Goal: Task Accomplishment & Management: Manage account settings

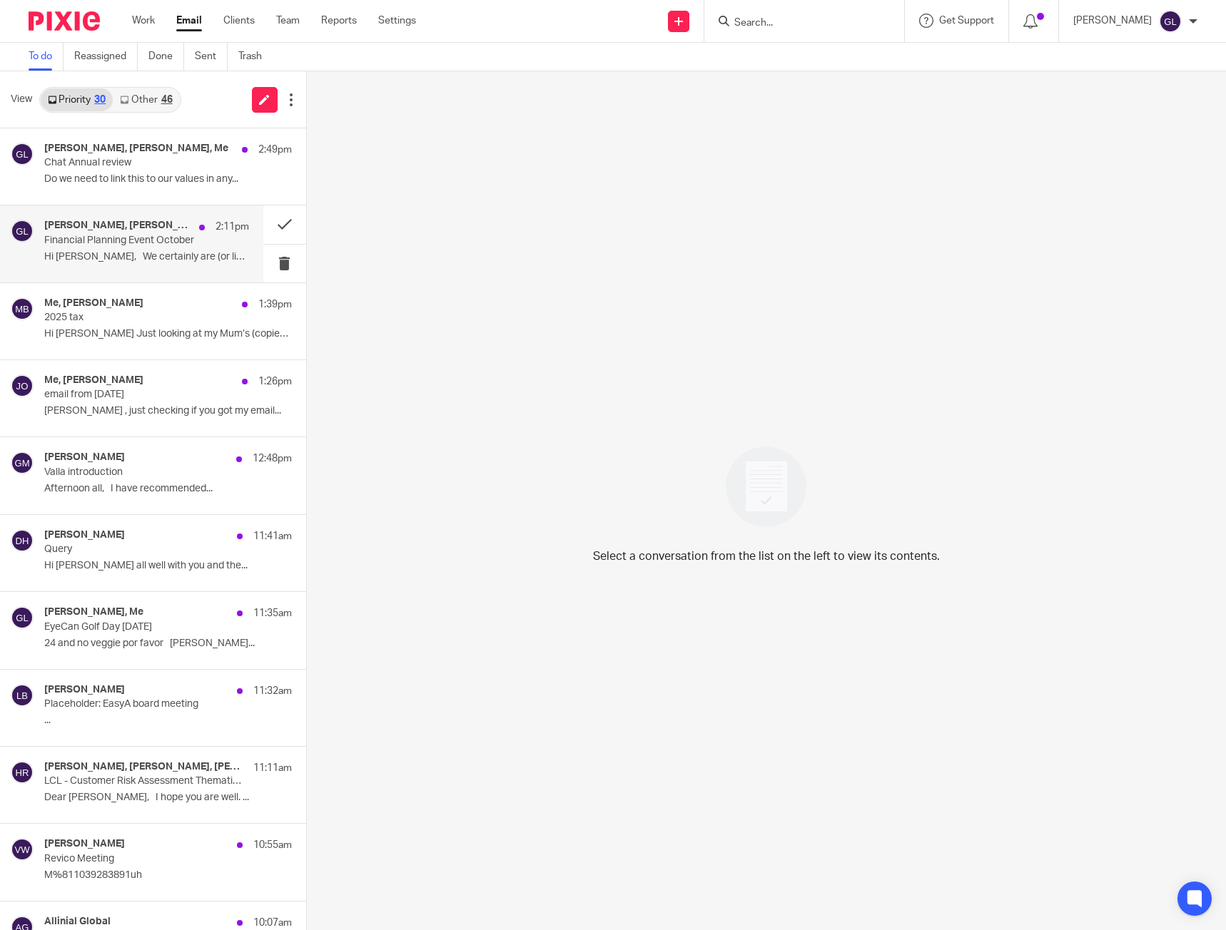
click at [176, 248] on div "Lawrence Boleat, Paul Scally, Me, Matthew Godden, Marianne Shaw 2:11pm Financia…" at bounding box center [146, 244] width 205 height 48
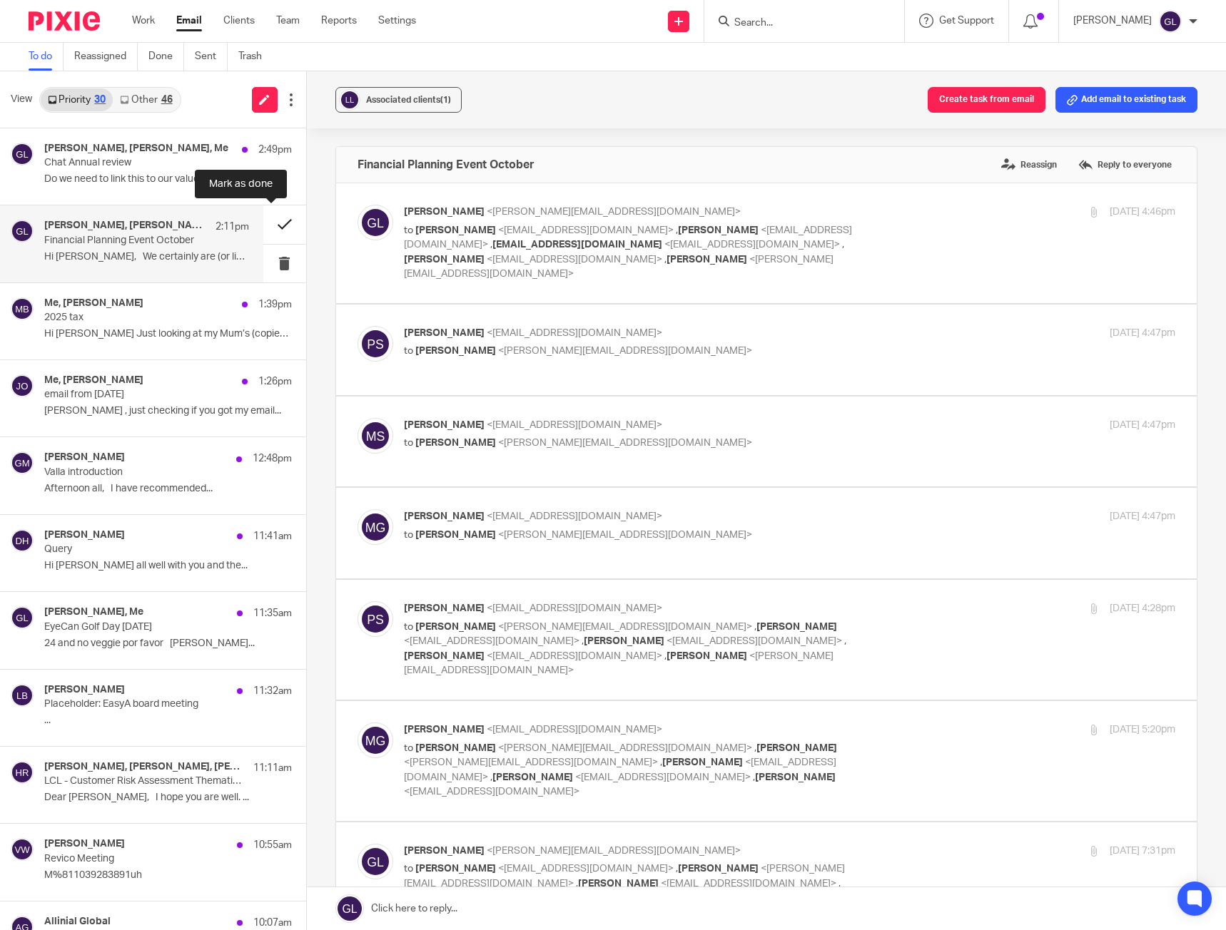
click at [269, 222] on button at bounding box center [284, 224] width 43 height 38
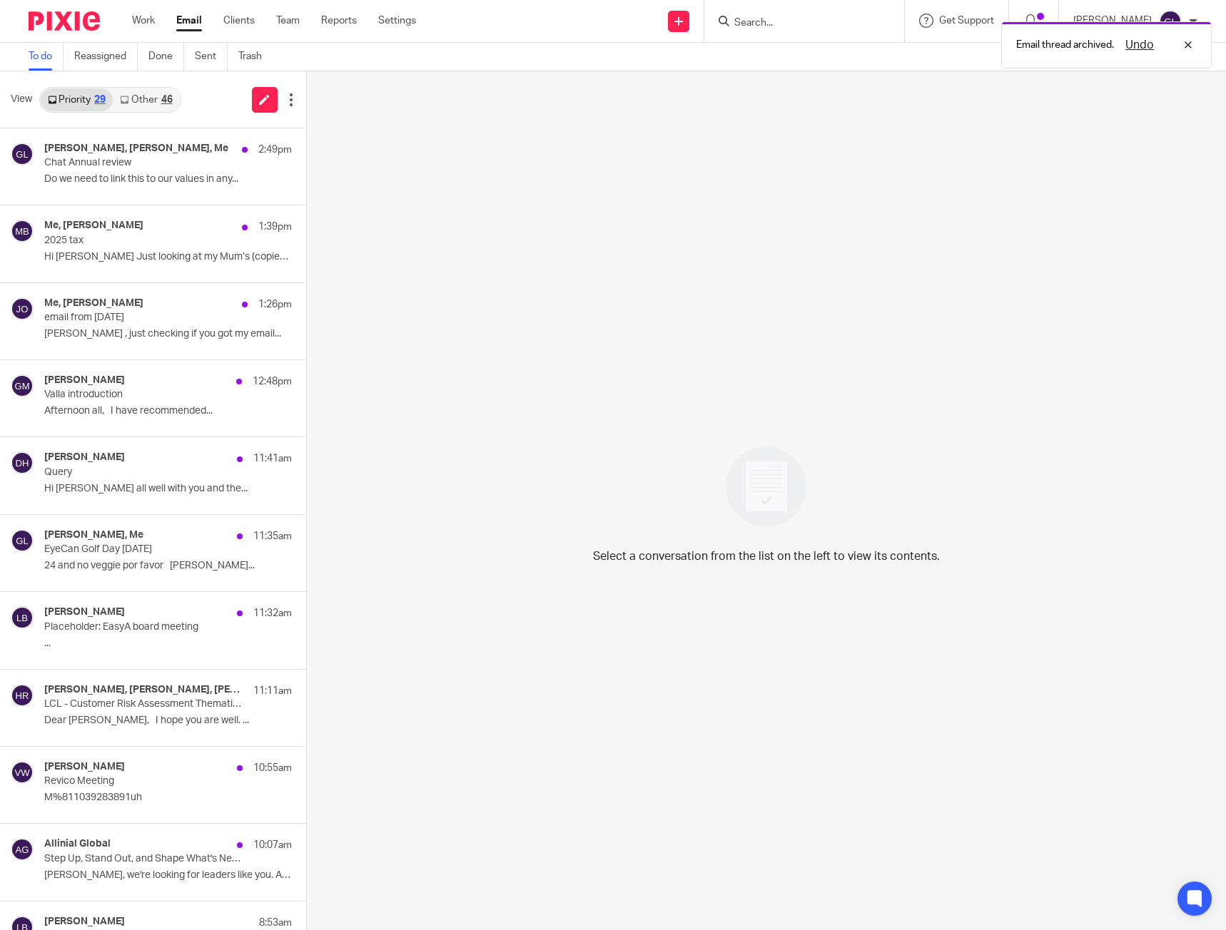
click at [153, 262] on p "Hi Greg Just looking at my Mum’s (copied) tax..." at bounding box center [168, 257] width 248 height 12
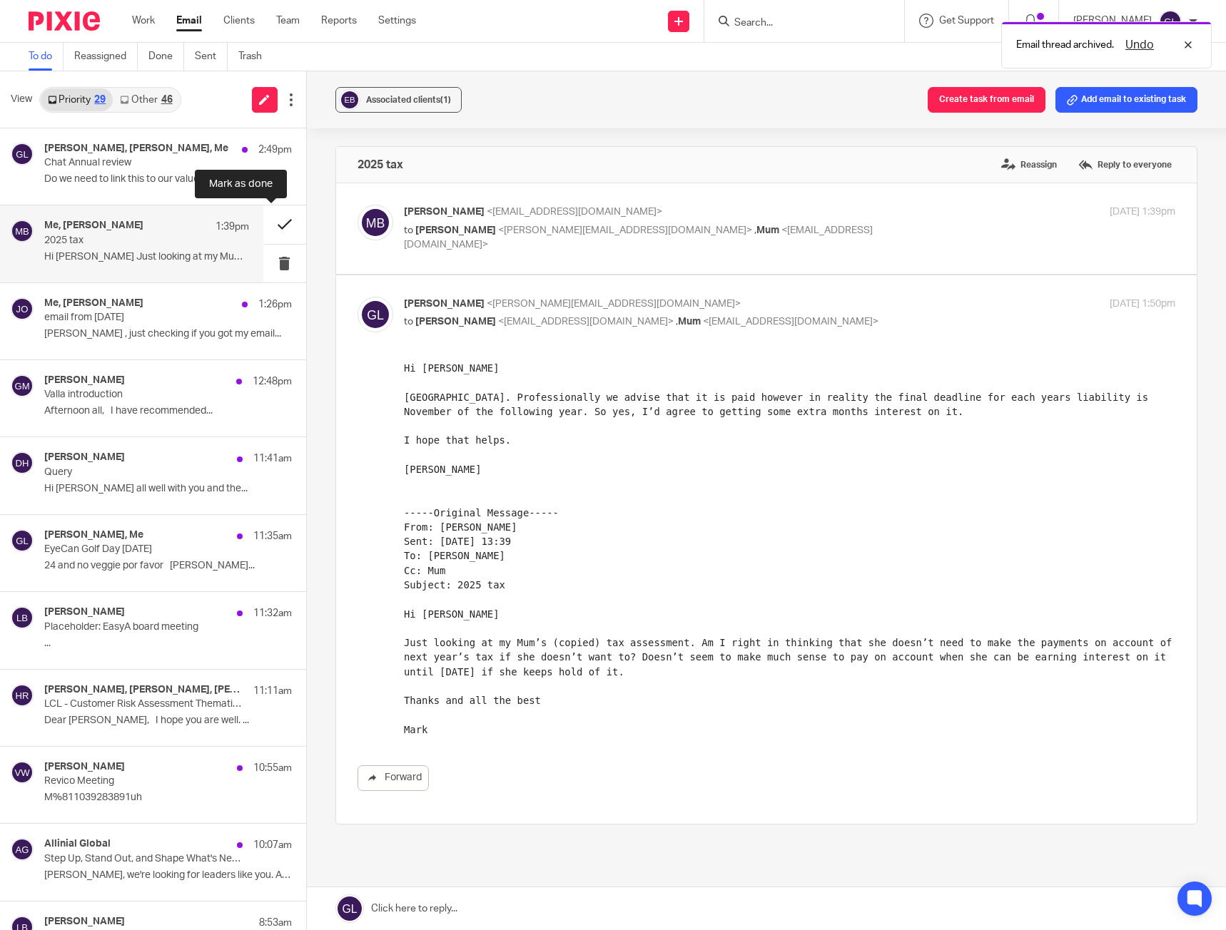
click at [278, 223] on button at bounding box center [284, 224] width 43 height 38
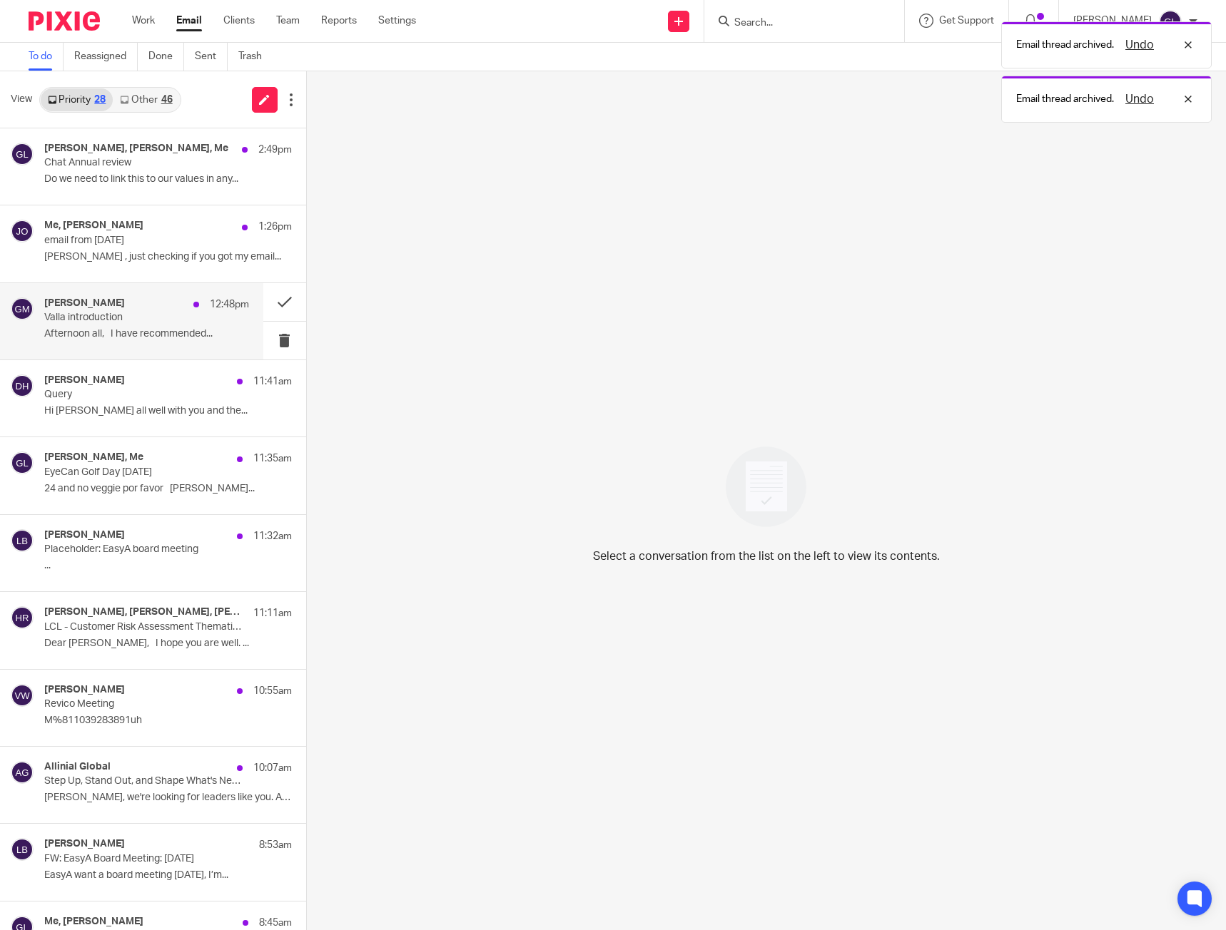
click at [143, 324] on p "Valla introduction" at bounding box center [125, 318] width 163 height 12
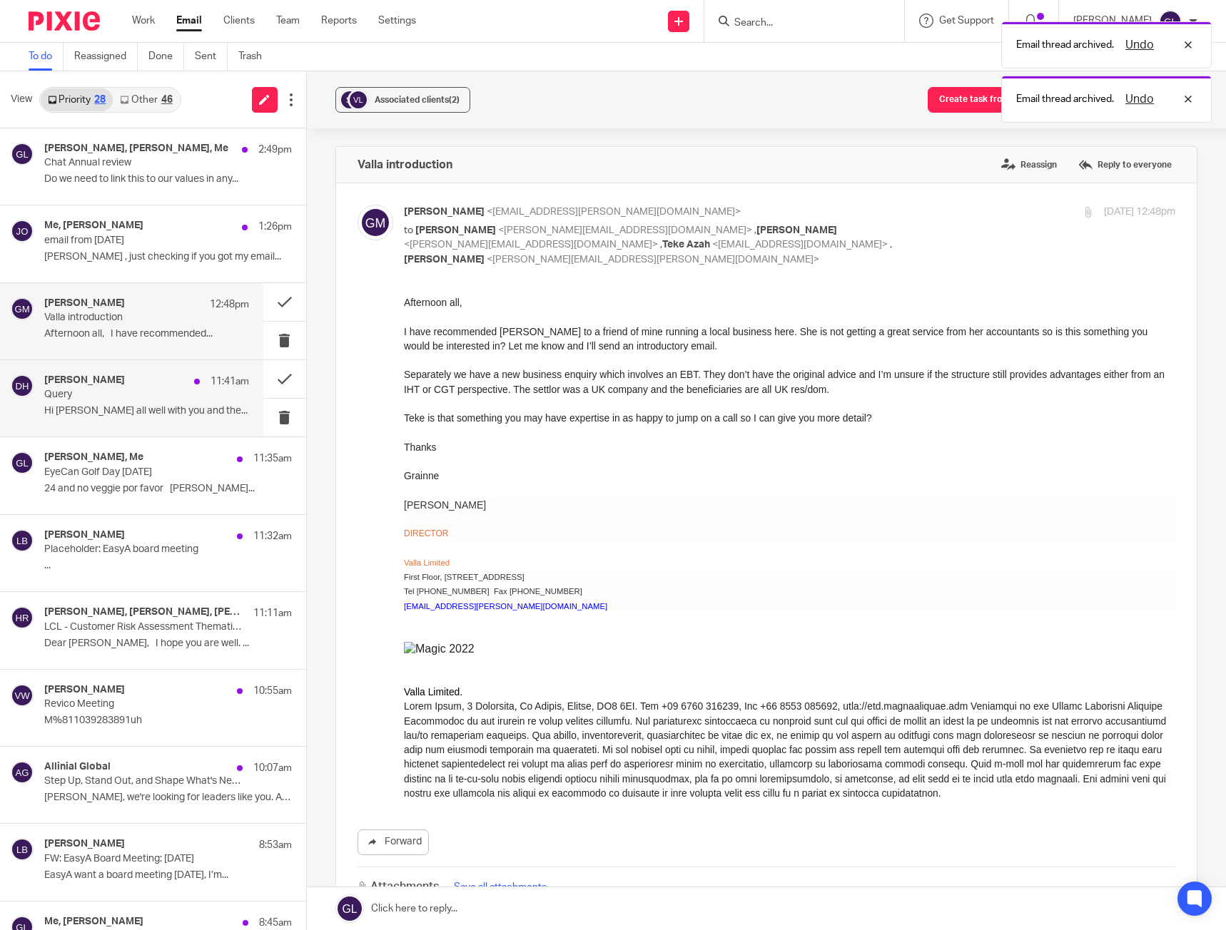
click at [109, 379] on div "Dave Hazzard 11:41am" at bounding box center [146, 382] width 205 height 14
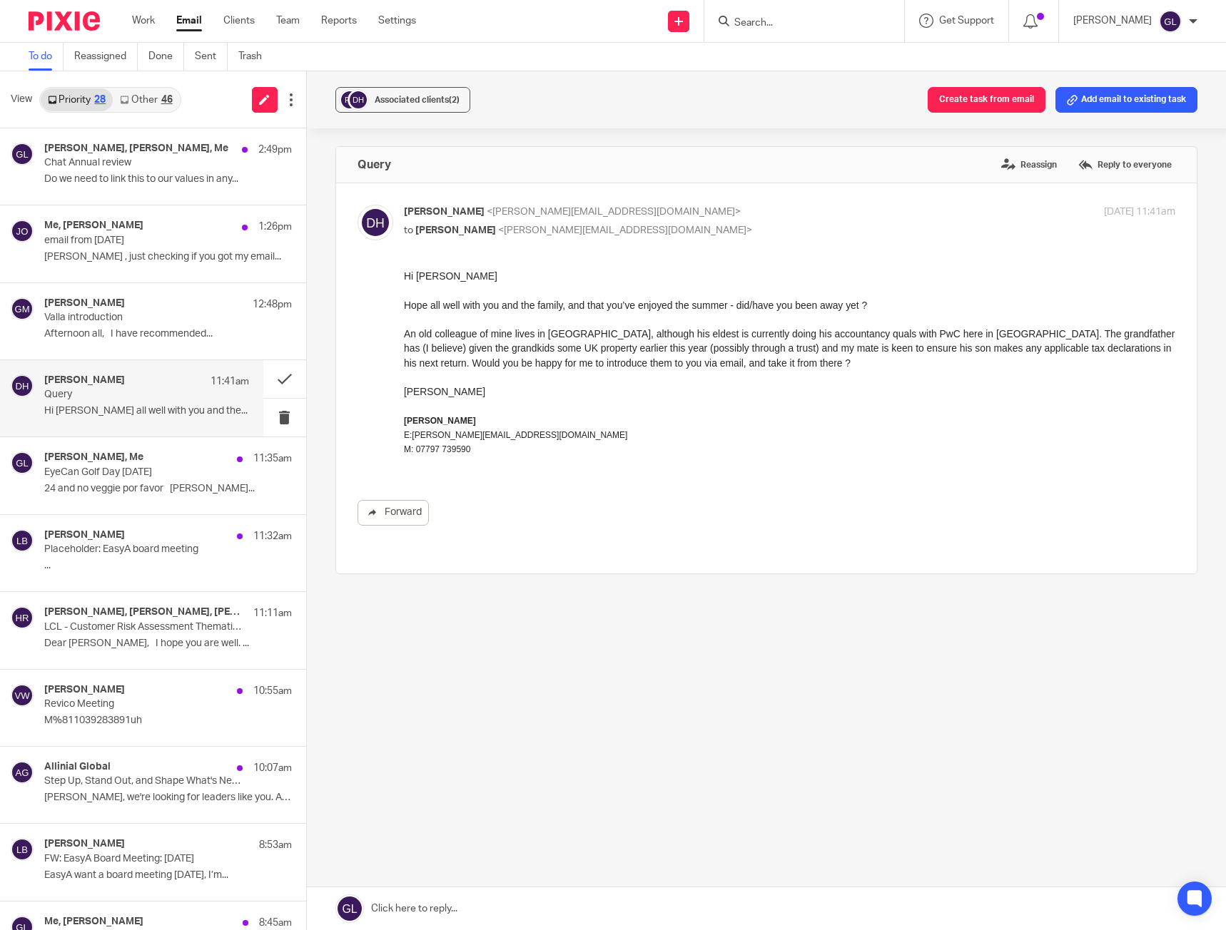
drag, startPoint x: 151, startPoint y: 95, endPoint x: 158, endPoint y: 103, distance: 11.1
click at [151, 96] on link "Other 46" at bounding box center [146, 99] width 66 height 23
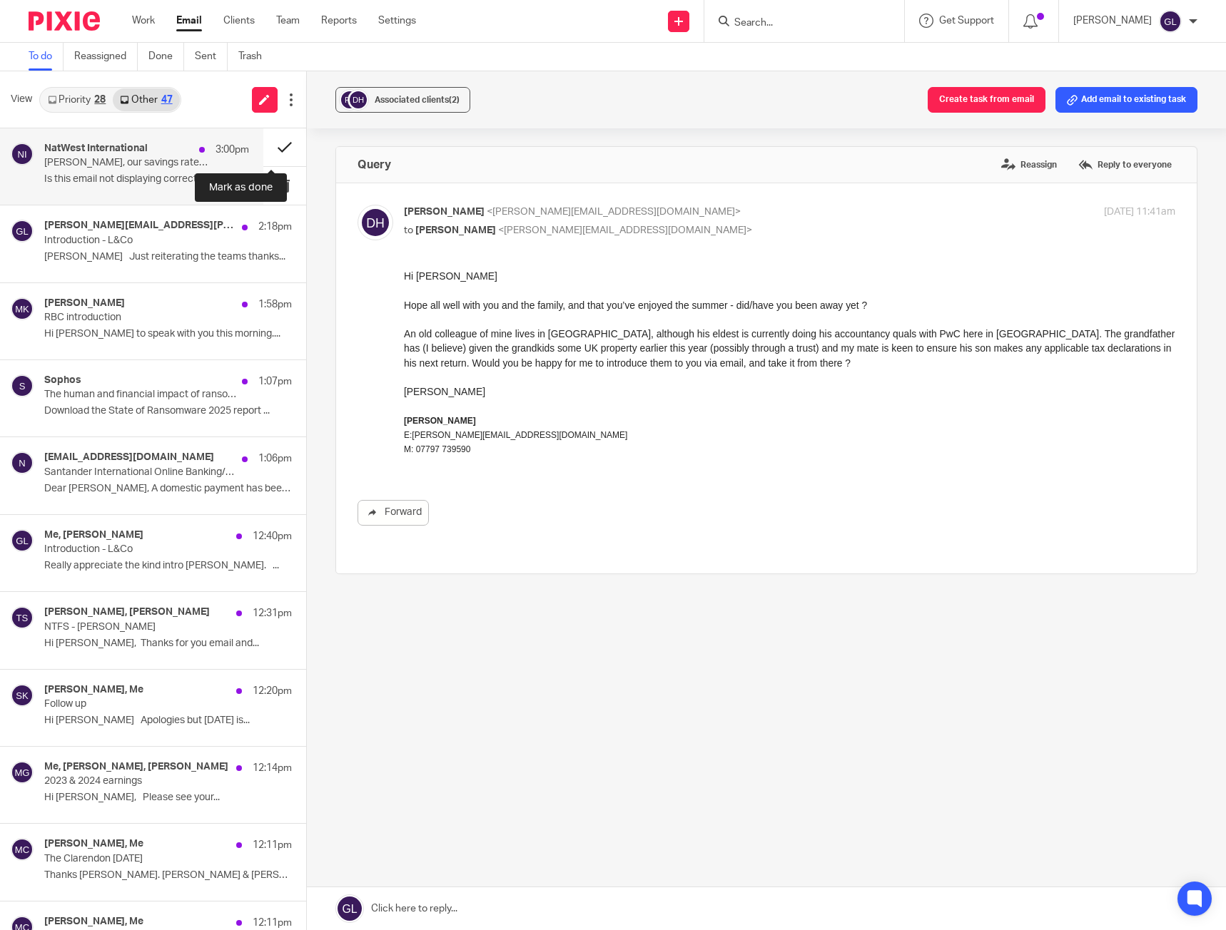
click at [277, 147] on button at bounding box center [284, 147] width 43 height 38
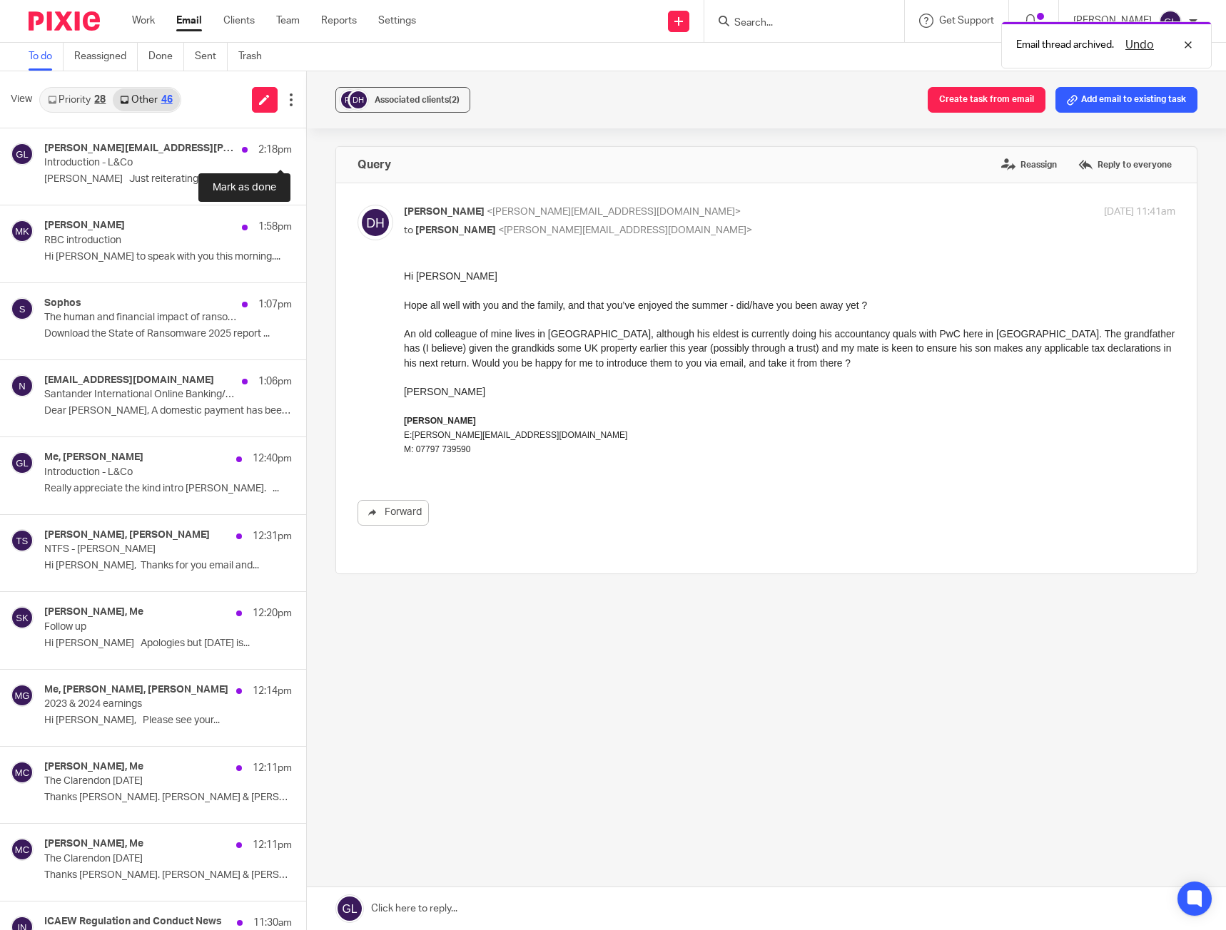
click at [306, 147] on button at bounding box center [311, 147] width 11 height 38
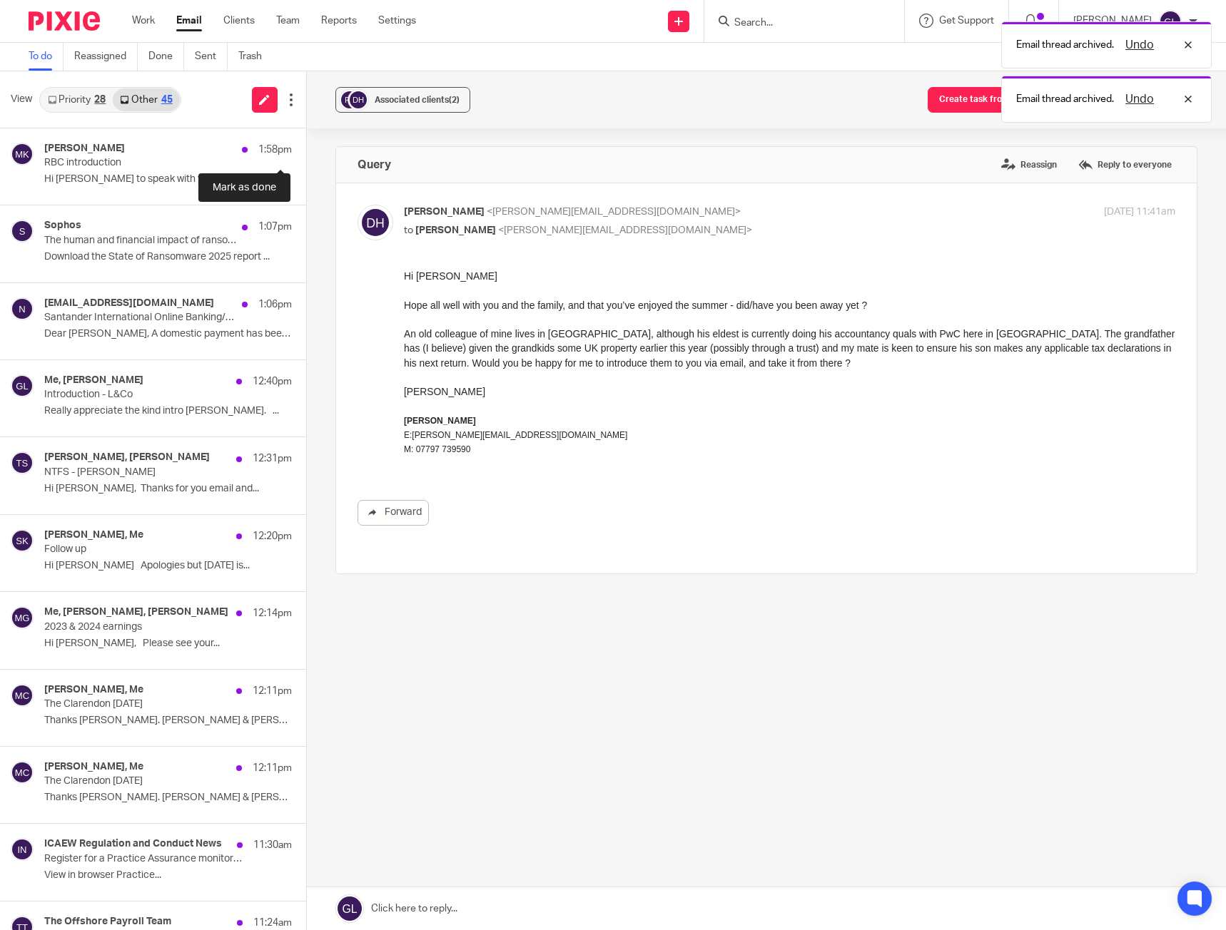
click at [306, 147] on button at bounding box center [311, 147] width 11 height 38
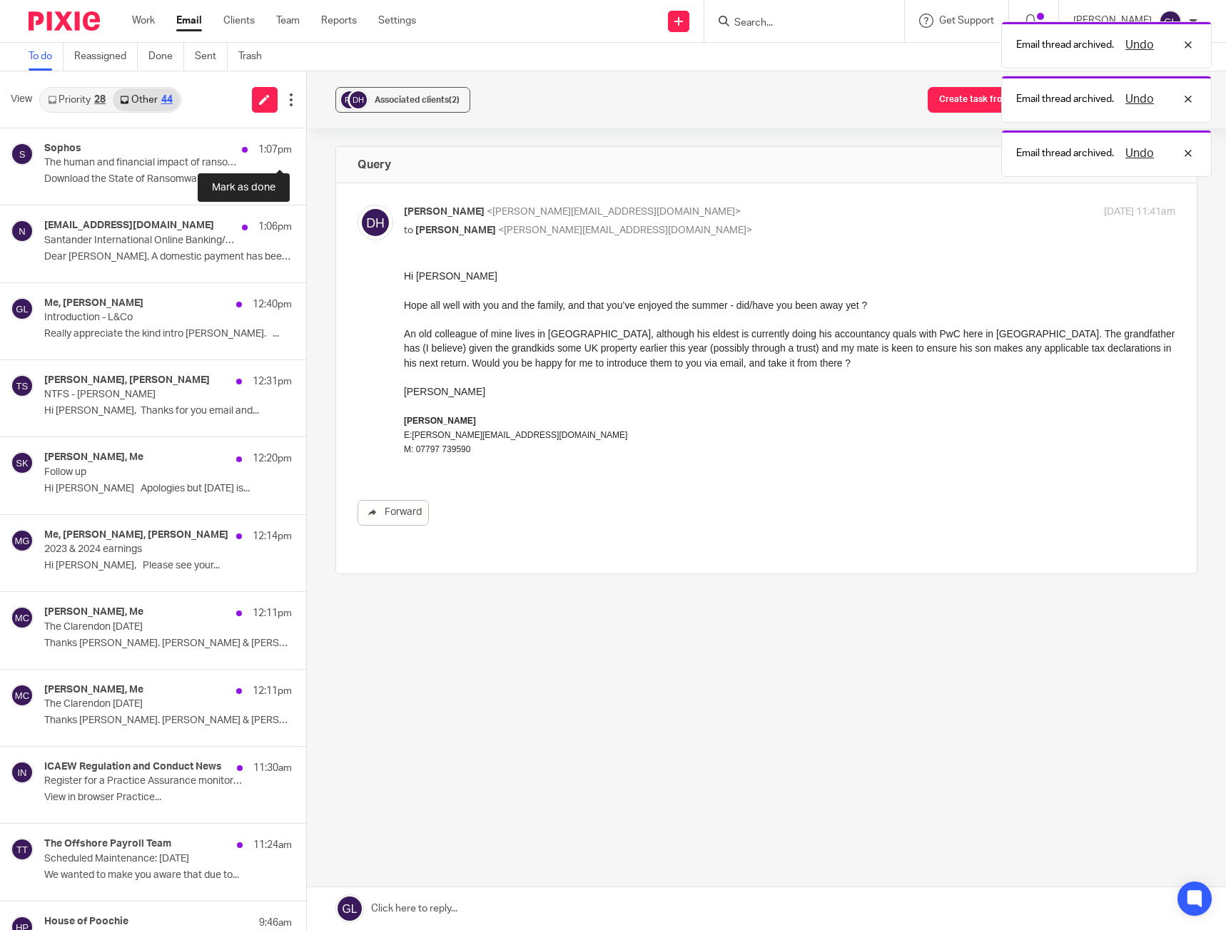
click at [306, 147] on button at bounding box center [311, 147] width 11 height 38
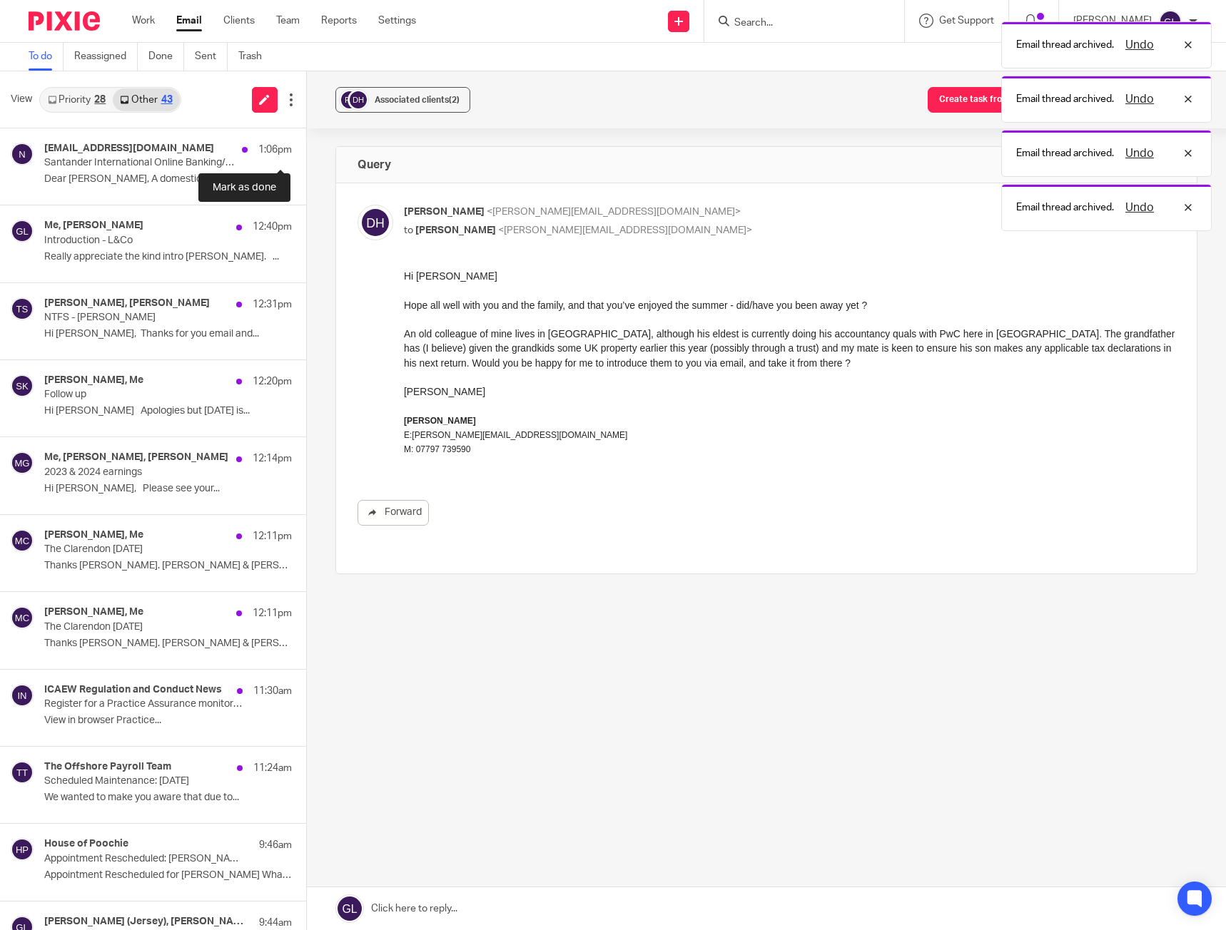
click at [306, 147] on button at bounding box center [311, 147] width 11 height 38
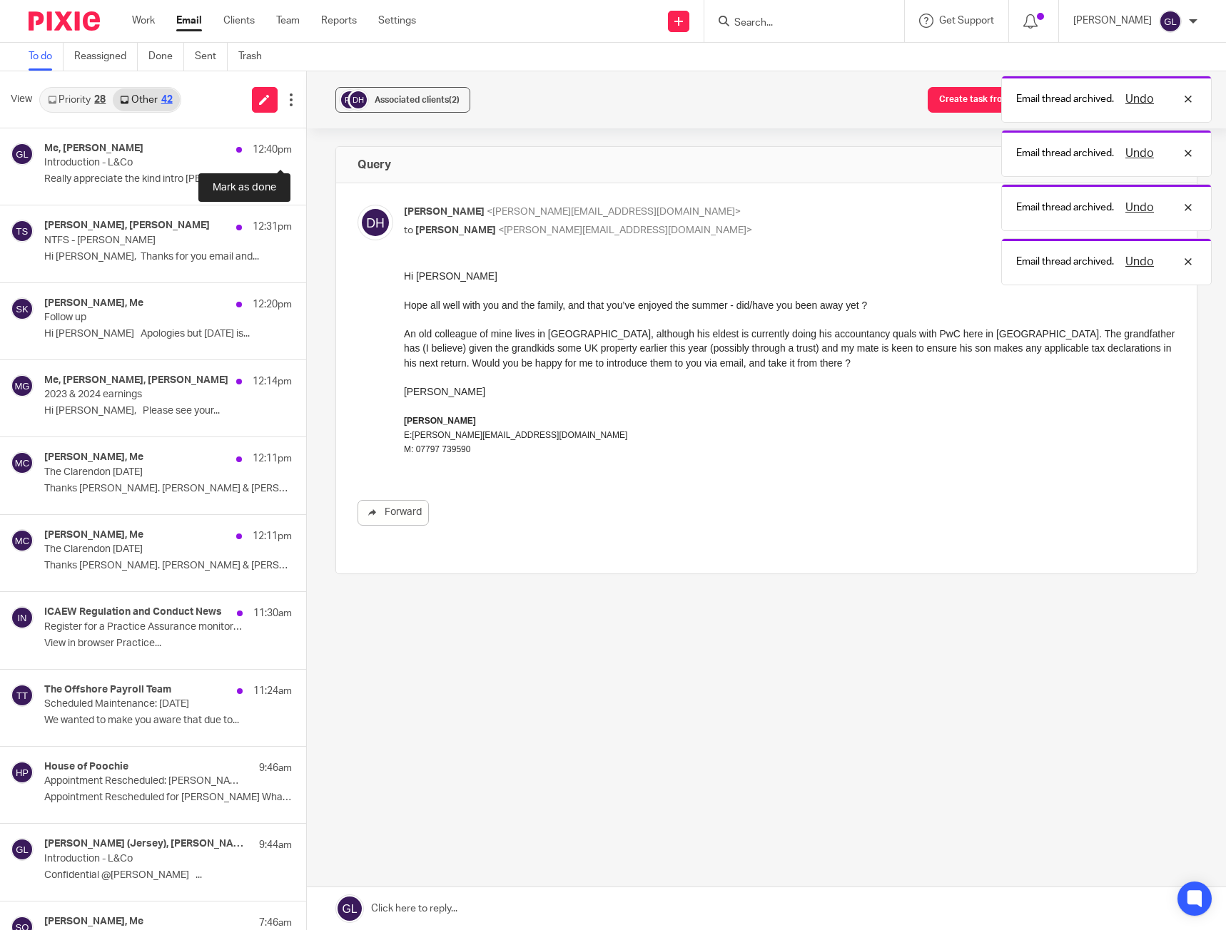
click at [306, 147] on button at bounding box center [311, 147] width 11 height 38
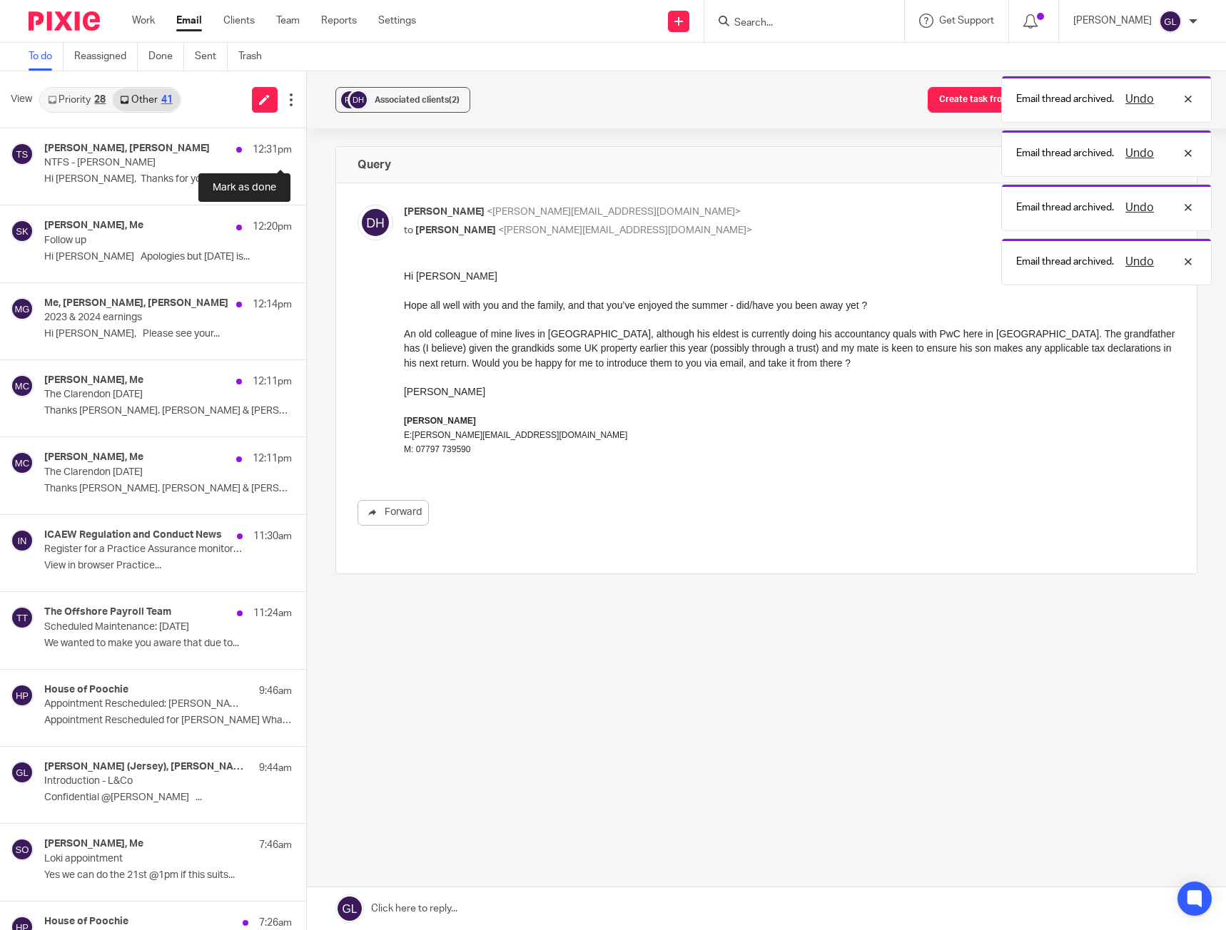
click at [306, 147] on button at bounding box center [311, 147] width 11 height 38
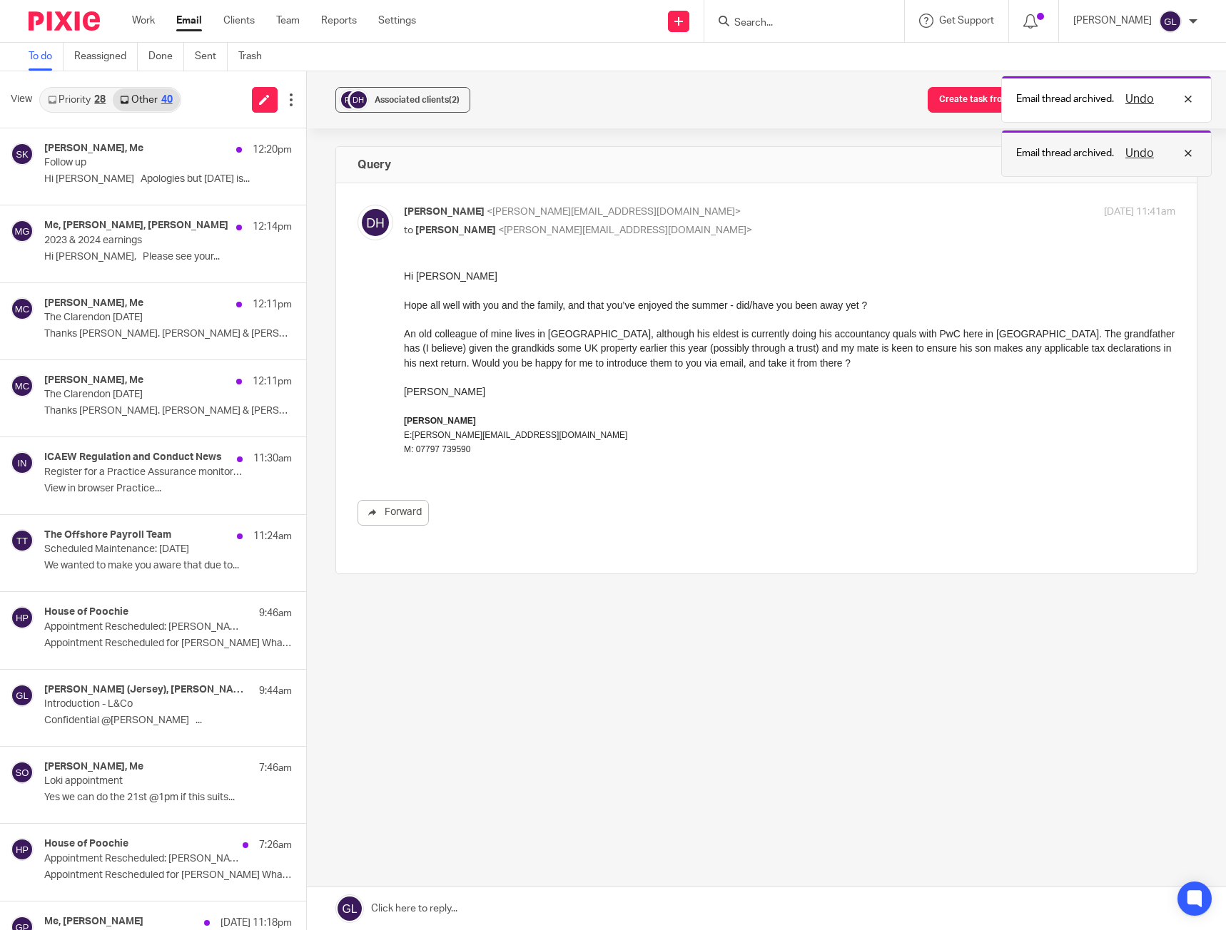
click at [1113, 146] on p "Email thread archived." at bounding box center [1065, 153] width 98 height 14
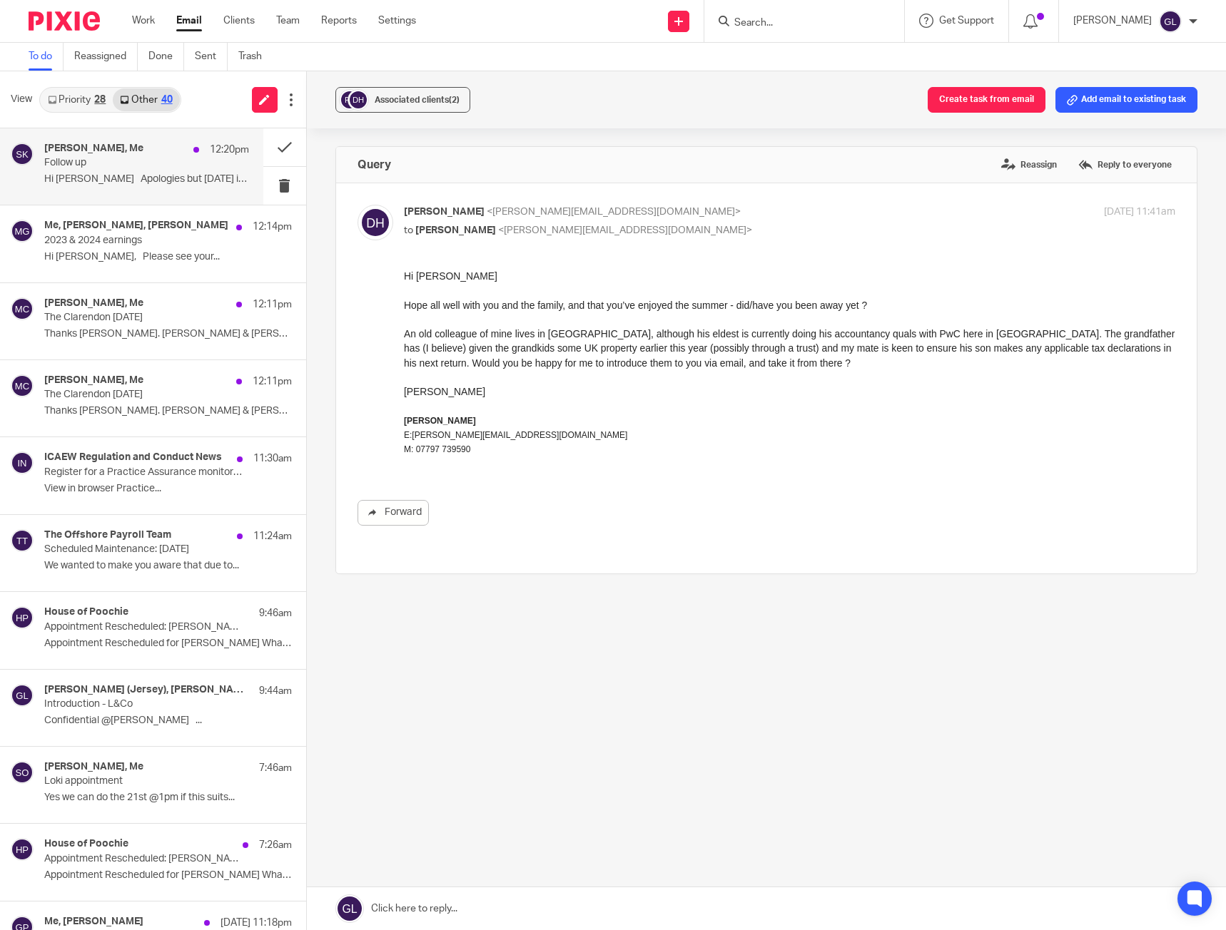
click at [164, 151] on div "Speake, Kevin, Me 12:20pm" at bounding box center [146, 150] width 205 height 14
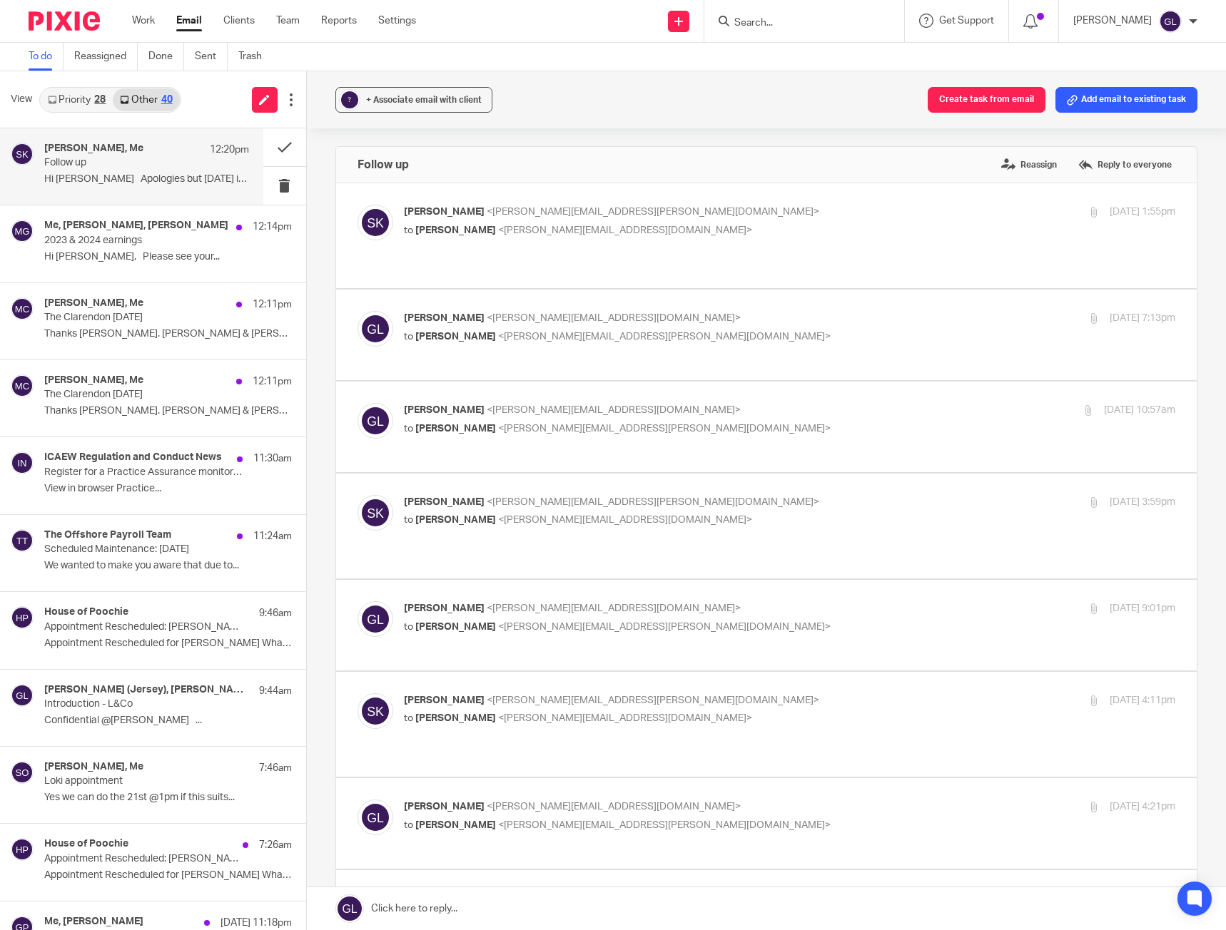
click at [93, 166] on p "Follow up" at bounding box center [125, 163] width 163 height 12
click at [114, 230] on h4 "Me, Richard Ramos, marguerite gilley" at bounding box center [115, 226] width 142 height 12
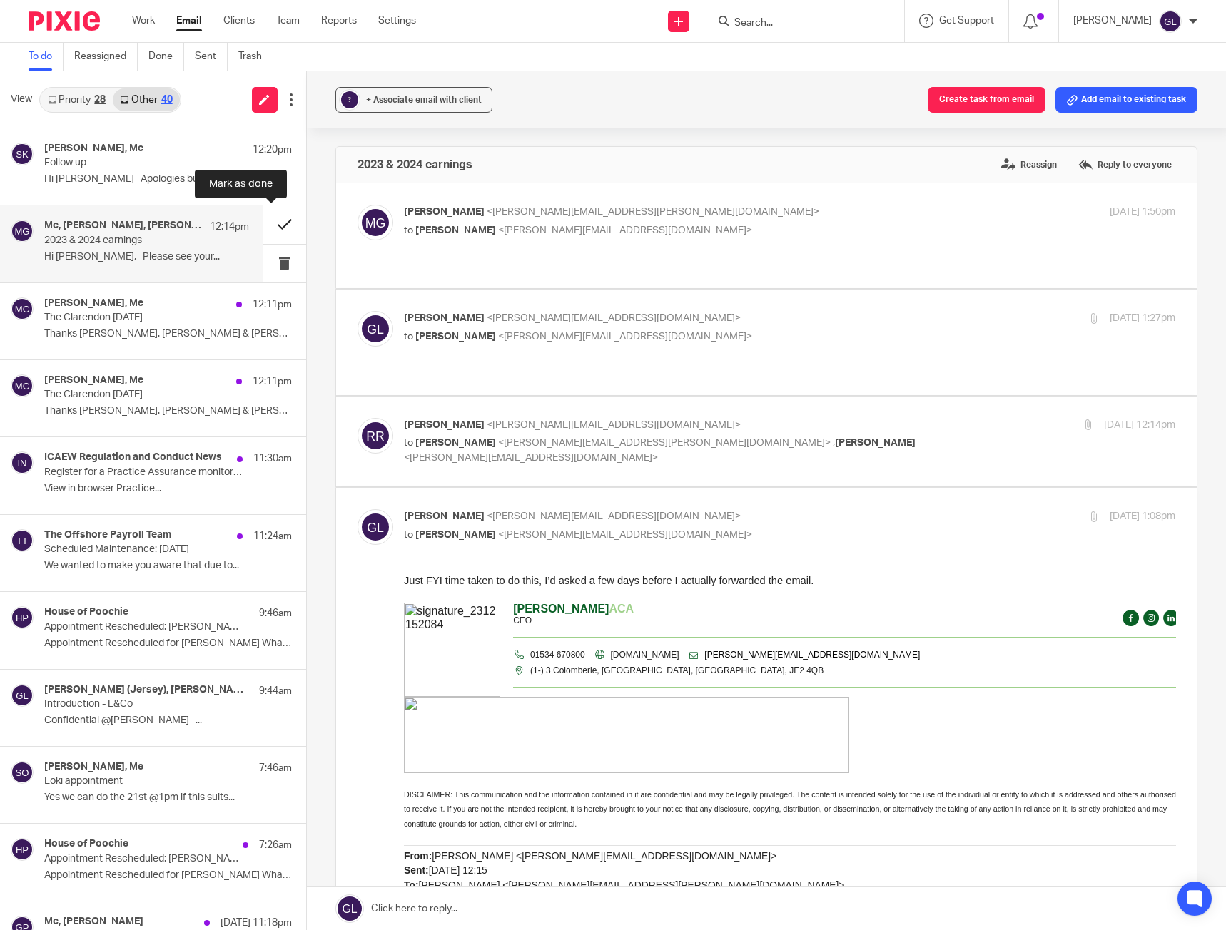
click at [280, 223] on button at bounding box center [284, 224] width 43 height 38
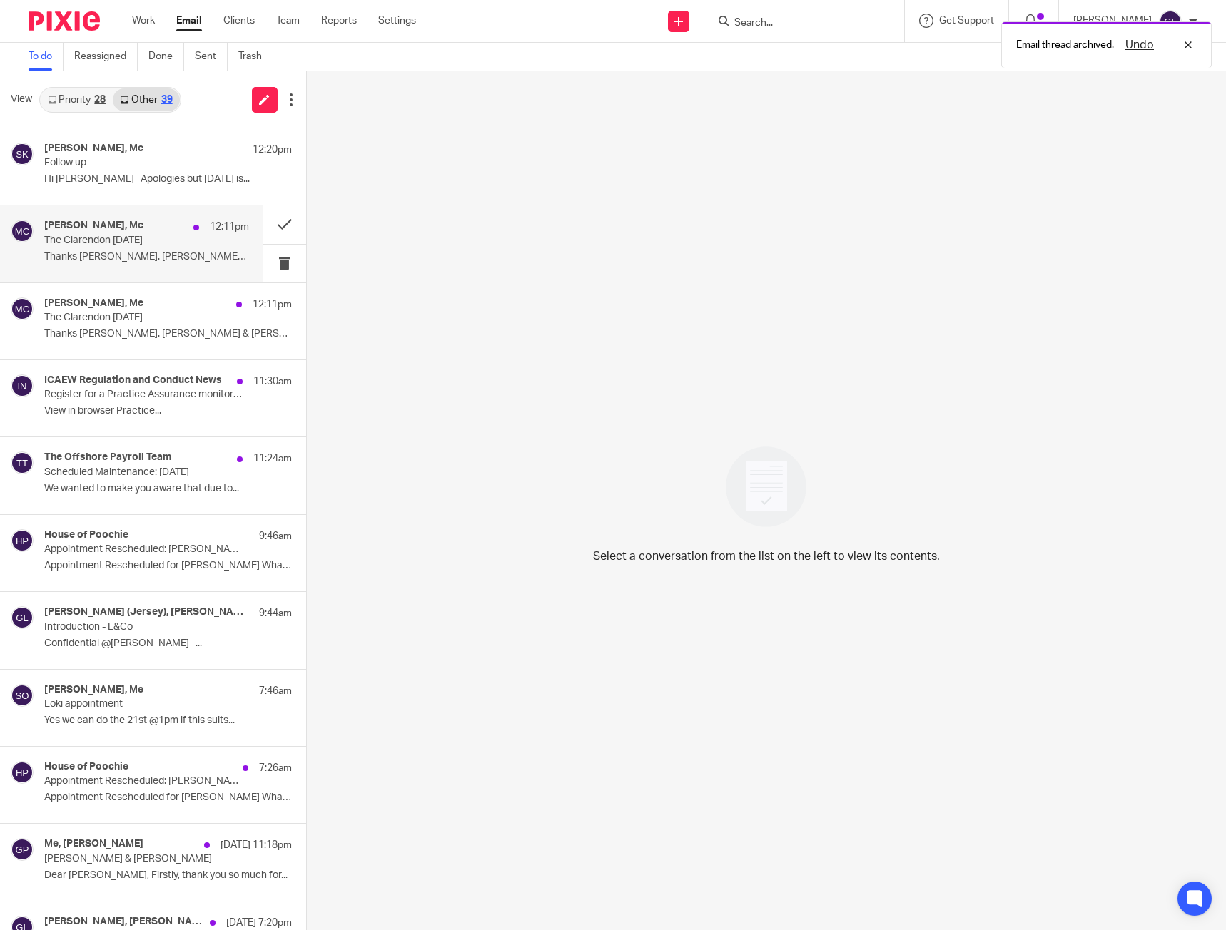
click at [135, 260] on p "Thanks Greg. Simon & James plus wives all..." at bounding box center [146, 257] width 205 height 12
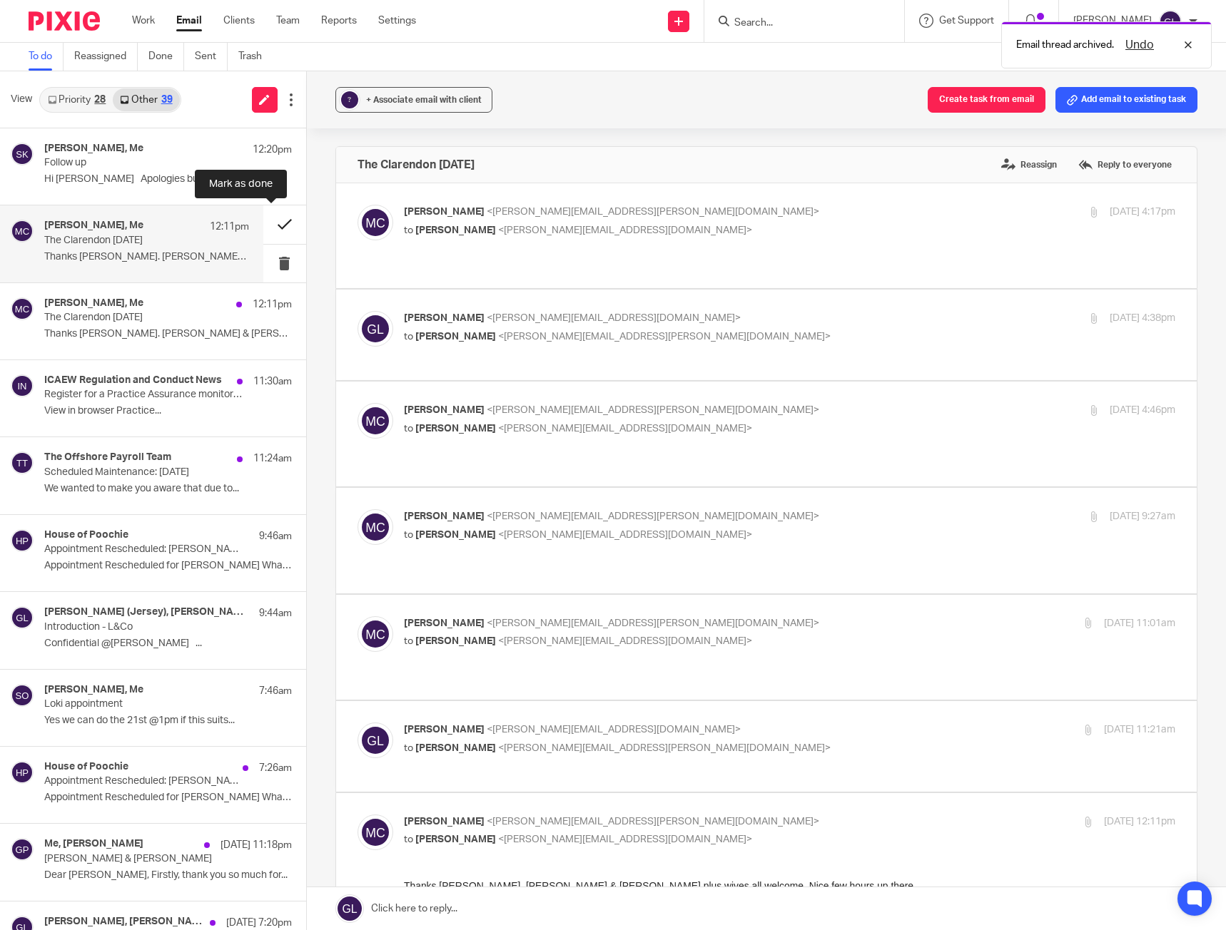
click at [272, 218] on button at bounding box center [284, 224] width 43 height 38
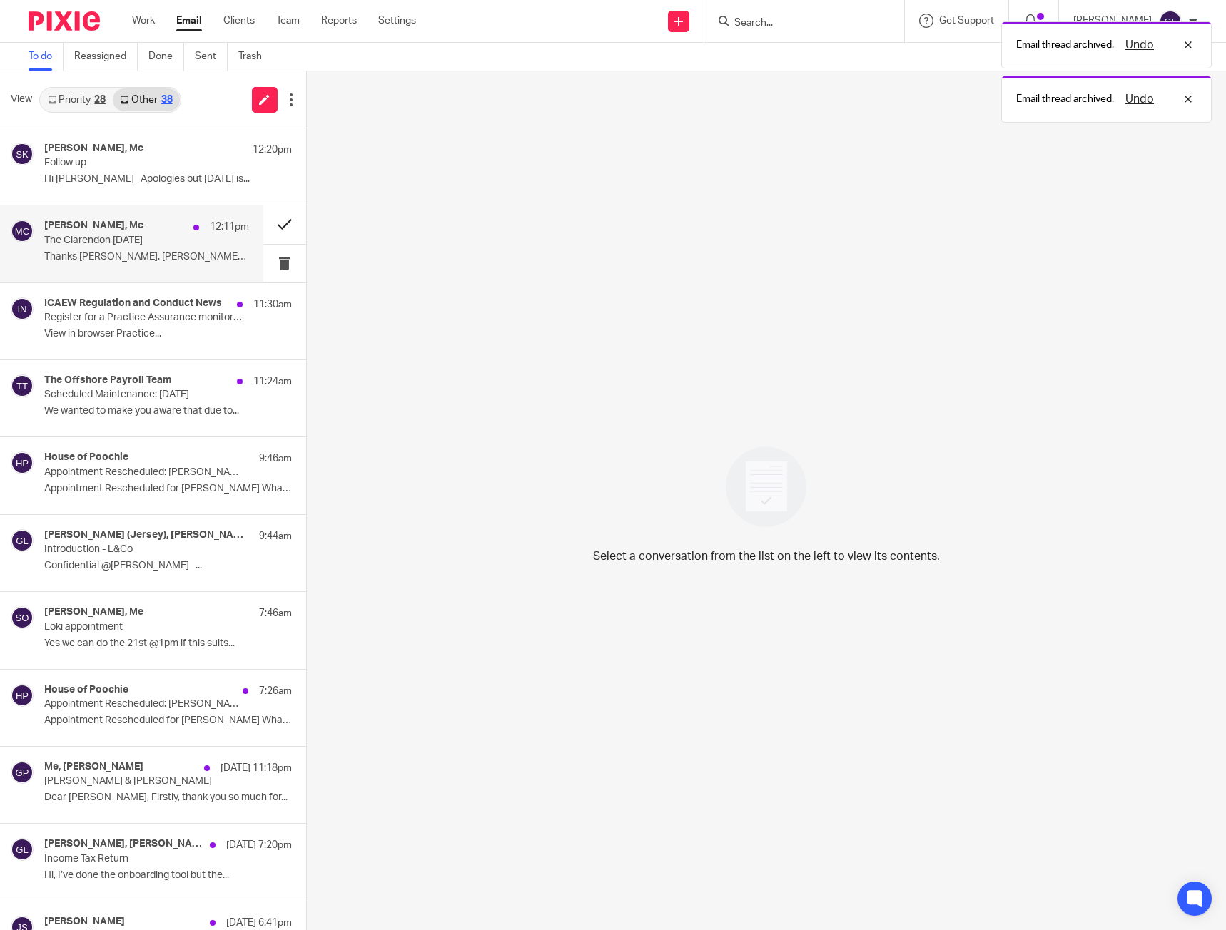
click at [272, 218] on button at bounding box center [284, 224] width 43 height 38
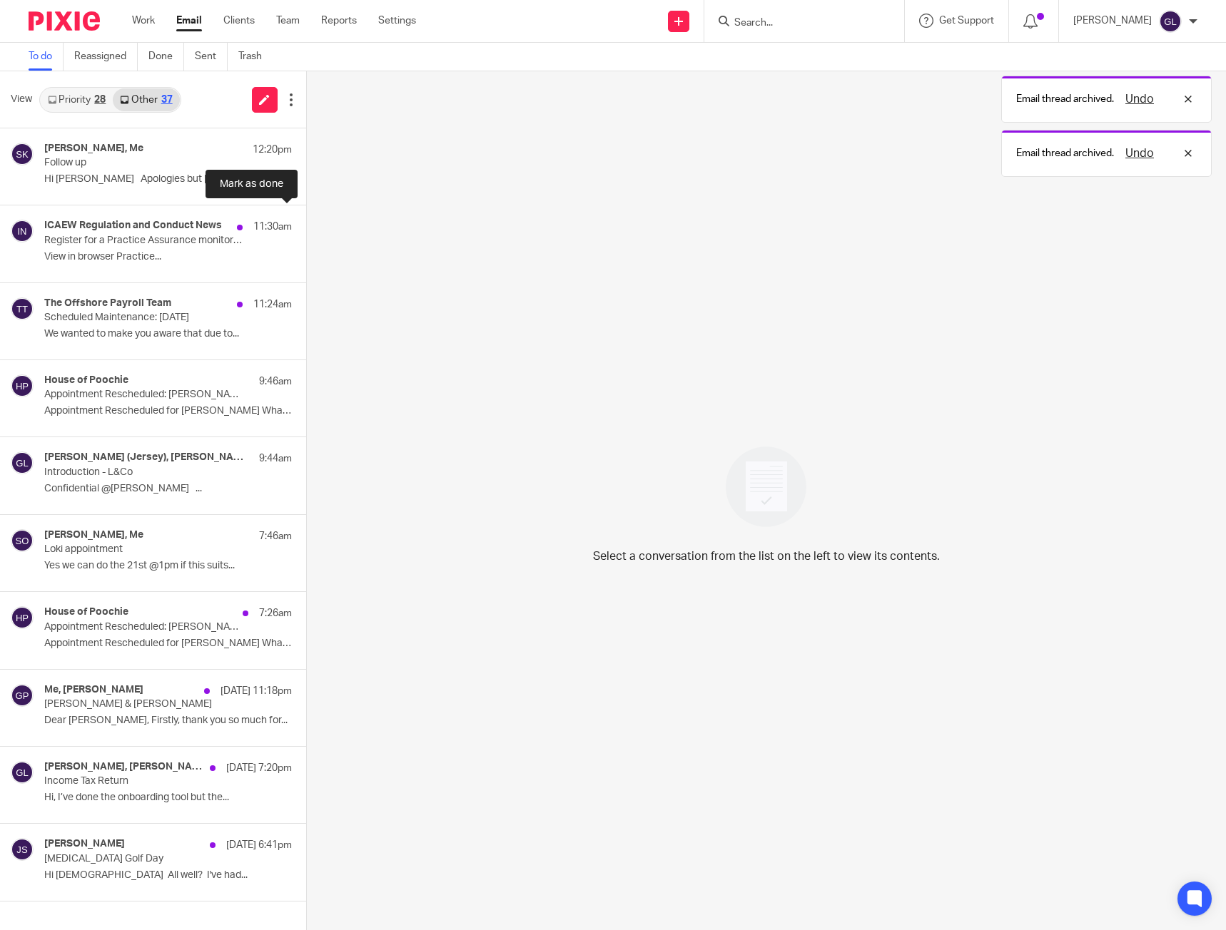
drag, startPoint x: 272, startPoint y: 218, endPoint x: -13, endPoint y: 273, distance: 289.8
click at [0, 273] on html "Work Email Clients Team Reports Settings Work Email Clients Team Reports Settin…" at bounding box center [613, 465] width 1226 height 930
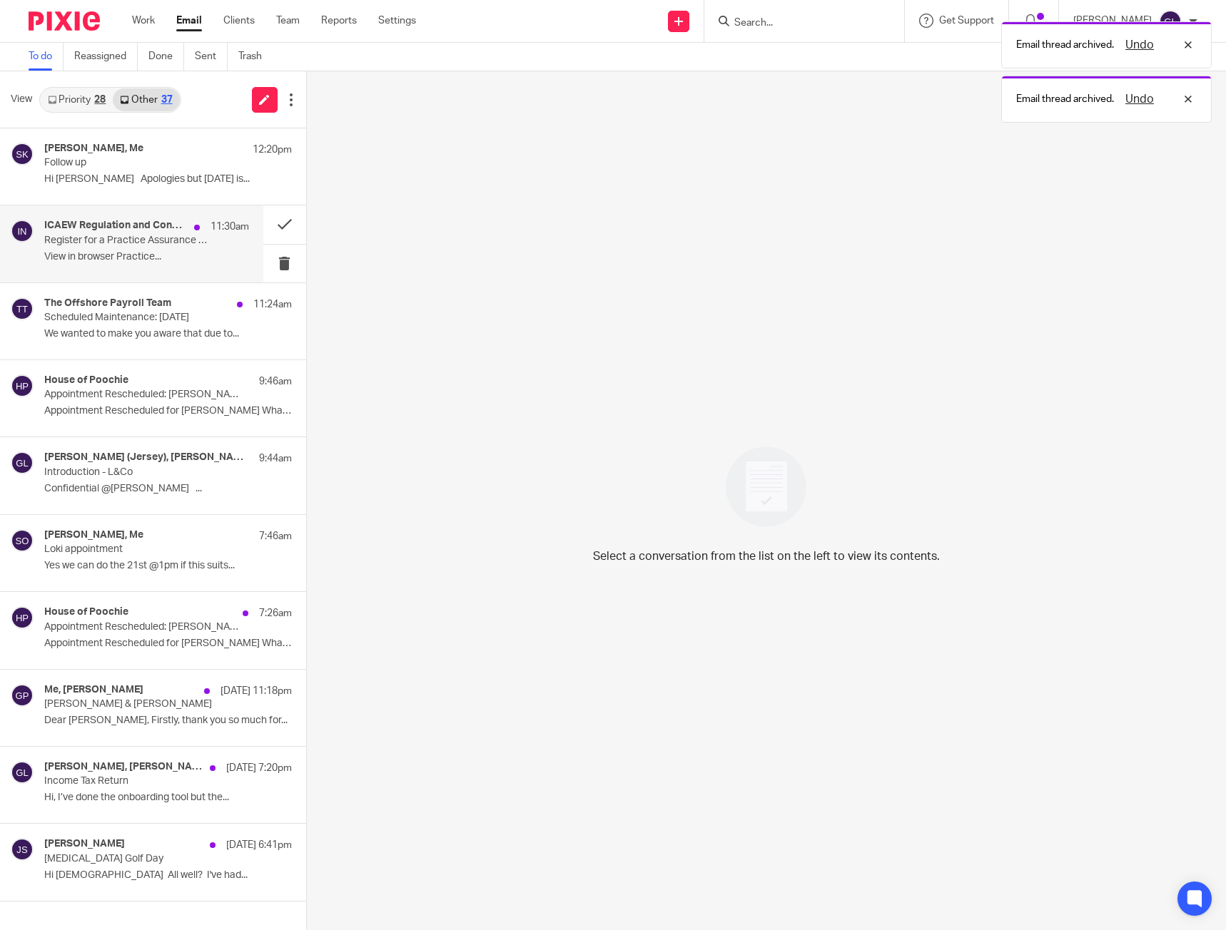
click at [103, 255] on p "View in browser Practice..." at bounding box center [146, 257] width 205 height 12
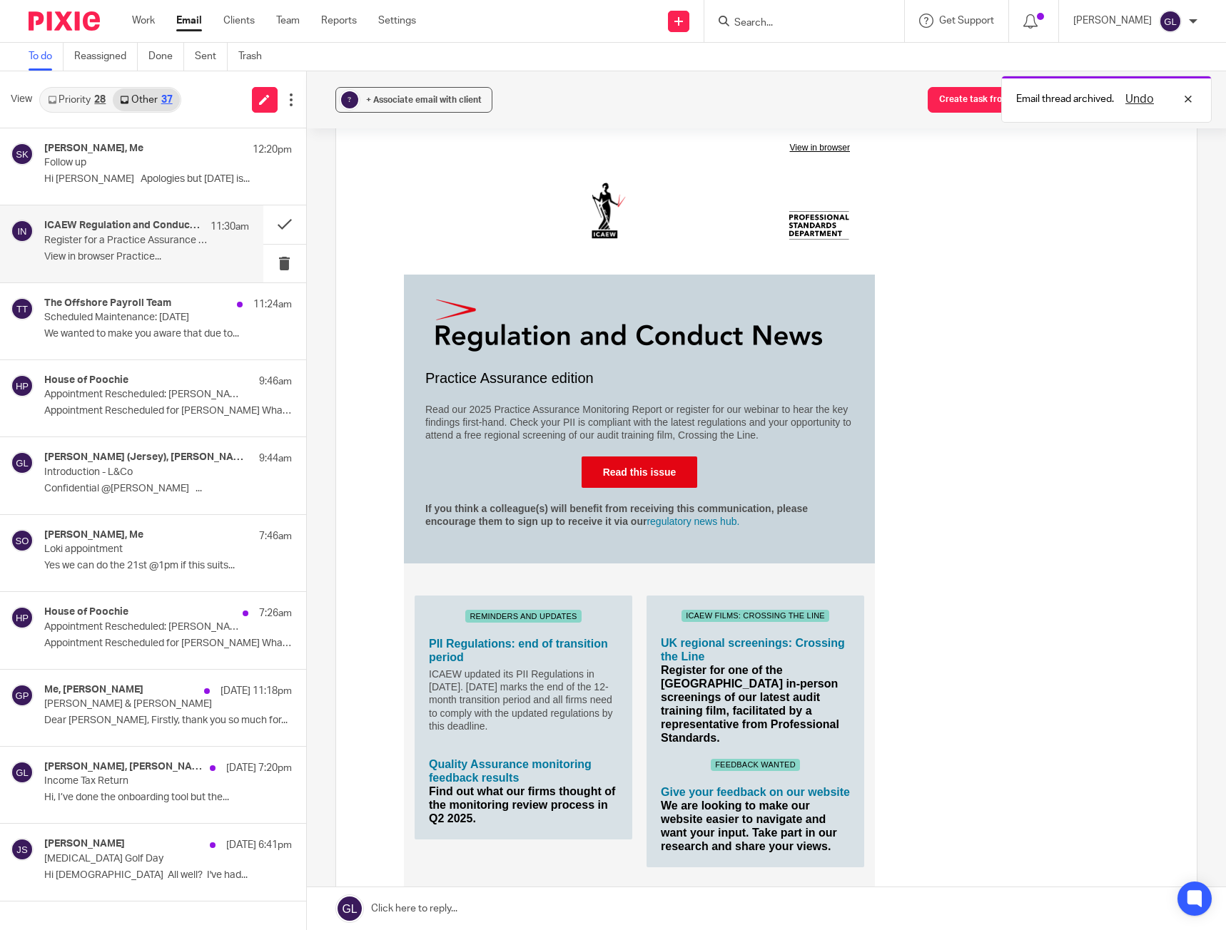
scroll to position [143, 0]
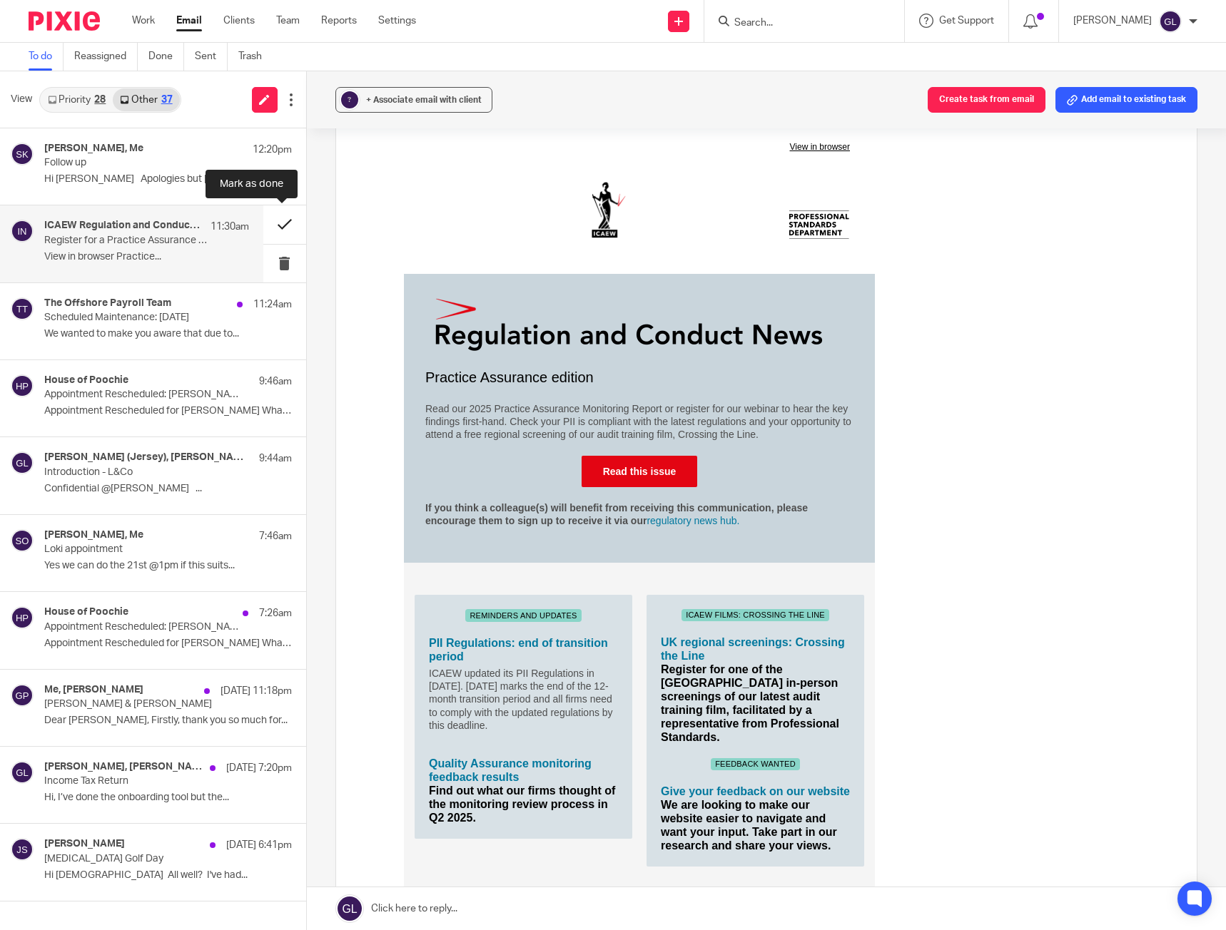
click at [286, 220] on button at bounding box center [284, 224] width 43 height 38
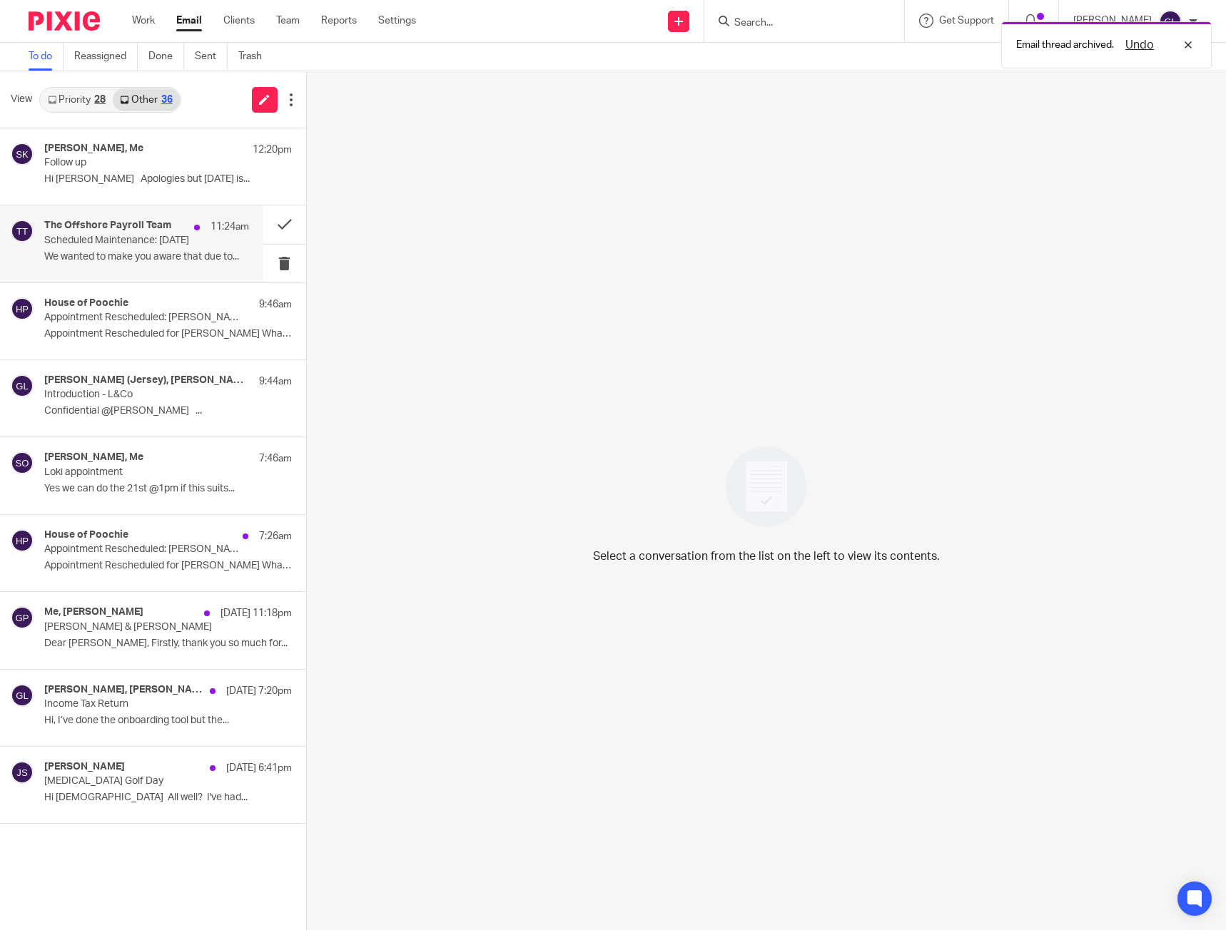
click at [168, 228] on h4 "The Offshore Payroll Team" at bounding box center [107, 226] width 127 height 12
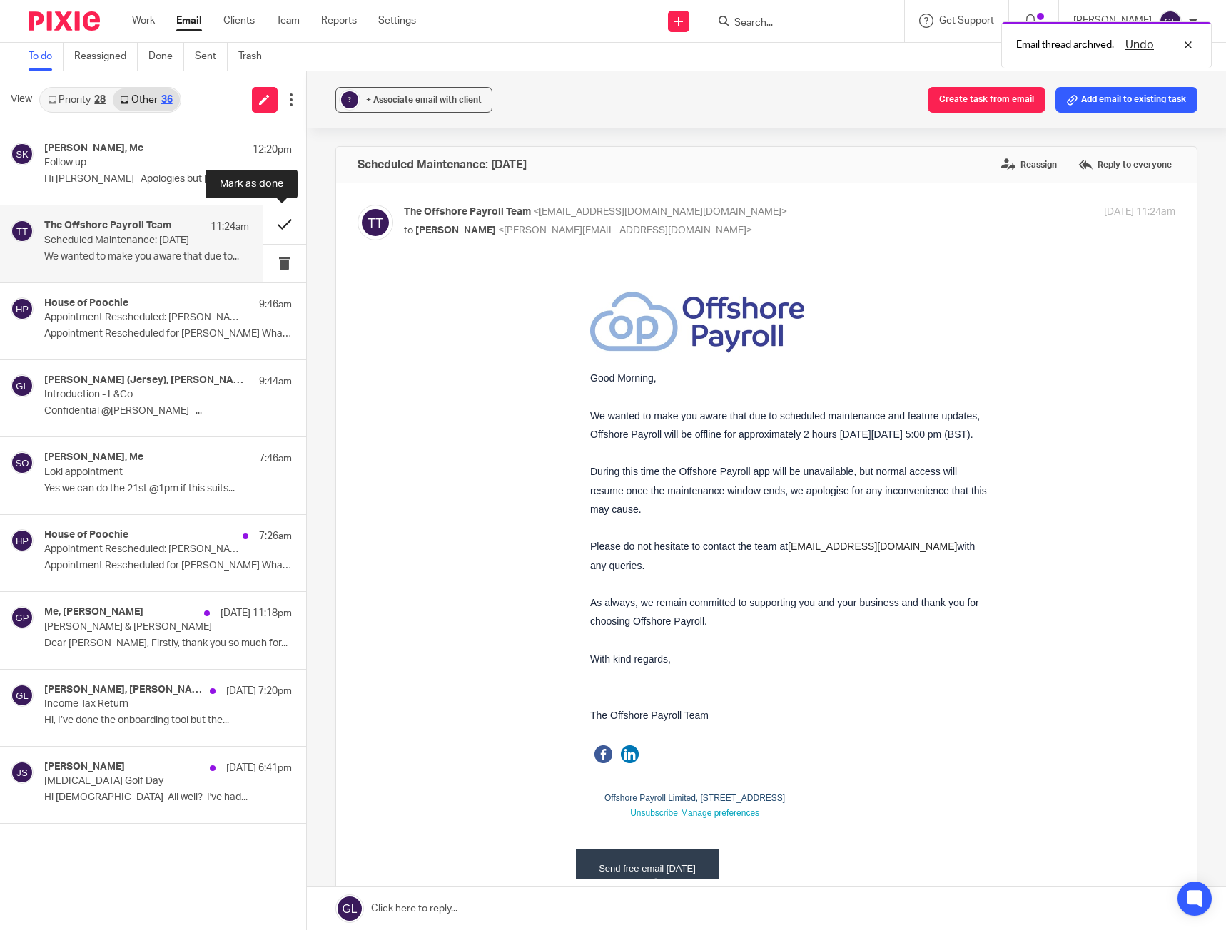
scroll to position [0, 0]
click at [288, 224] on button at bounding box center [284, 224] width 43 height 38
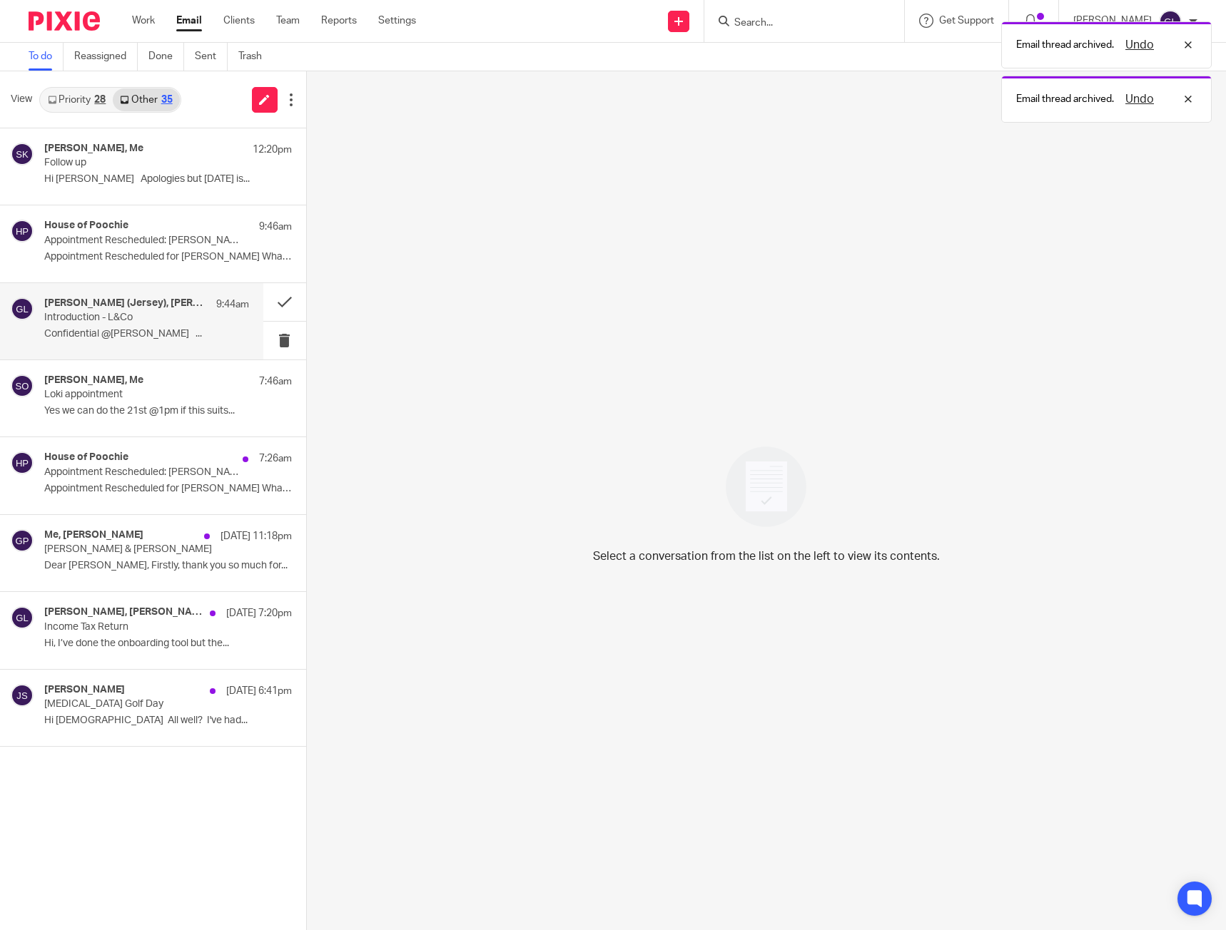
click at [148, 330] on p "Confidential @[PERSON_NAME] ..." at bounding box center [146, 334] width 205 height 12
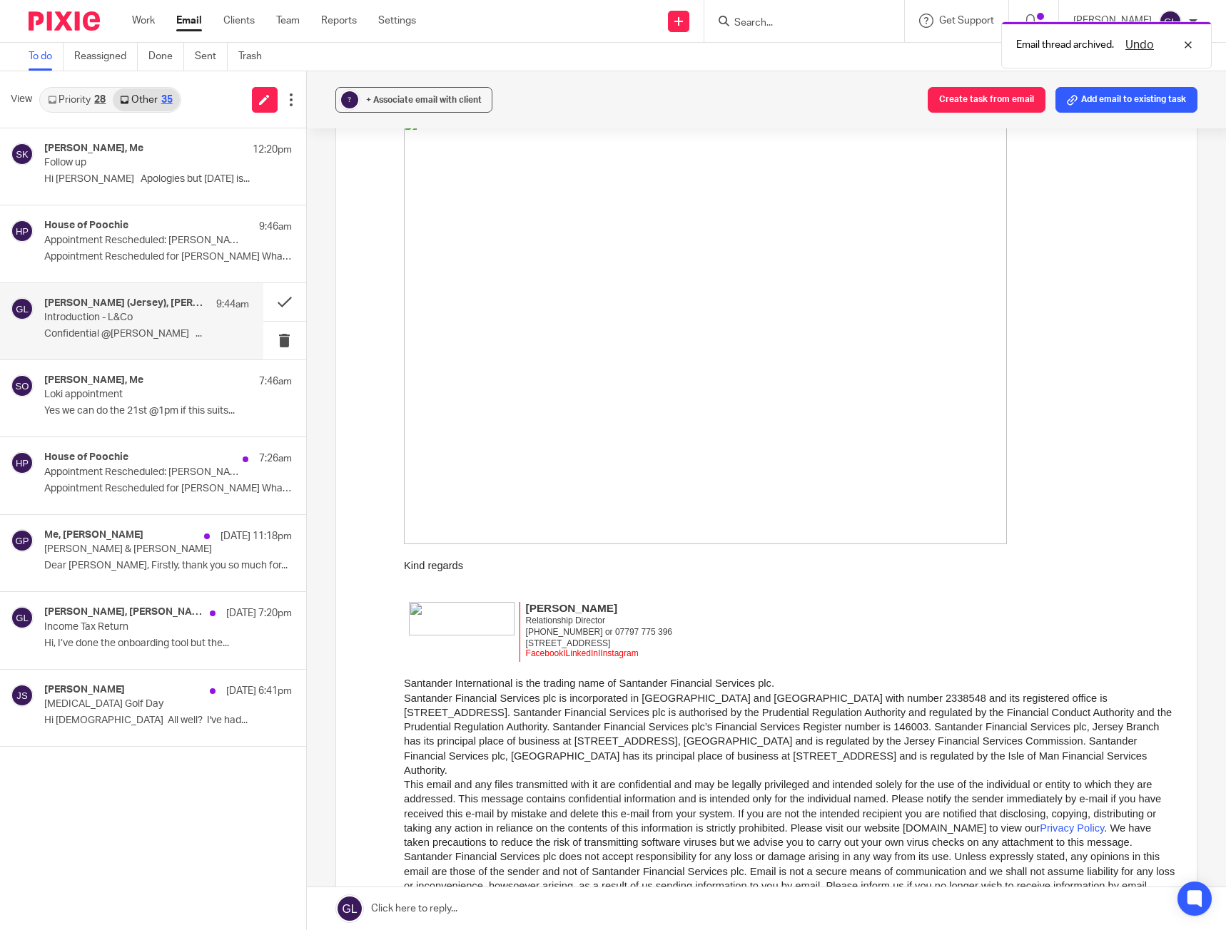
scroll to position [785, 0]
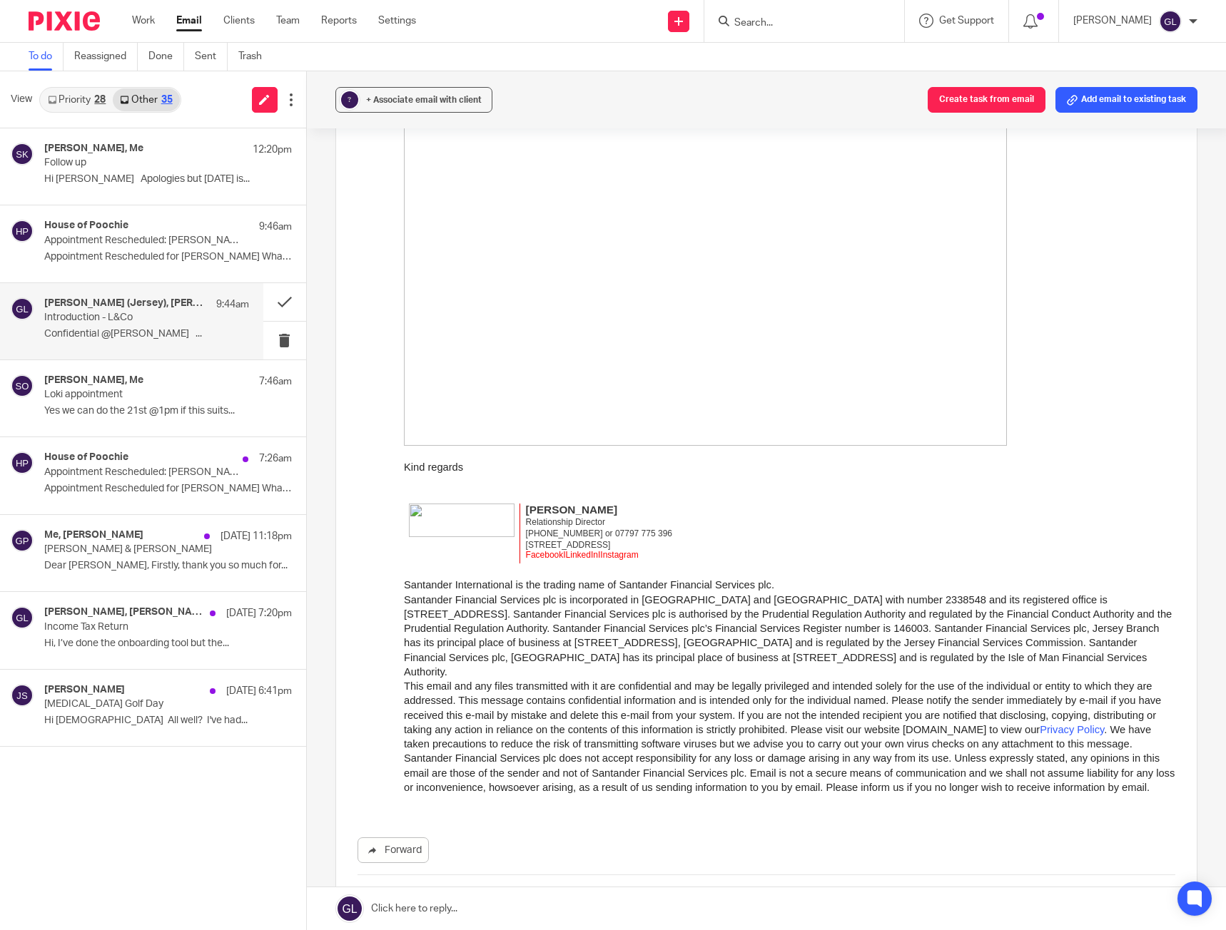
drag, startPoint x: 509, startPoint y: 666, endPoint x: 502, endPoint y: 658, distance: 11.1
click at [502, 658] on span "Santander Financial Services plc is incorporated in [GEOGRAPHIC_DATA] and [GEOG…" at bounding box center [787, 635] width 768 height 83
click at [154, 529] on div "13 Aug 11:18pm" at bounding box center [201, 536] width 95 height 14
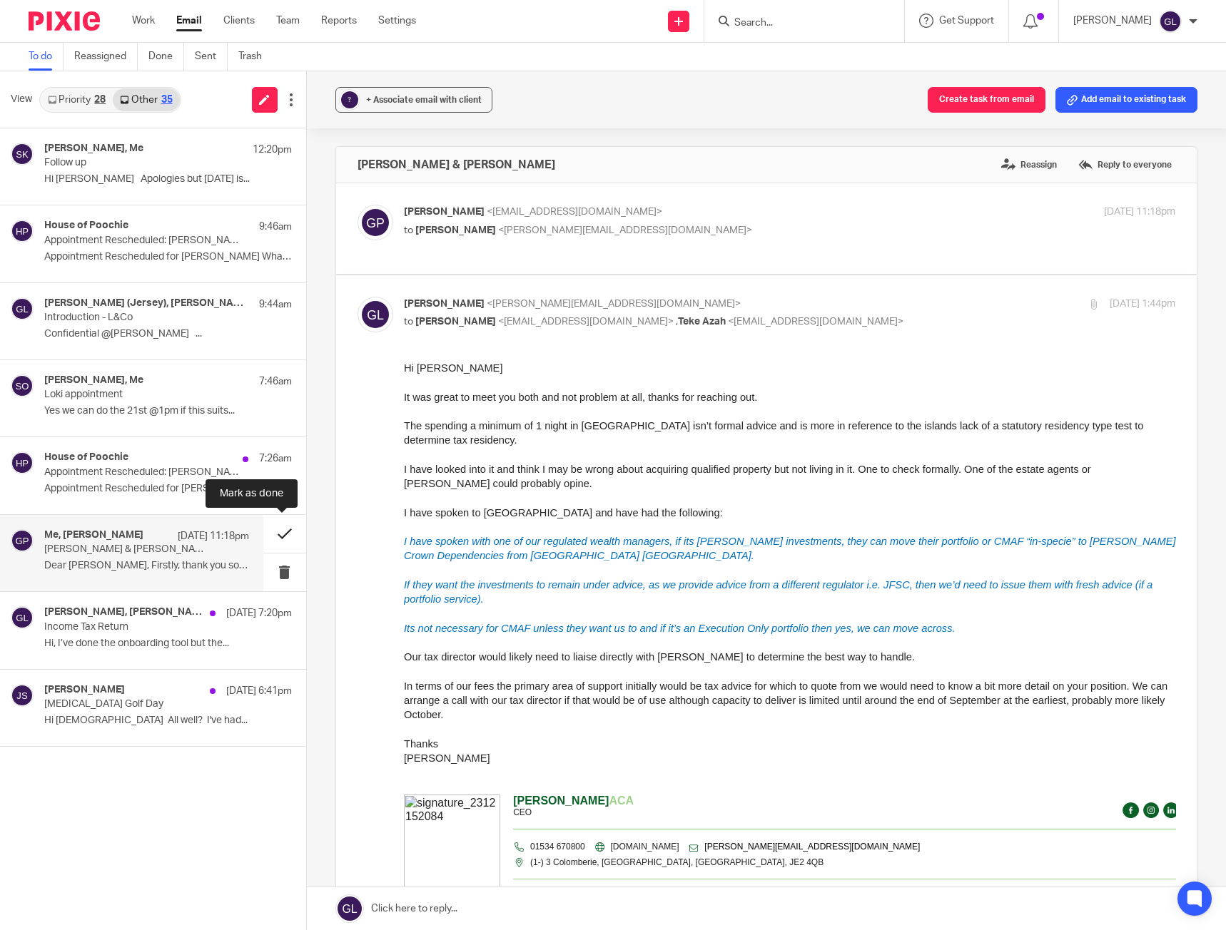
scroll to position [0, 0]
click at [285, 534] on button at bounding box center [284, 534] width 43 height 38
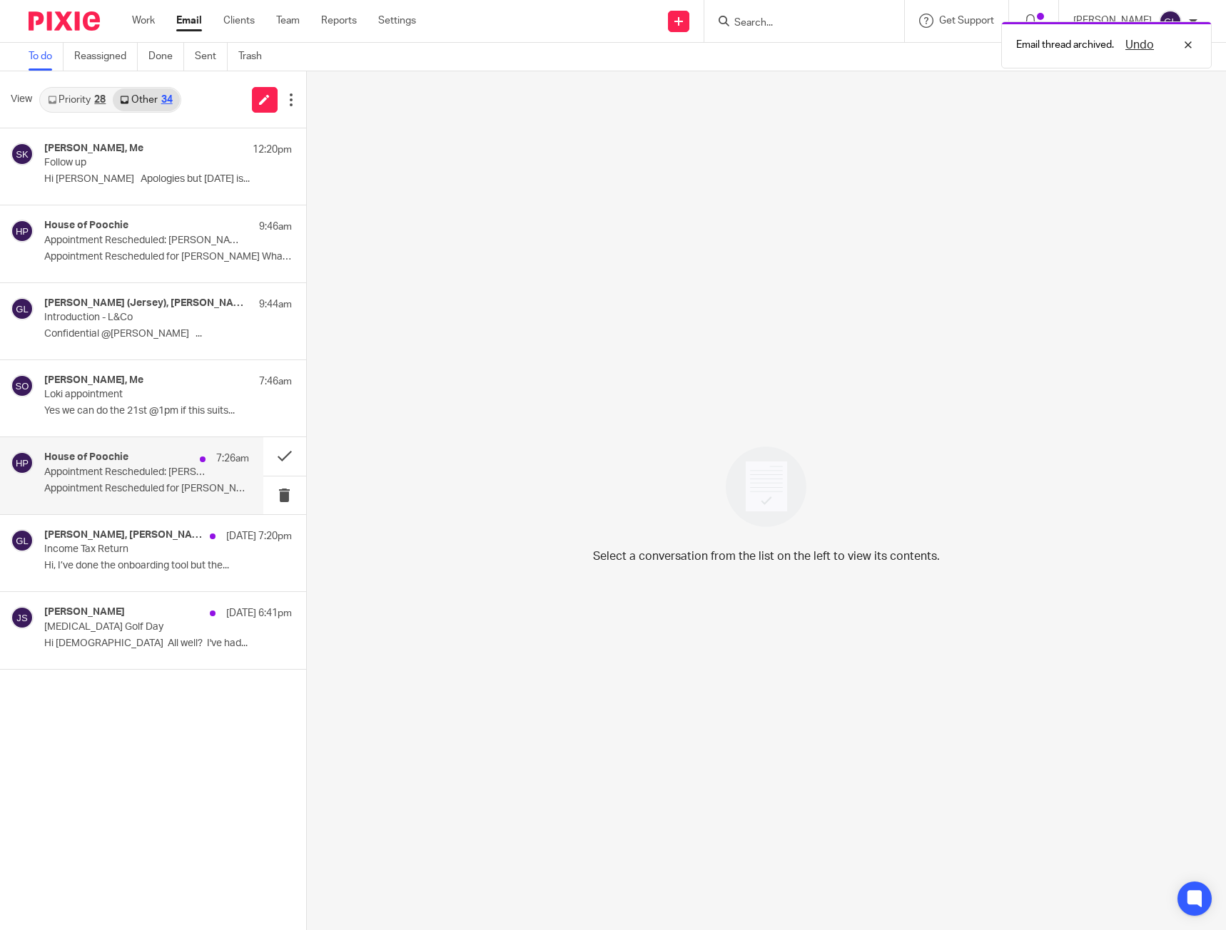
click at [172, 489] on p "Appointment Rescheduled for [PERSON_NAME] What..." at bounding box center [146, 489] width 205 height 12
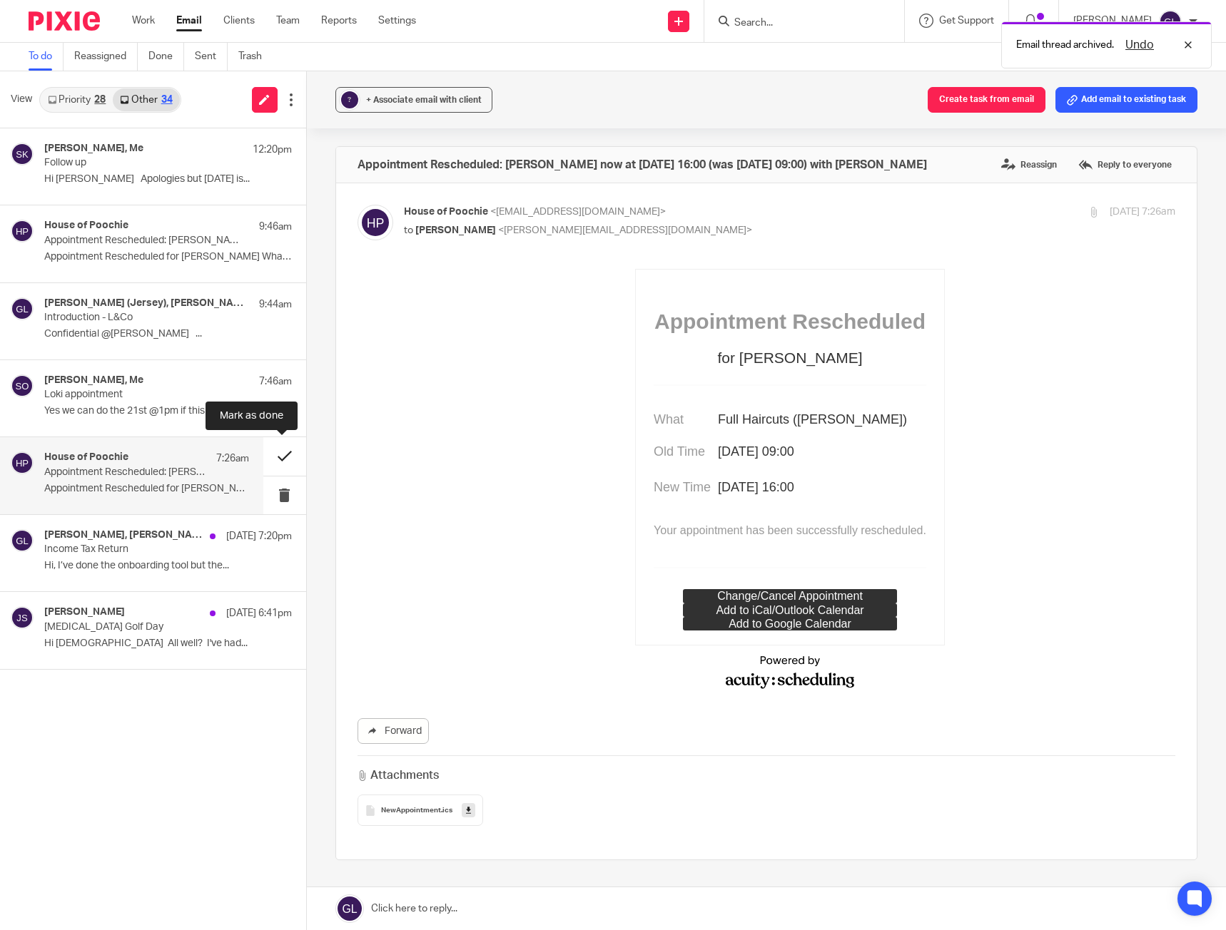
click at [285, 449] on button at bounding box center [284, 456] width 43 height 38
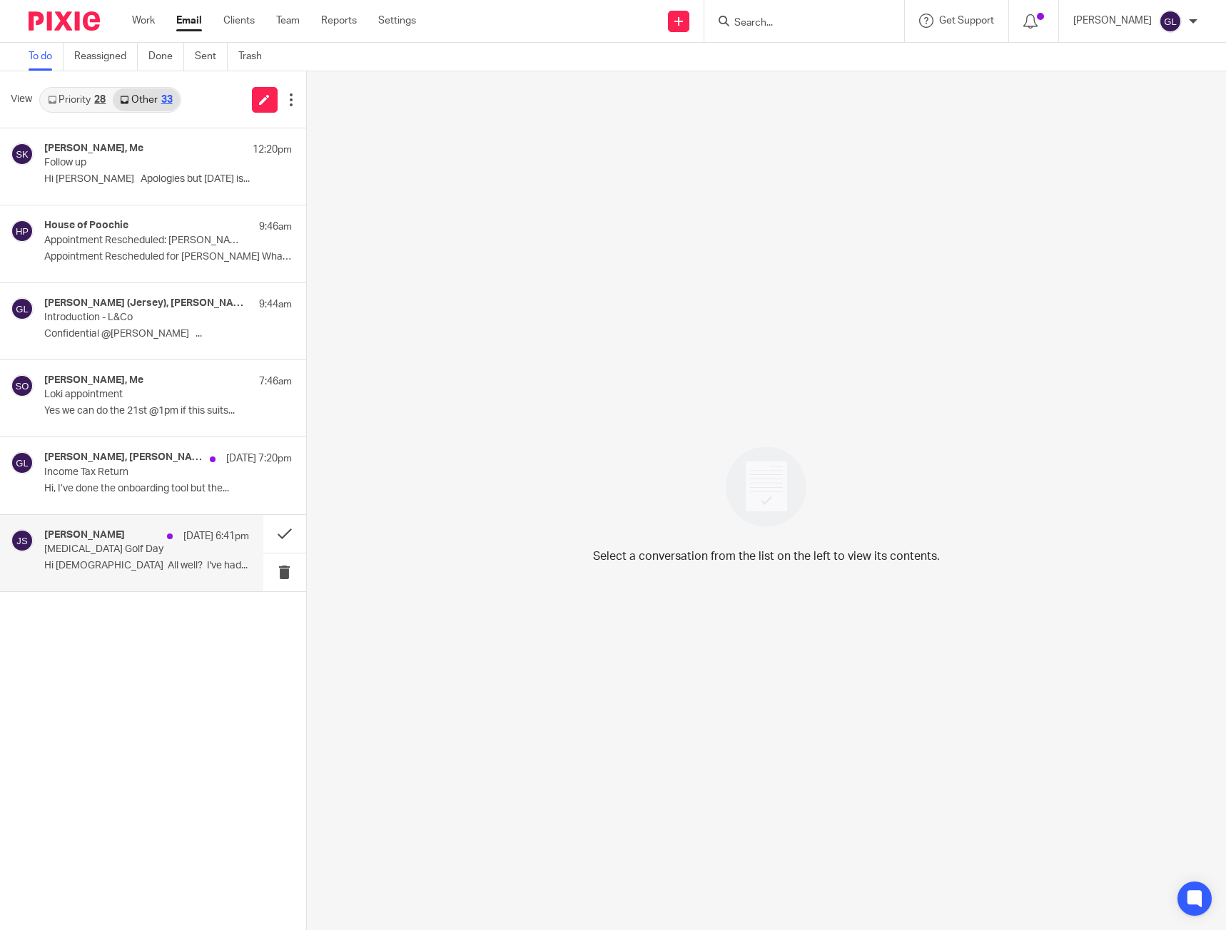
click at [141, 549] on p "Nystagmus Golf Day" at bounding box center [125, 550] width 163 height 12
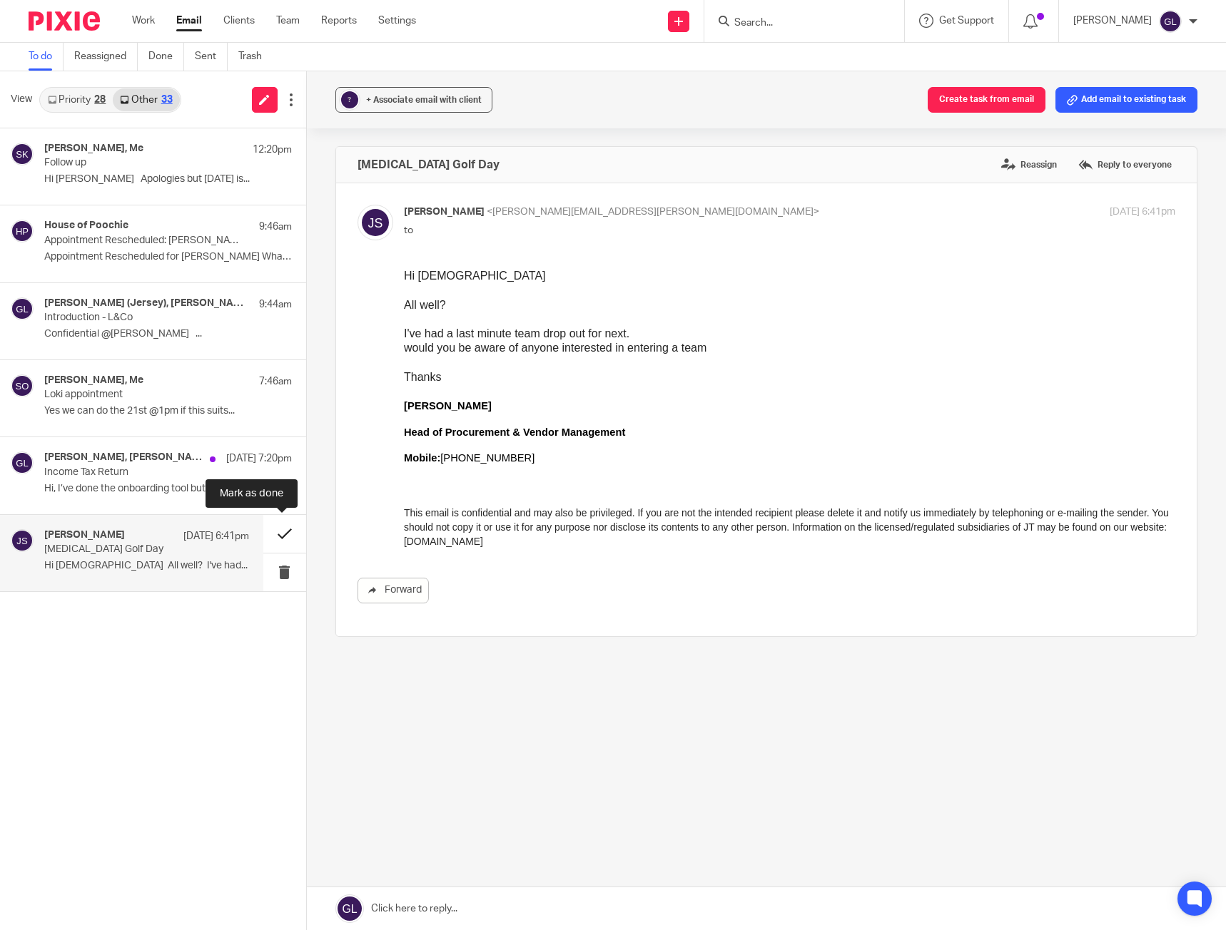
click at [285, 531] on button at bounding box center [284, 534] width 43 height 38
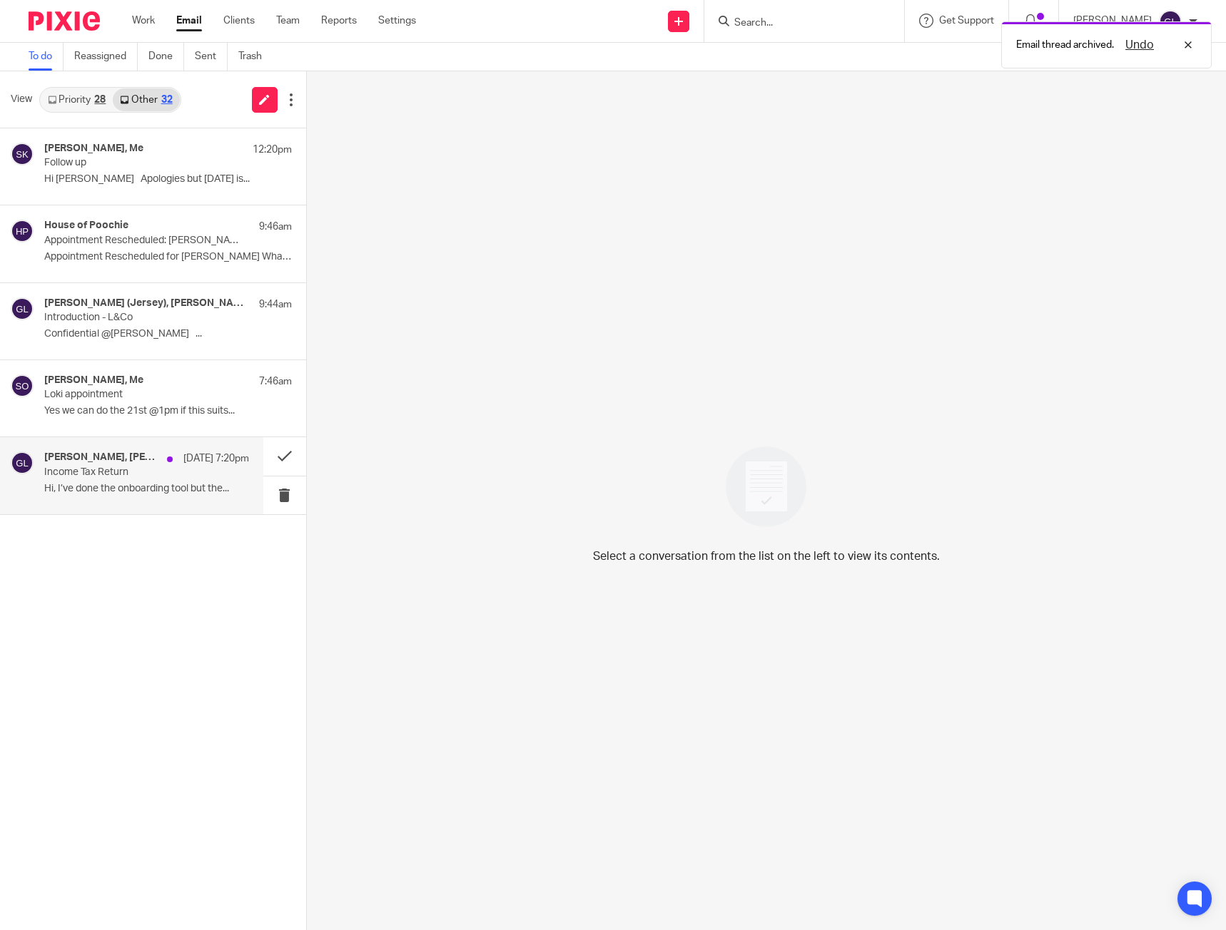
click at [148, 487] on p "Hi, I’ve done the onboarding tool but the..." at bounding box center [146, 489] width 205 height 12
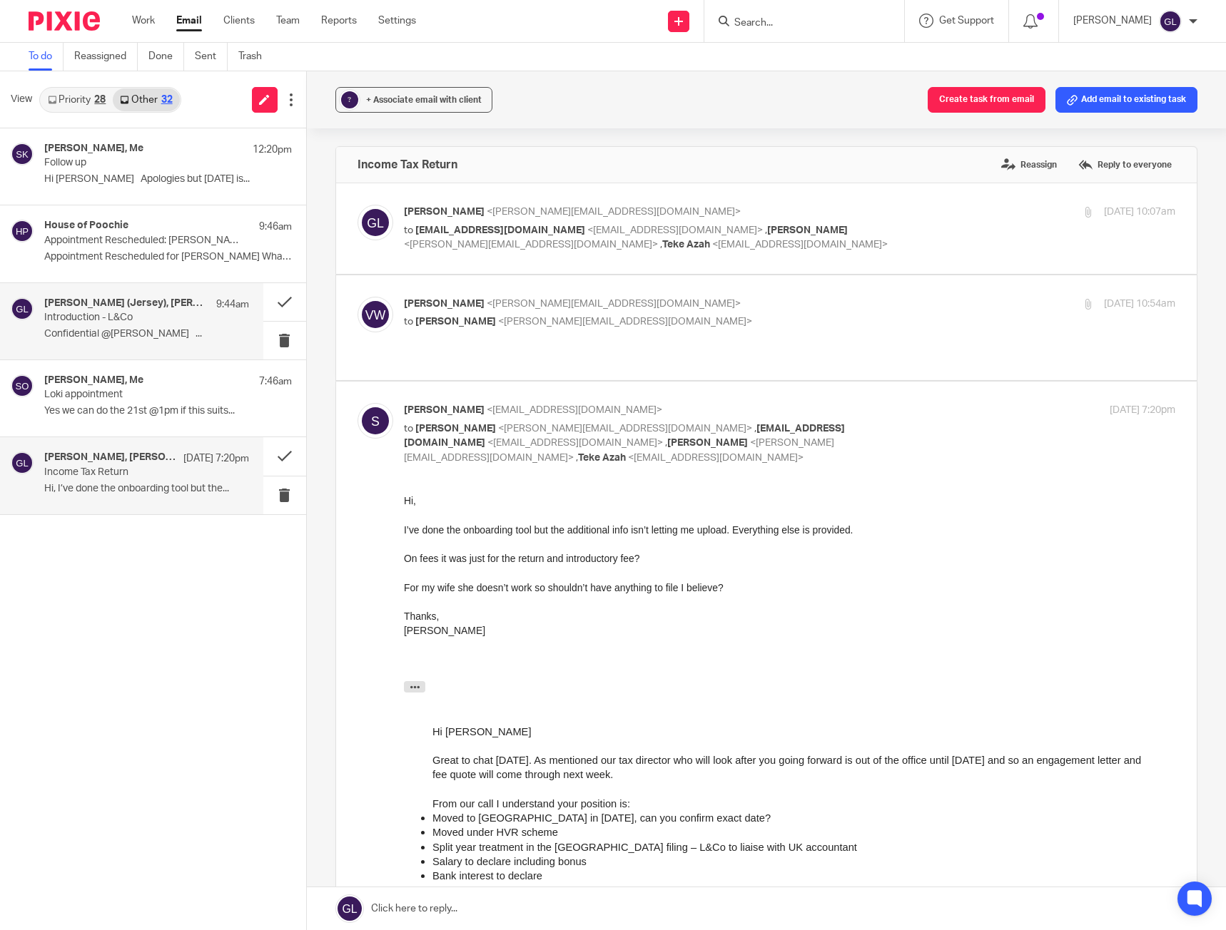
click at [107, 328] on p "Confidential @[PERSON_NAME] ..." at bounding box center [146, 334] width 205 height 12
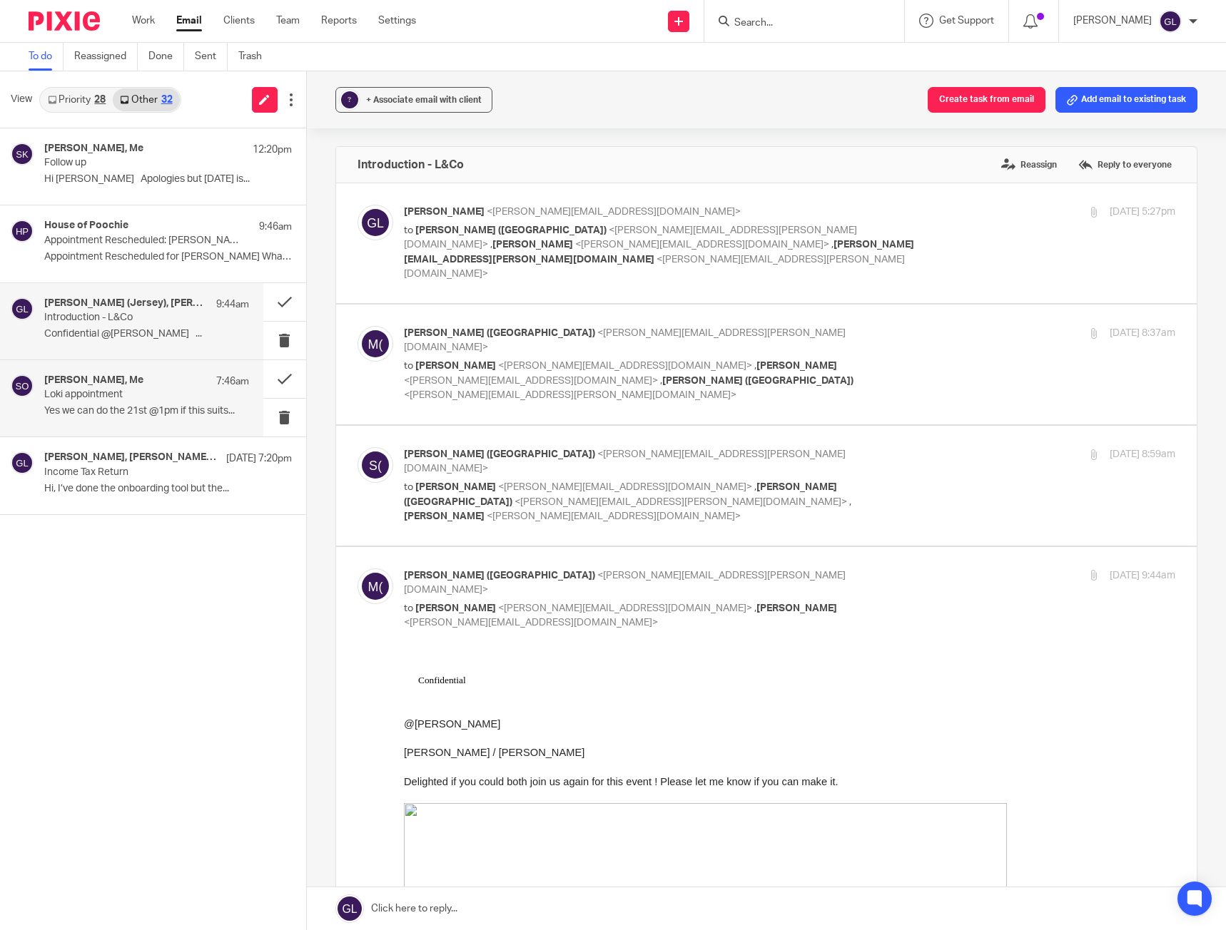
click at [148, 399] on p "Loki appointment" at bounding box center [125, 395] width 163 height 12
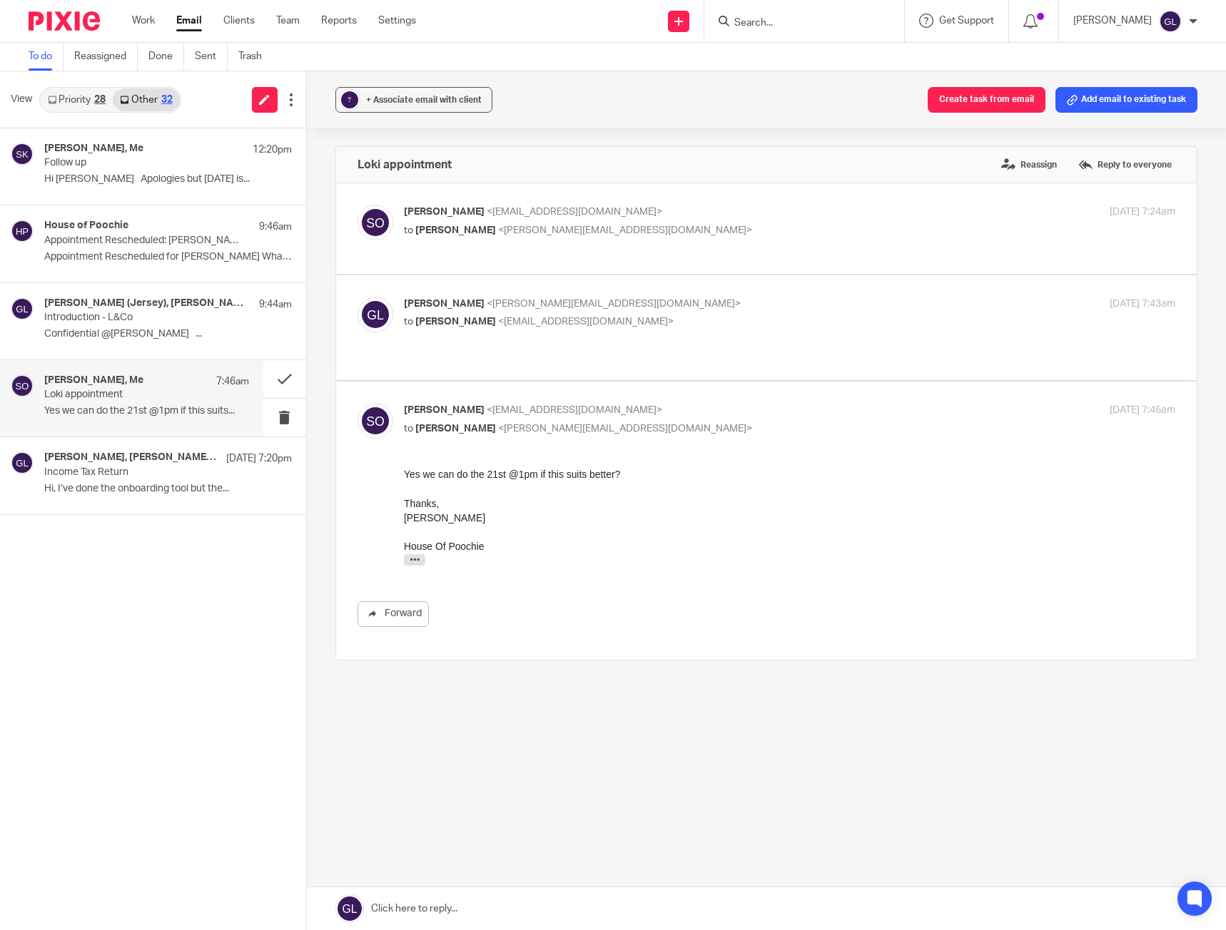
click at [59, 101] on link "Priority 28" at bounding box center [77, 99] width 72 height 23
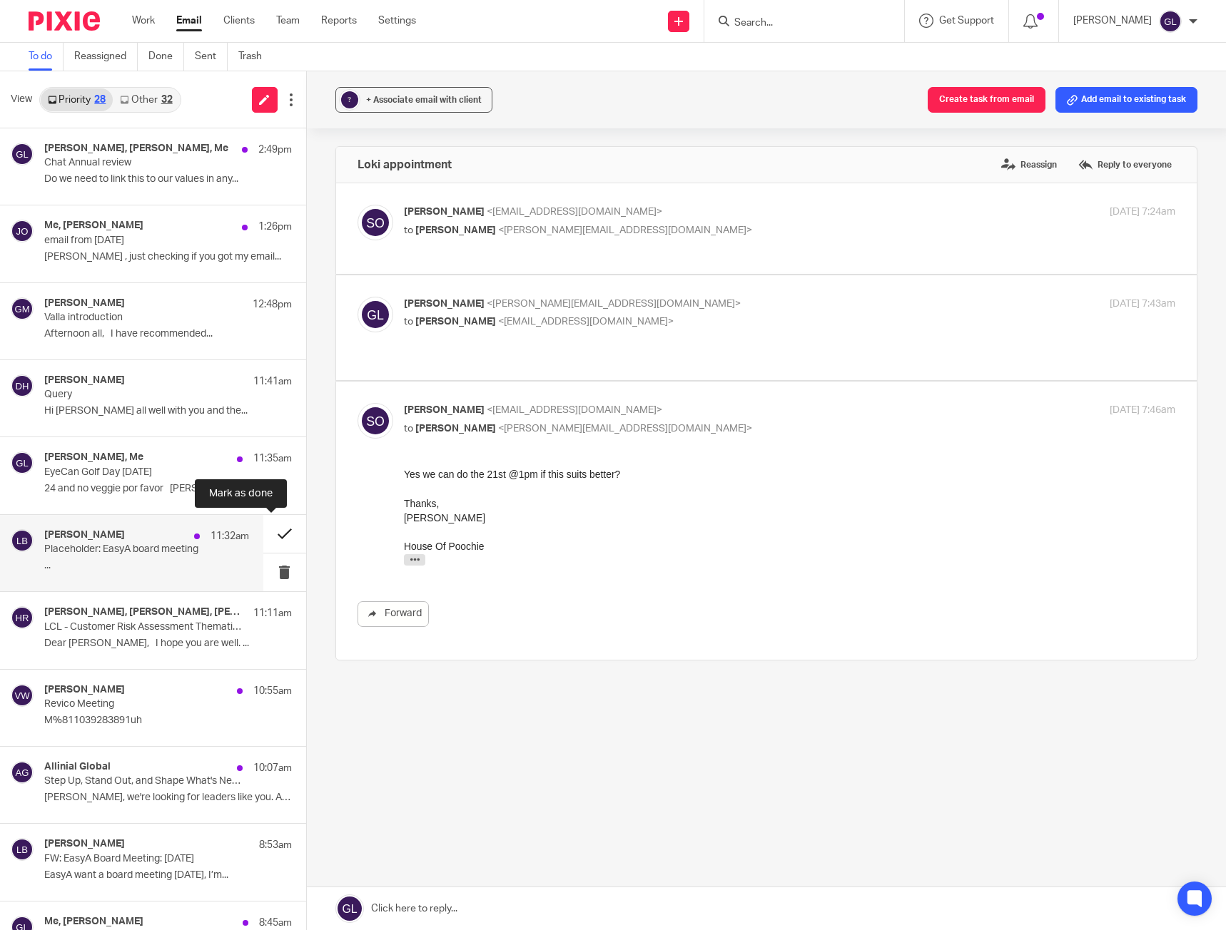
click at [280, 538] on button at bounding box center [284, 534] width 43 height 38
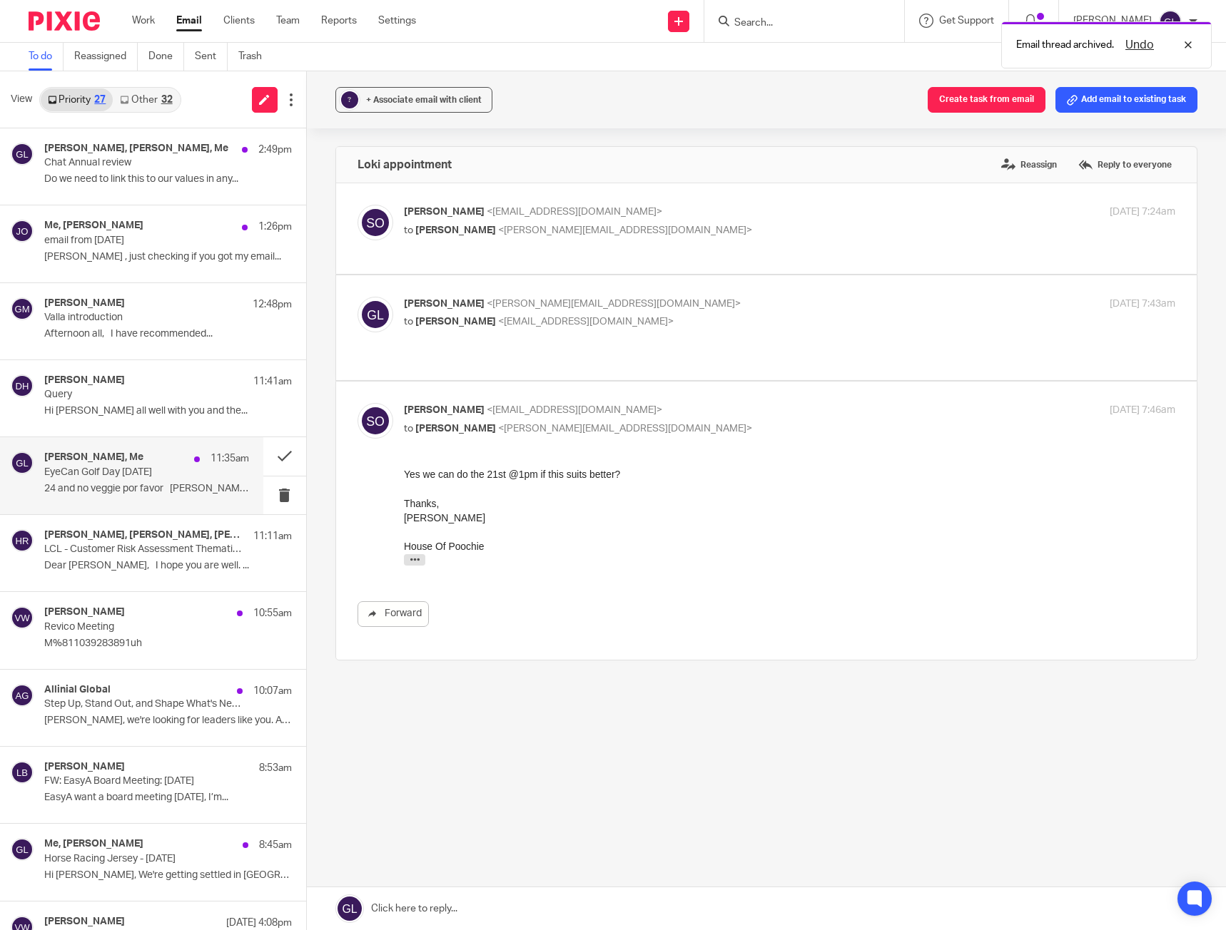
click at [152, 480] on div "Lawrence Boleat, Me 11:35am EyeCan Golf Day 21st August 24 and no veggie por fa…" at bounding box center [146, 476] width 205 height 48
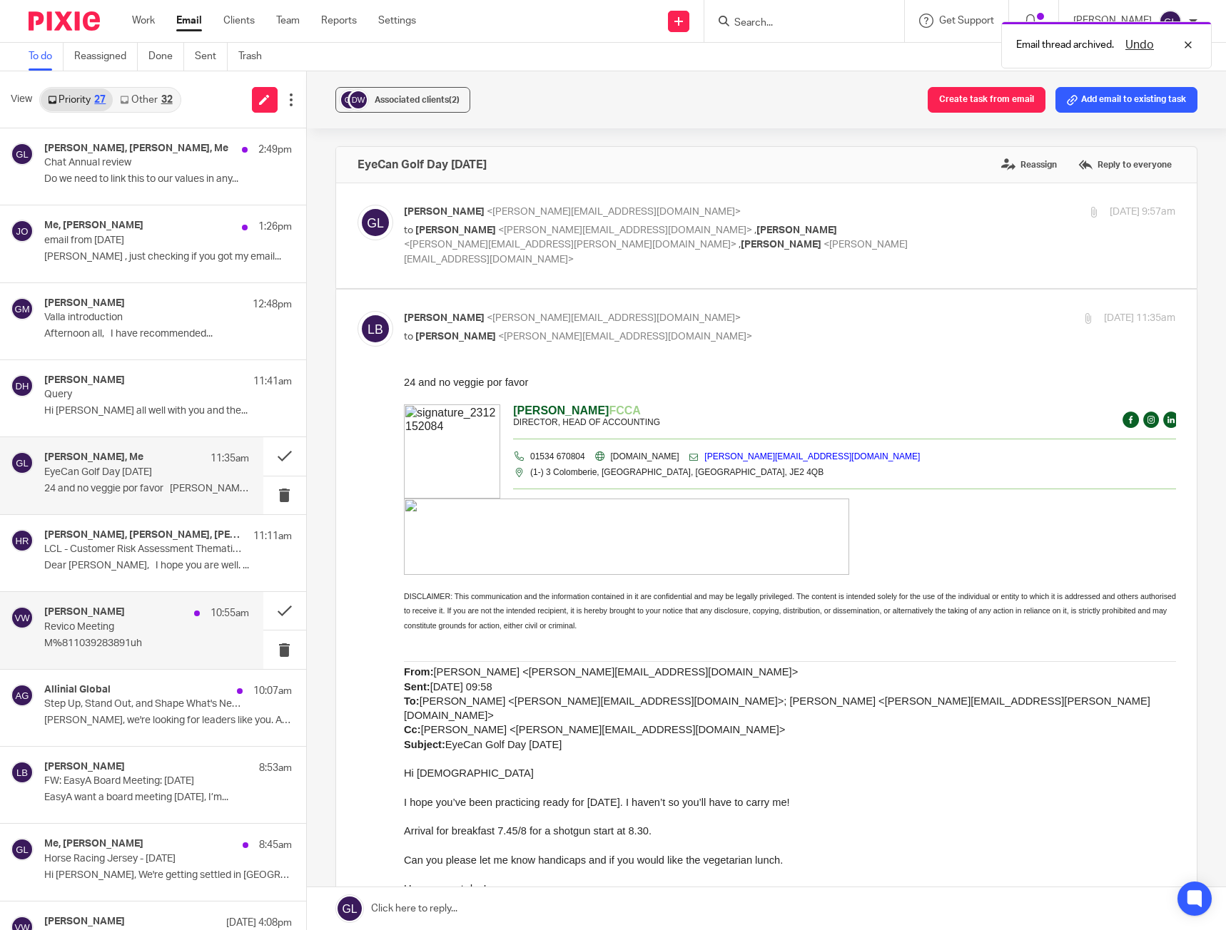
click at [153, 648] on p "M%811039283891uh" at bounding box center [146, 644] width 205 height 12
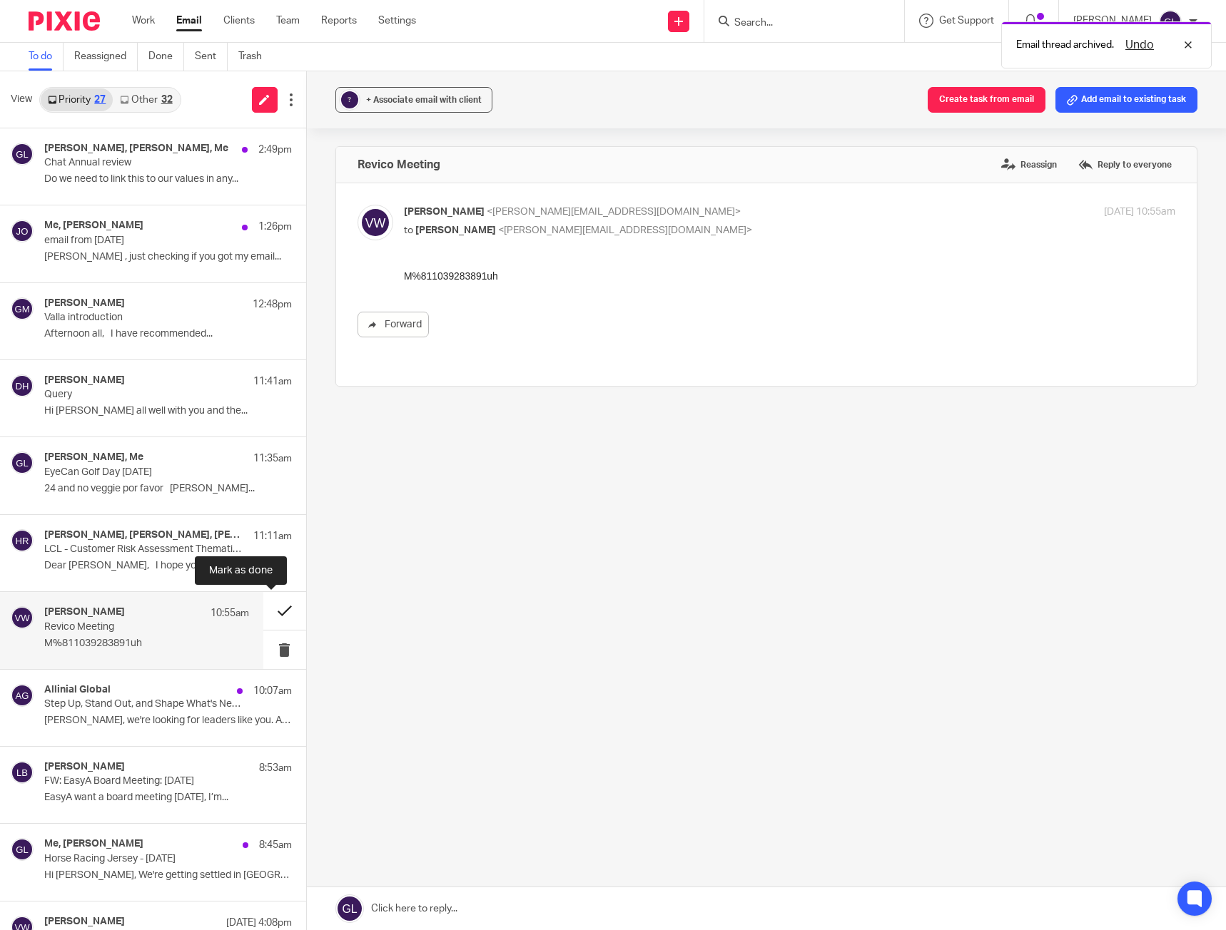
click at [280, 607] on button at bounding box center [284, 611] width 43 height 38
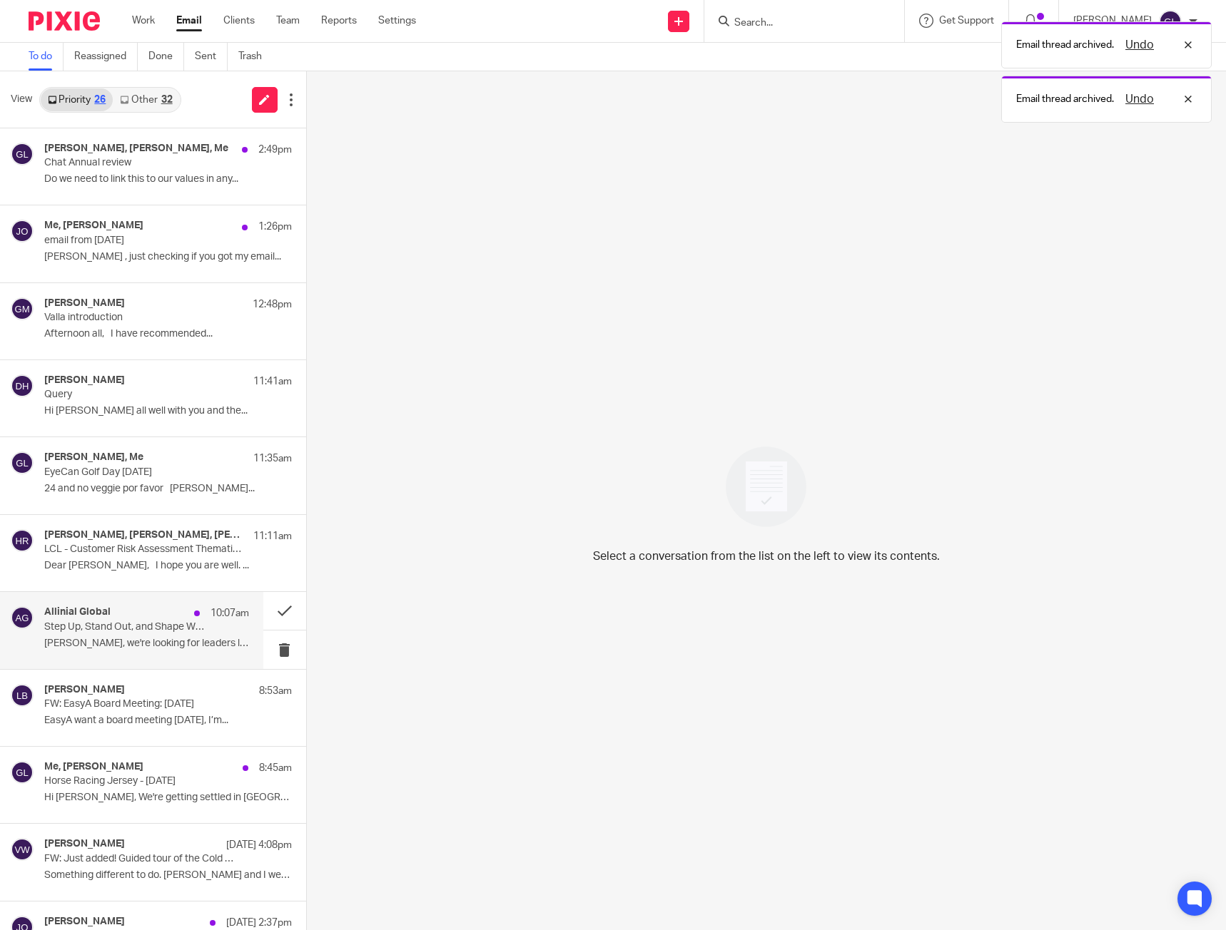
click at [136, 634] on div "Allinial Global 10:07am Step Up, Stand Out, and Shape What's Next: Join an Alli…" at bounding box center [146, 630] width 205 height 48
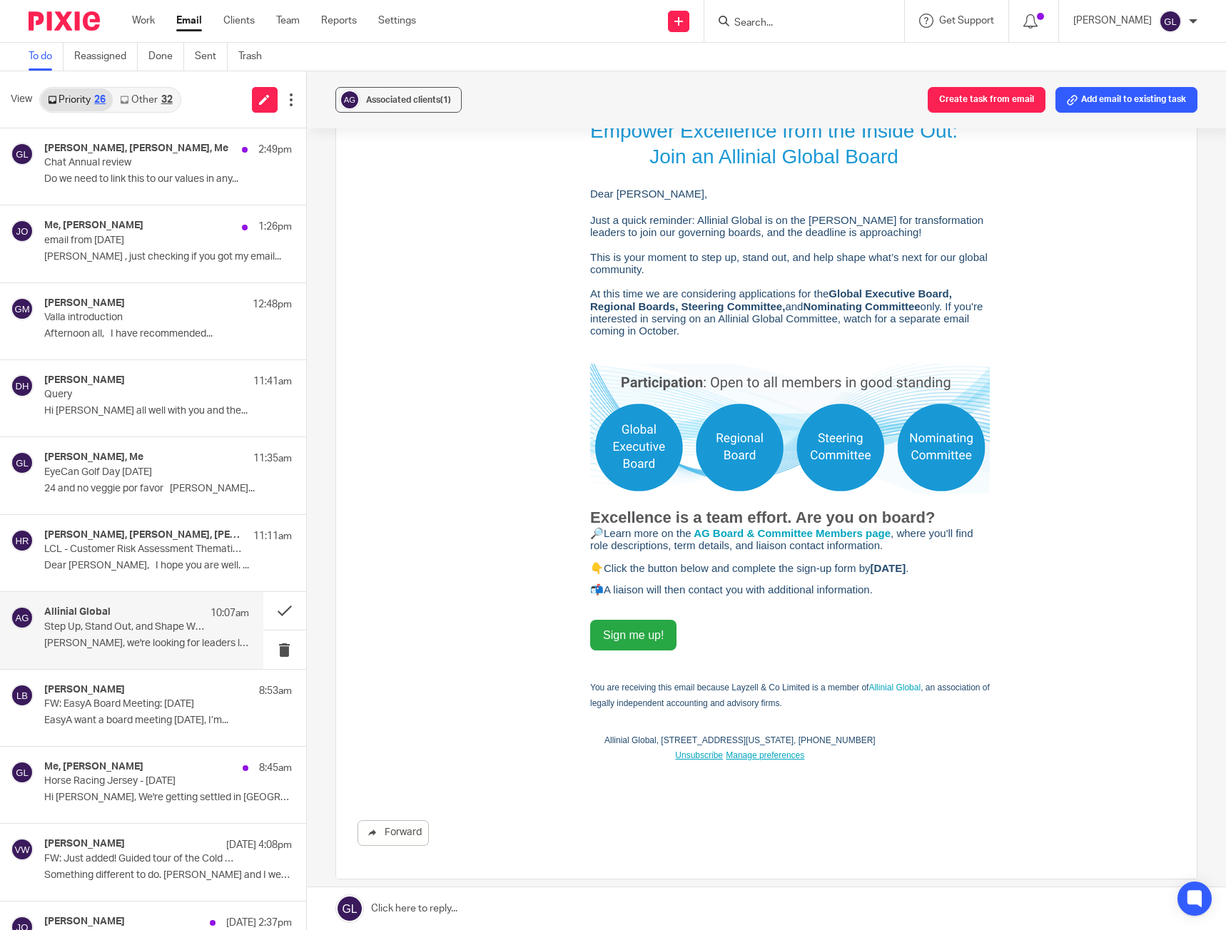
scroll to position [492, 0]
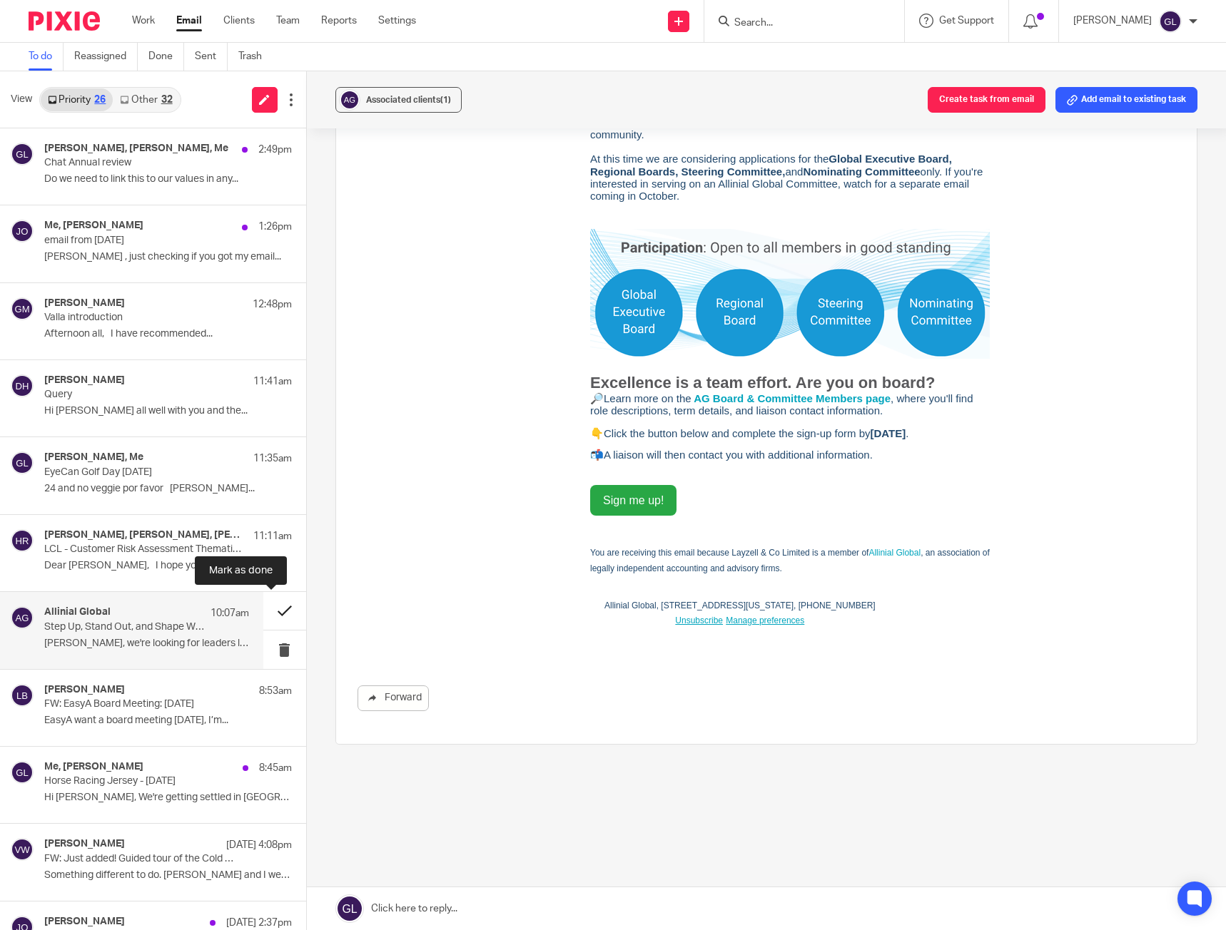
click at [264, 609] on button at bounding box center [284, 611] width 43 height 38
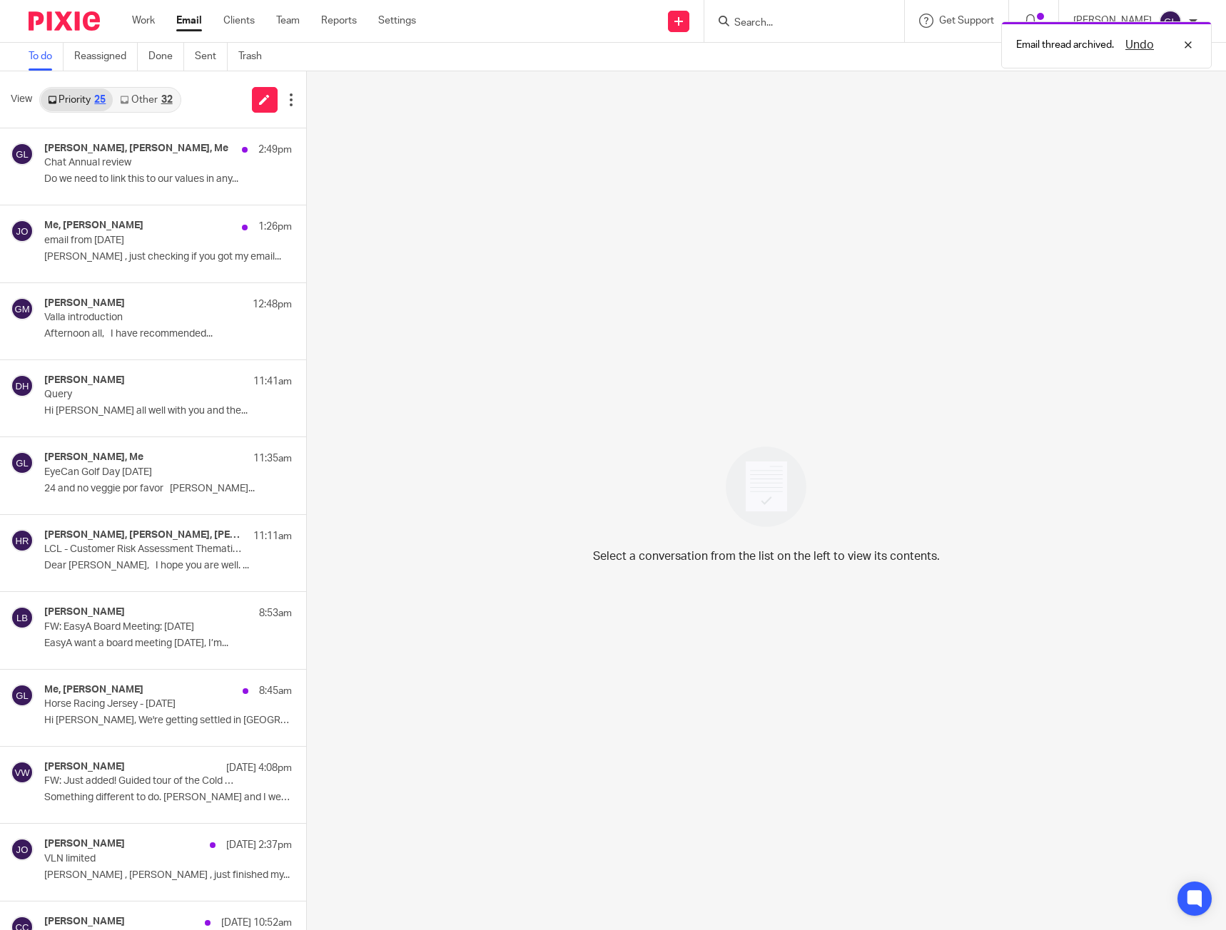
click at [381, 585] on div "Select a conversation from the list on the left to view its contents." at bounding box center [767, 500] width 920 height 859
drag, startPoint x: 381, startPoint y: 585, endPoint x: 359, endPoint y: 574, distance: 24.9
click at [360, 571] on div "Select a conversation from the list on the left to view its contents." at bounding box center [767, 500] width 920 height 859
click at [127, 721] on p "Hi [PERSON_NAME], We're getting settled in [GEOGRAPHIC_DATA]..." at bounding box center [146, 721] width 205 height 12
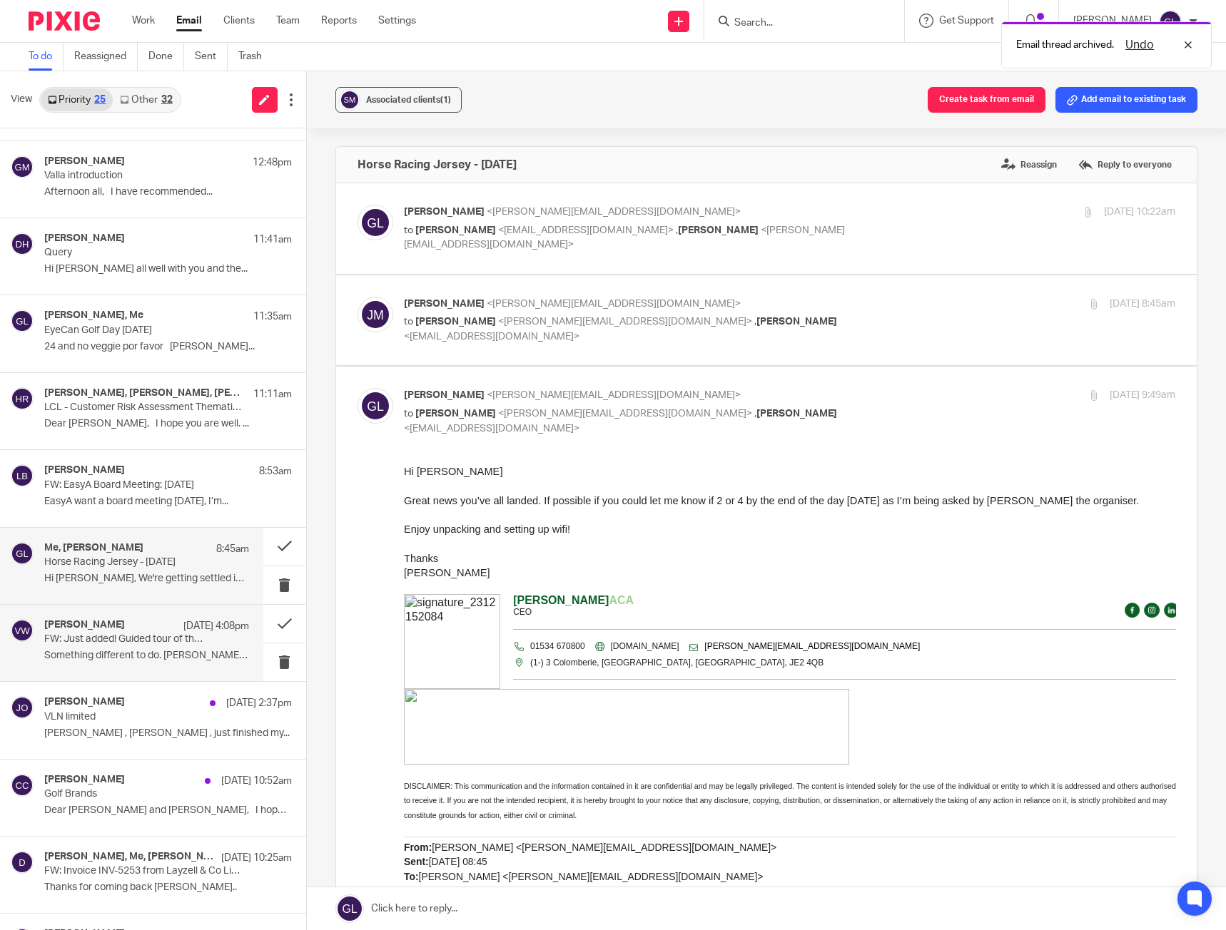
scroll to position [143, 0]
click at [166, 642] on p "FW: Just added! Guided tour of the Cold War Bunker from Jersey Heritage 📅" at bounding box center [125, 639] width 163 height 12
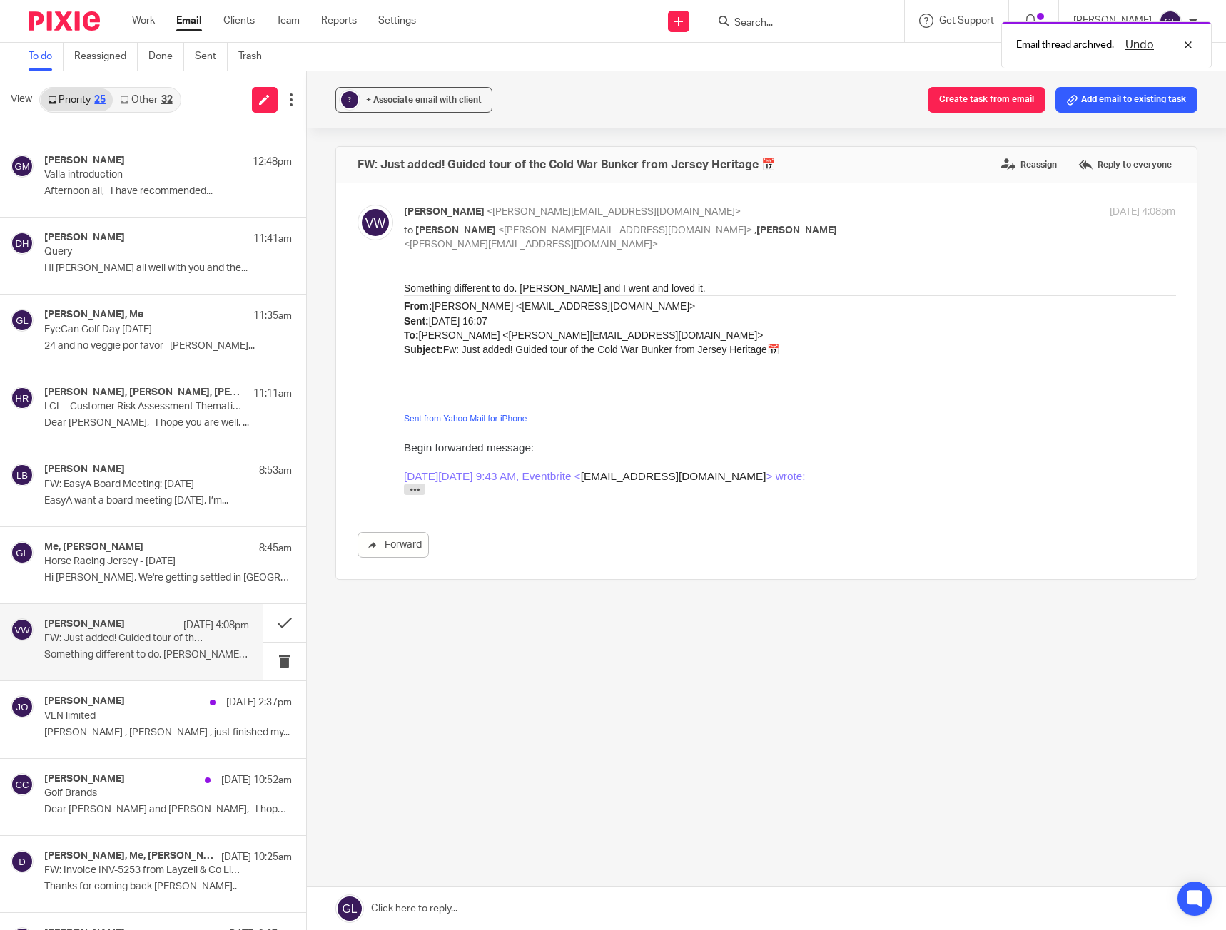
scroll to position [0, 0]
click at [143, 96] on link "Other 32" at bounding box center [146, 99] width 66 height 23
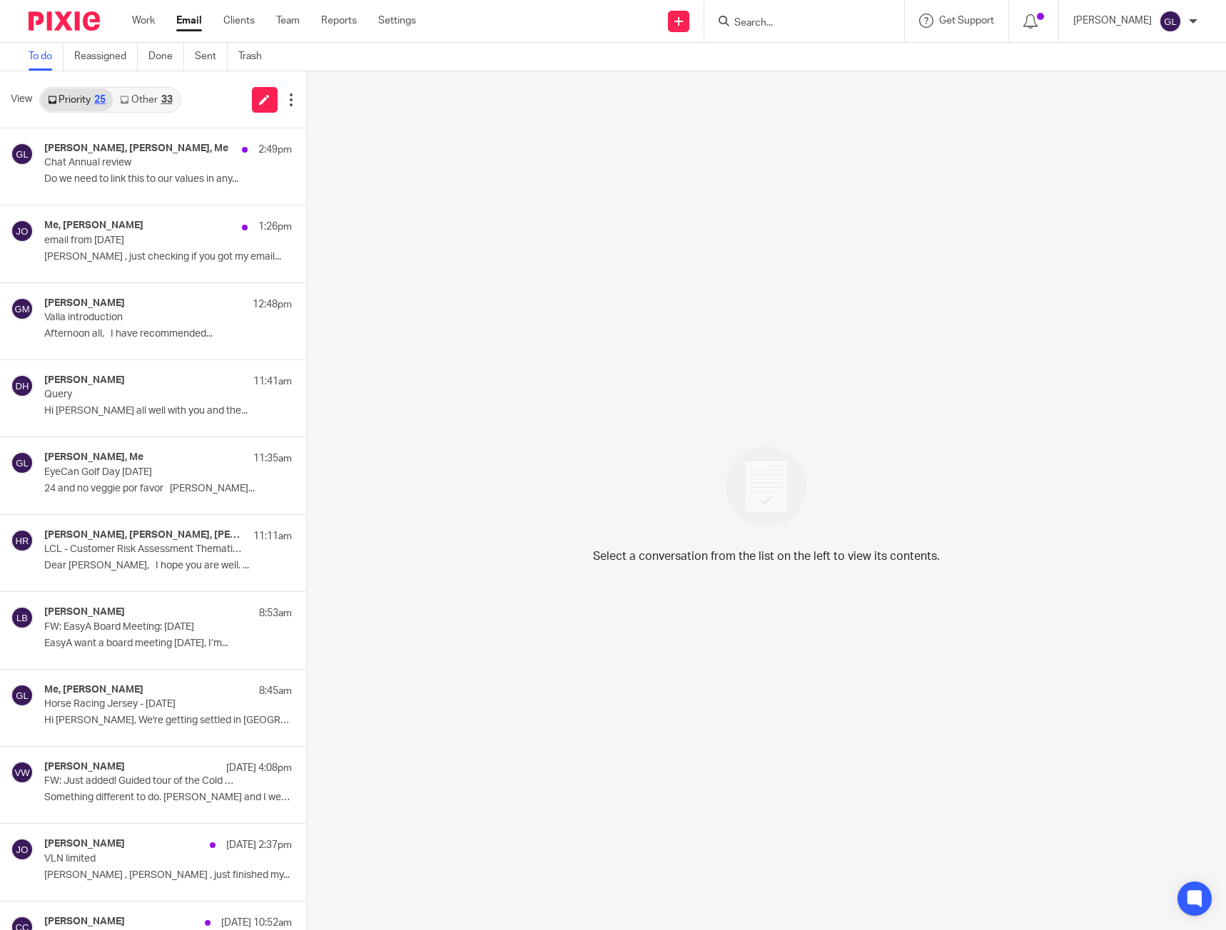
click at [129, 106] on link "Other 33" at bounding box center [146, 99] width 66 height 23
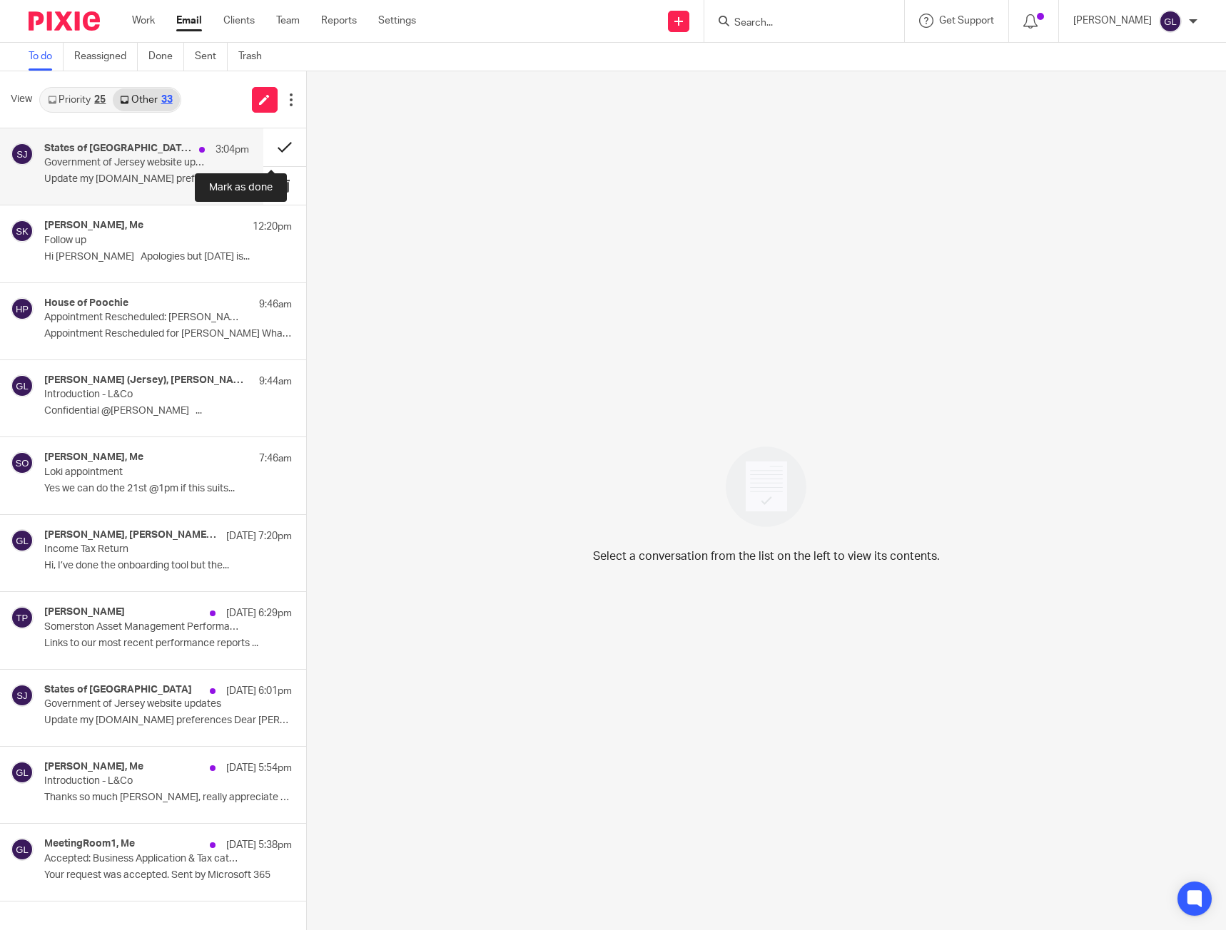
click at [278, 143] on button at bounding box center [284, 147] width 43 height 38
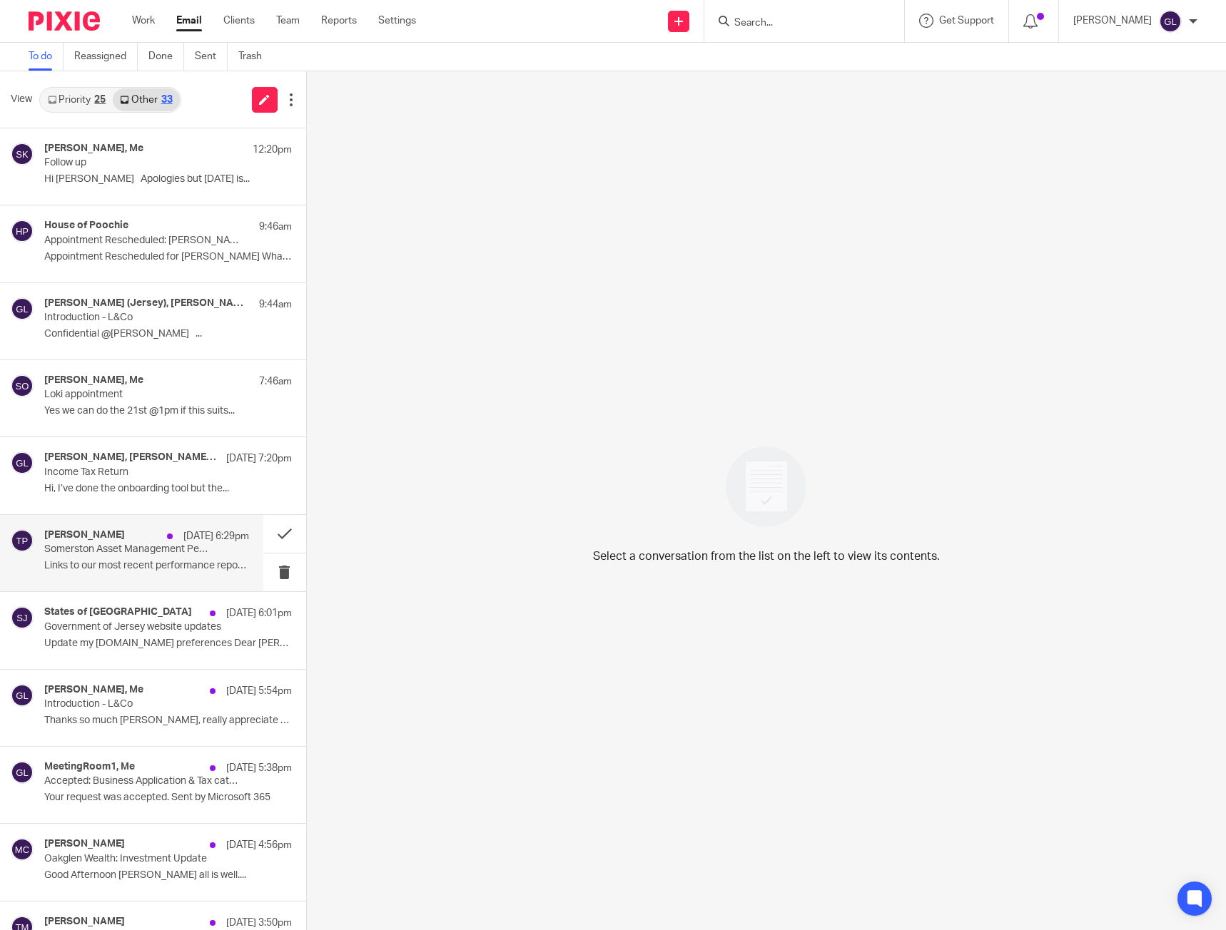
click at [58, 554] on p "Somerston Asset Management Performance" at bounding box center [125, 550] width 163 height 12
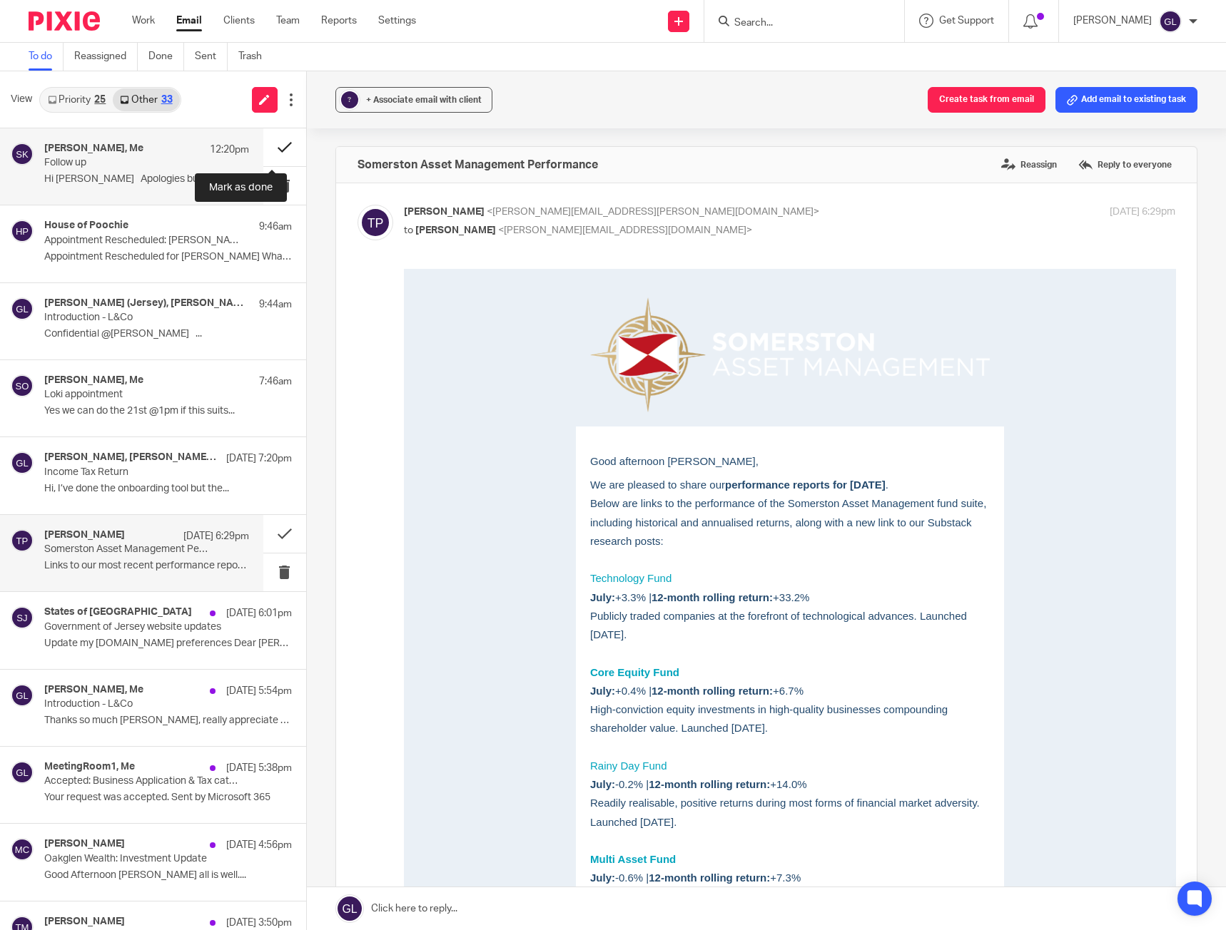
click at [268, 142] on button at bounding box center [284, 147] width 43 height 38
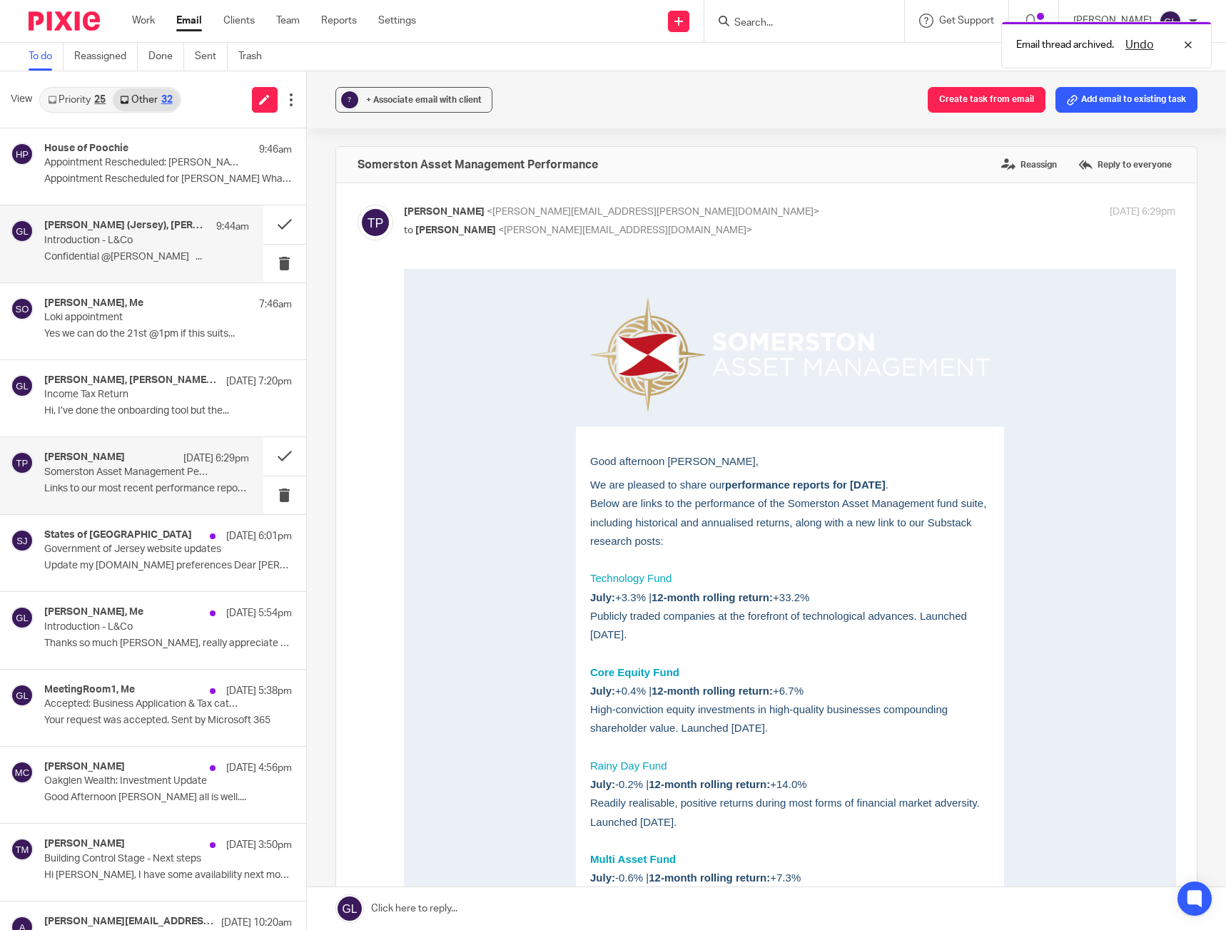
click at [185, 258] on p "Confidential @[PERSON_NAME] ..." at bounding box center [146, 257] width 205 height 12
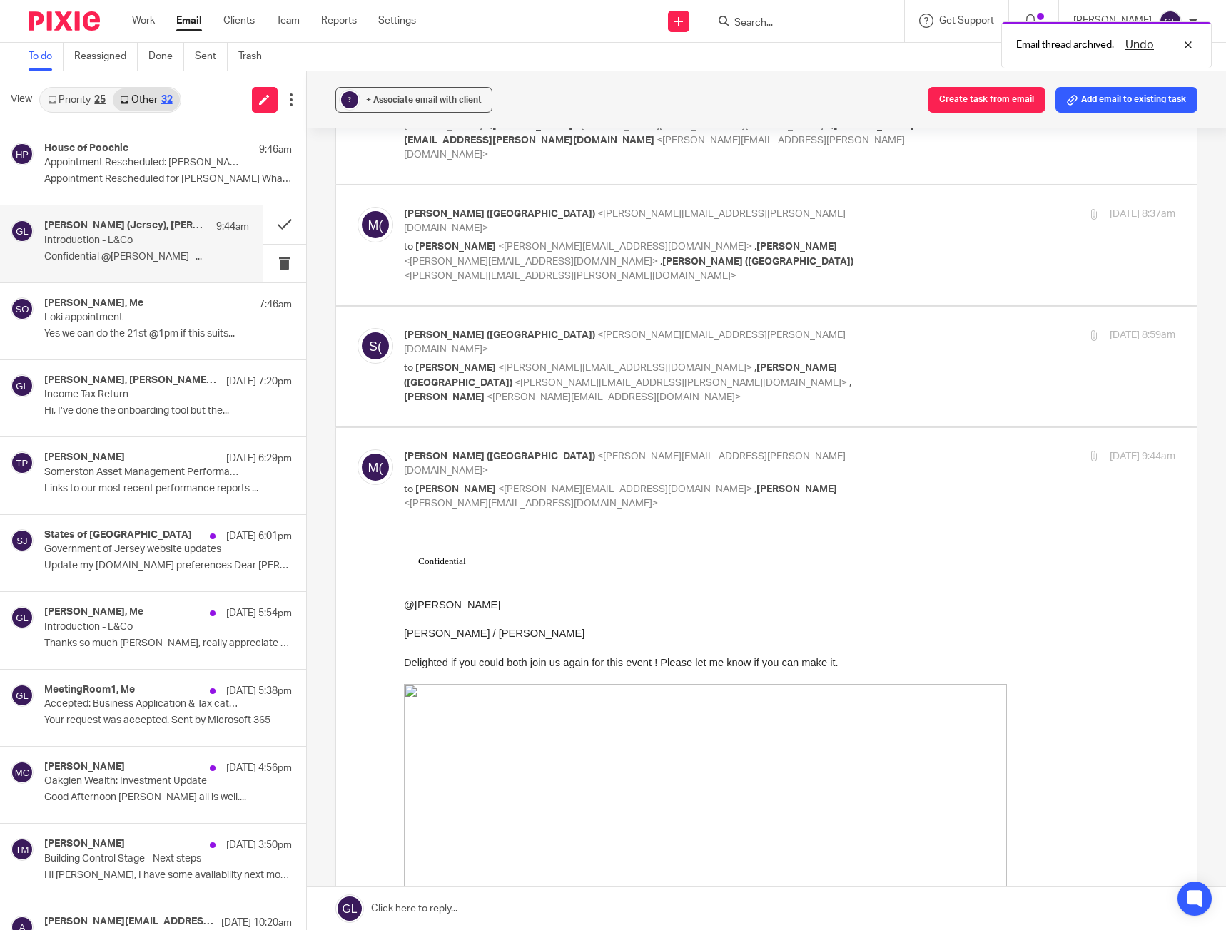
scroll to position [357, 0]
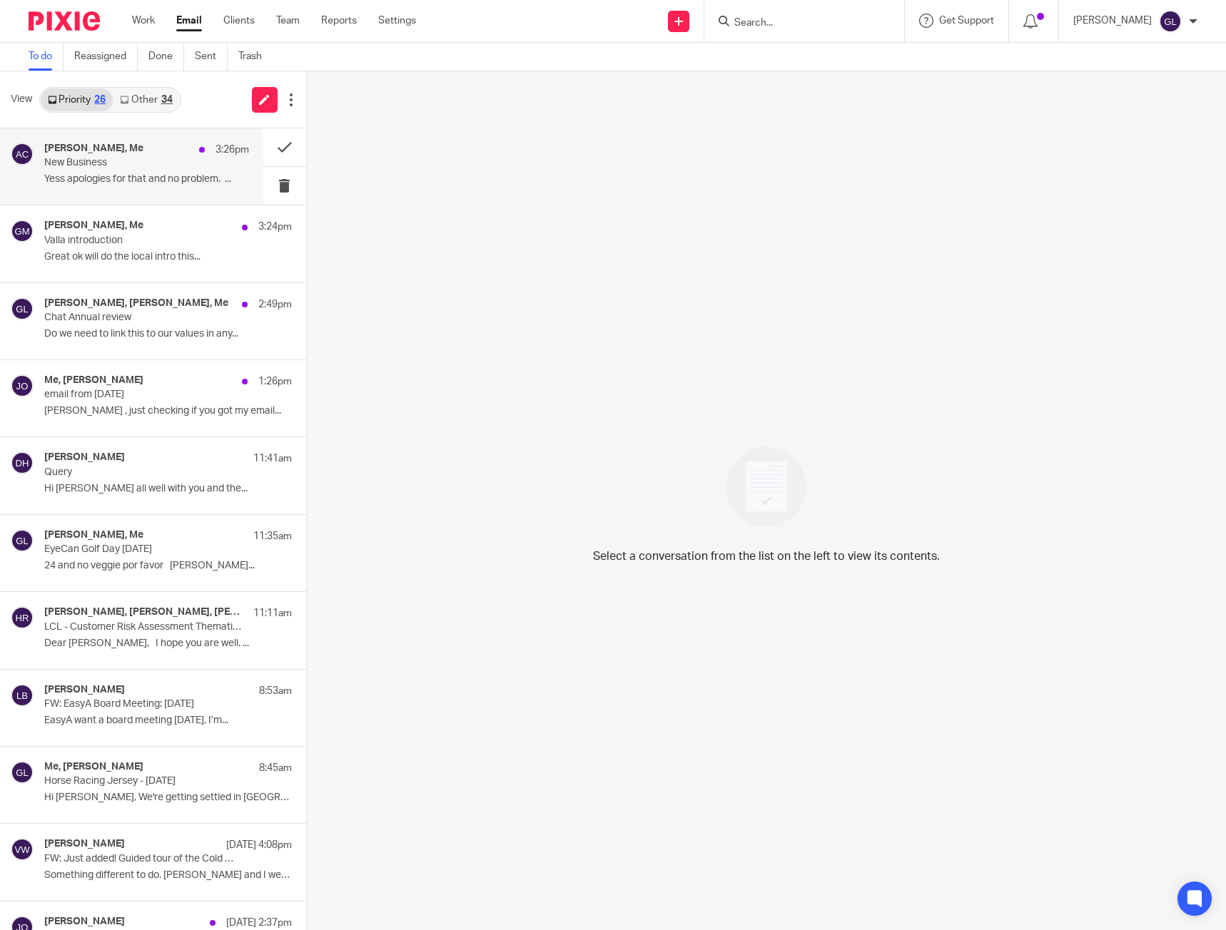
click at [173, 170] on div "Ashley Cairney, Me 3:26pm New Business Yess apologies for that and no problem. …" at bounding box center [146, 167] width 205 height 48
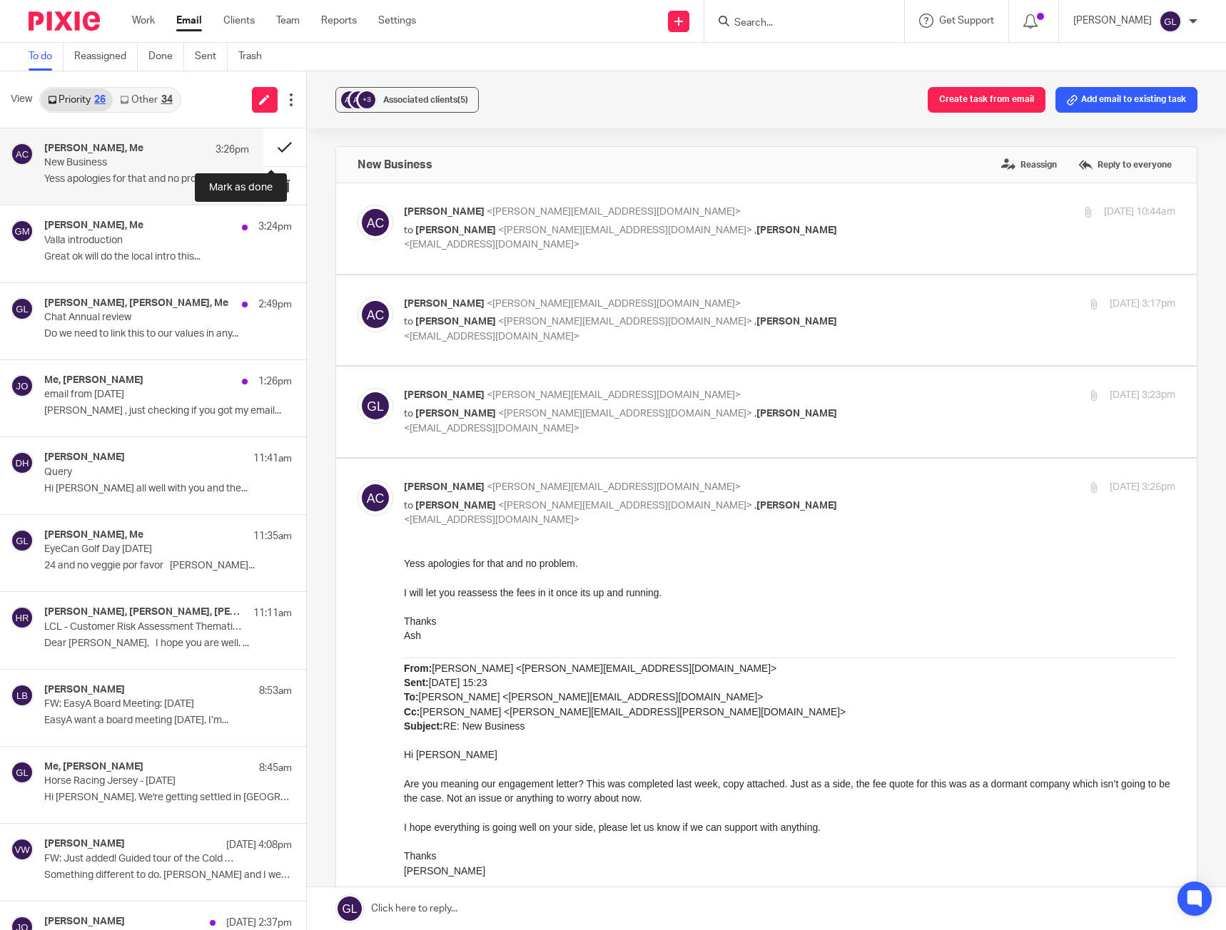
click at [268, 148] on button at bounding box center [284, 147] width 43 height 38
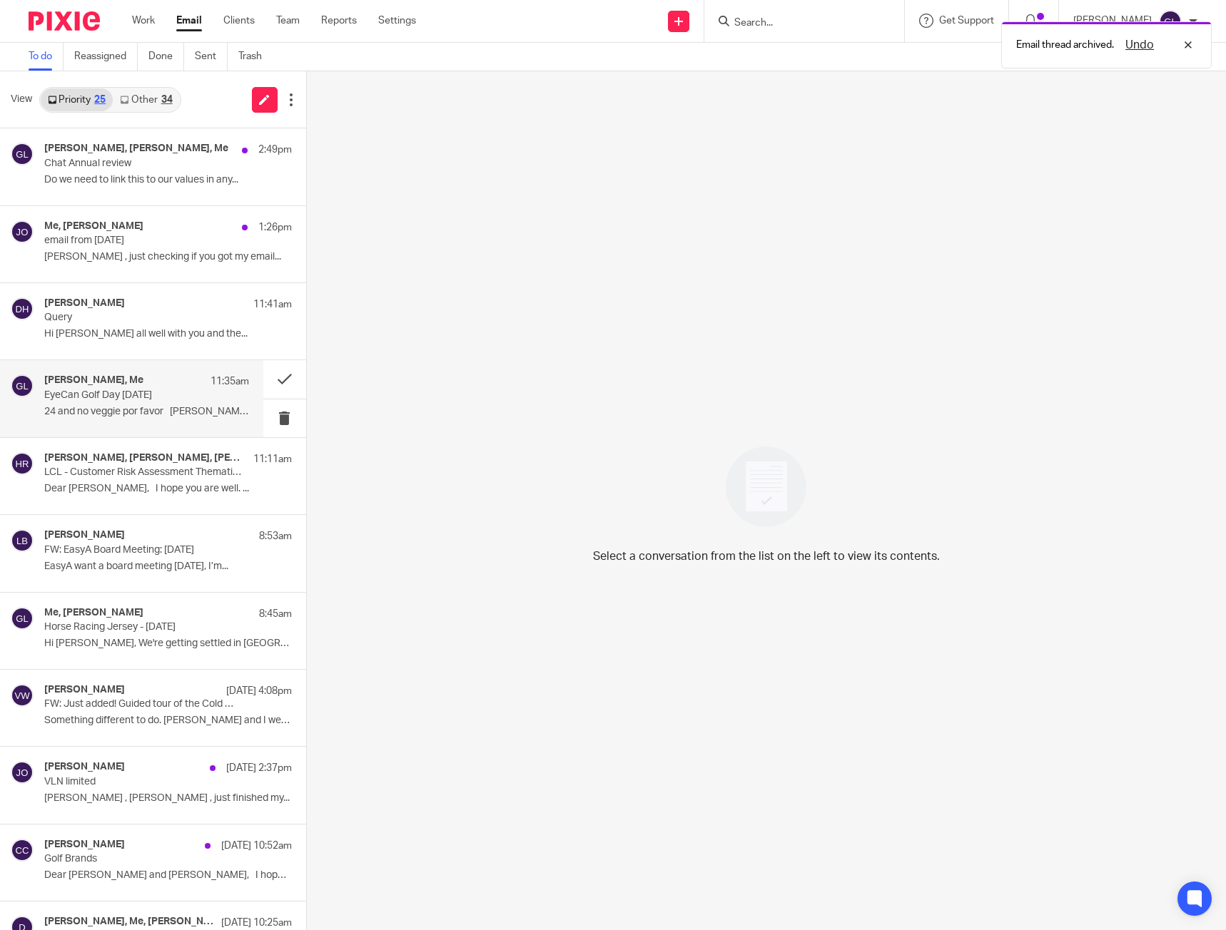
scroll to position [214, 0]
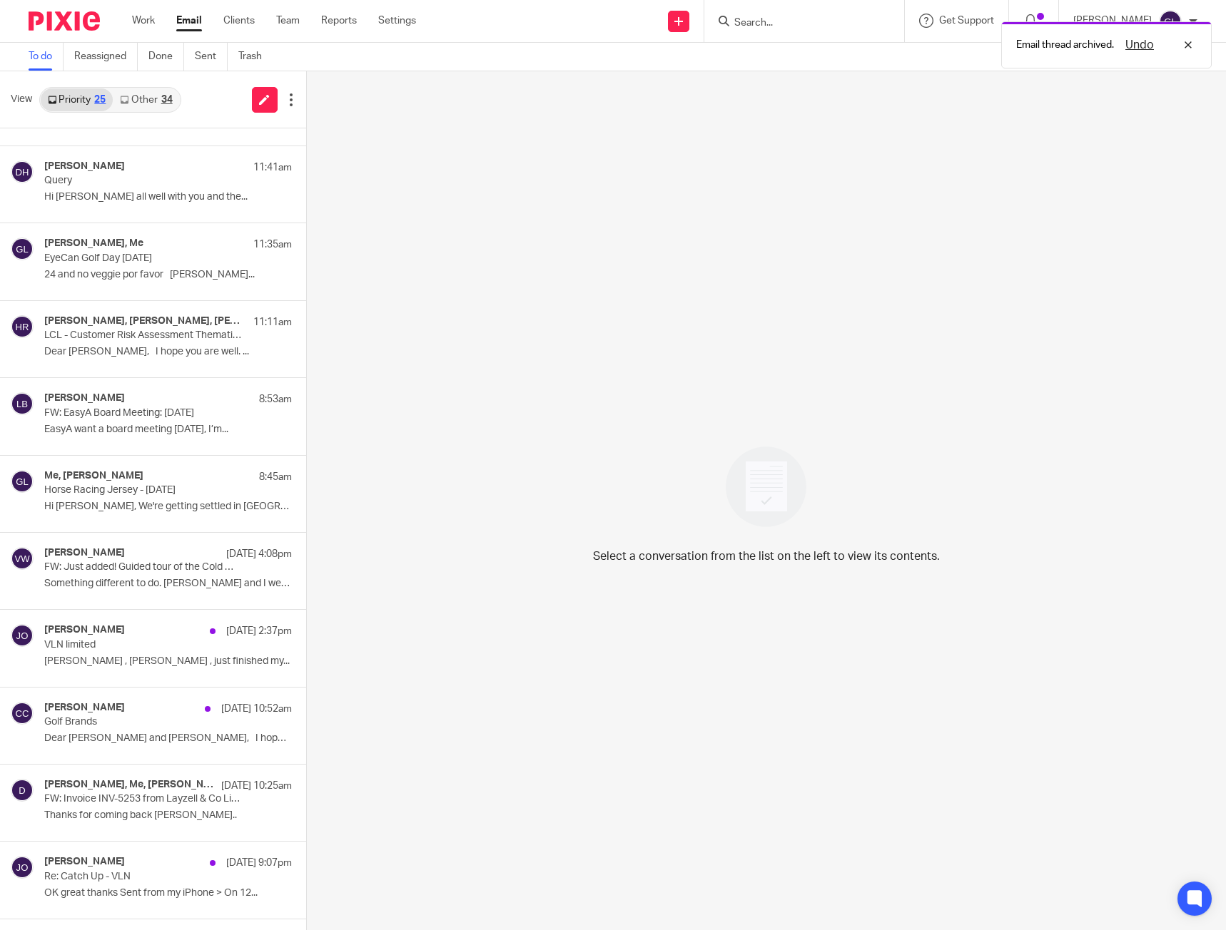
click at [136, 93] on link "Other 34" at bounding box center [146, 99] width 66 height 23
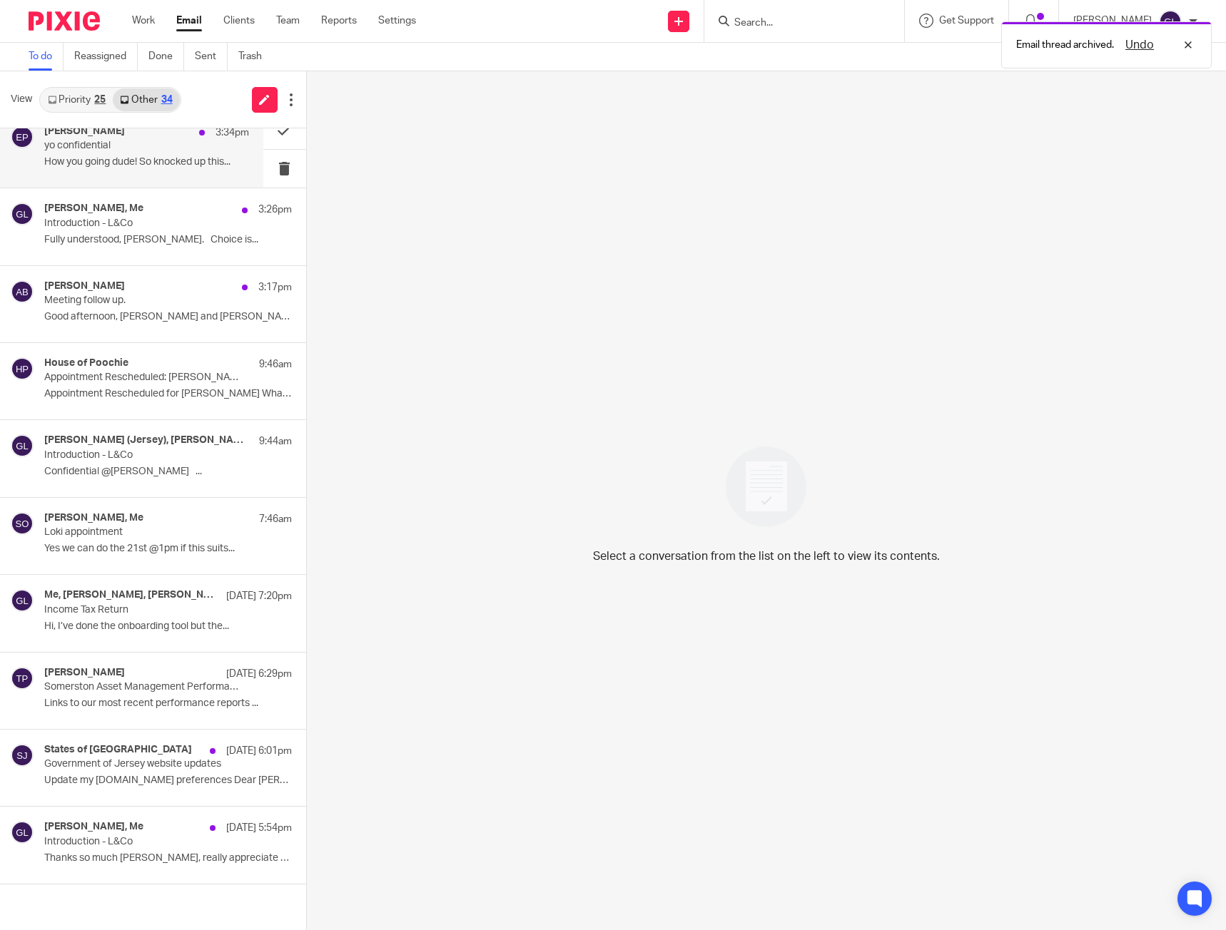
scroll to position [0, 0]
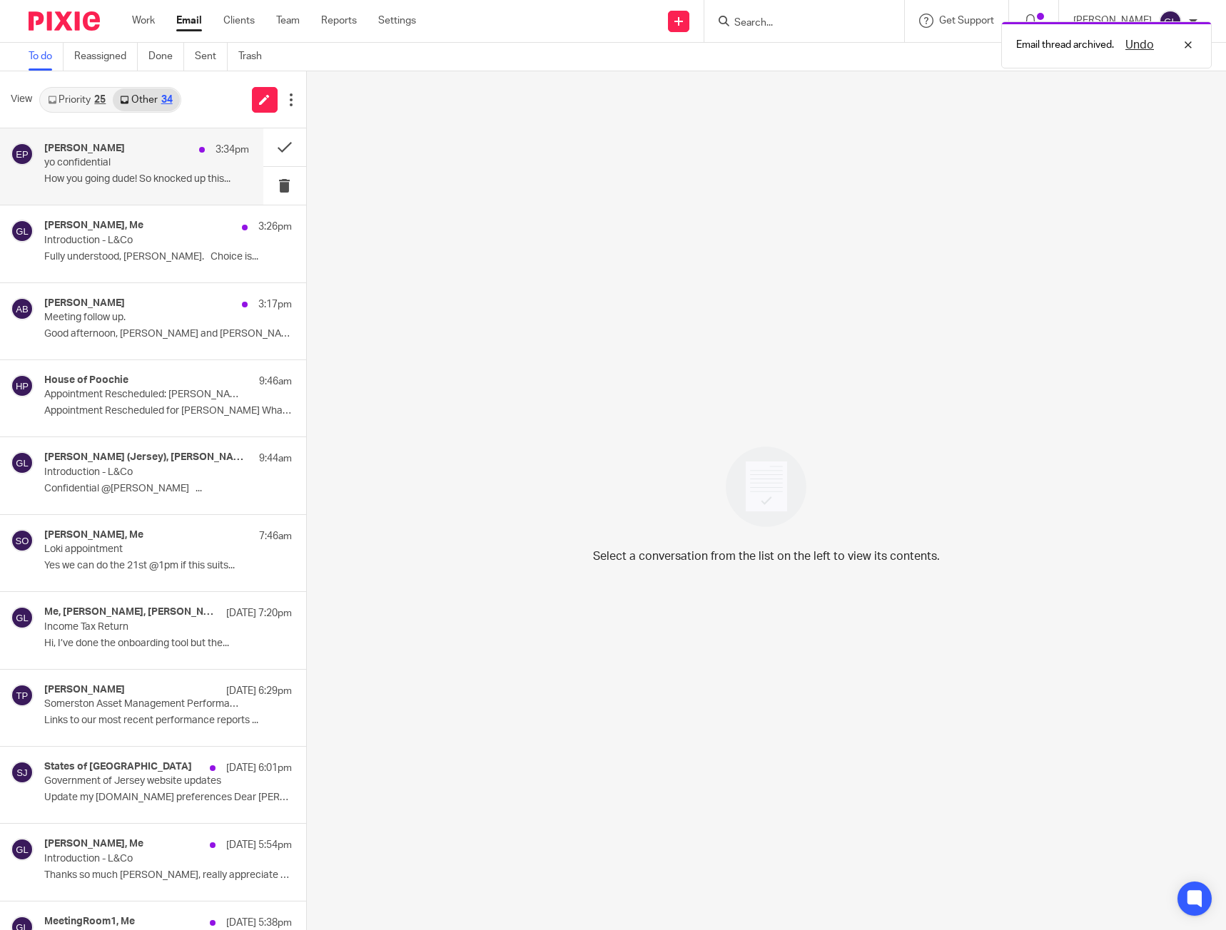
click at [164, 176] on p "How you going dude! So knocked up this..." at bounding box center [146, 179] width 205 height 12
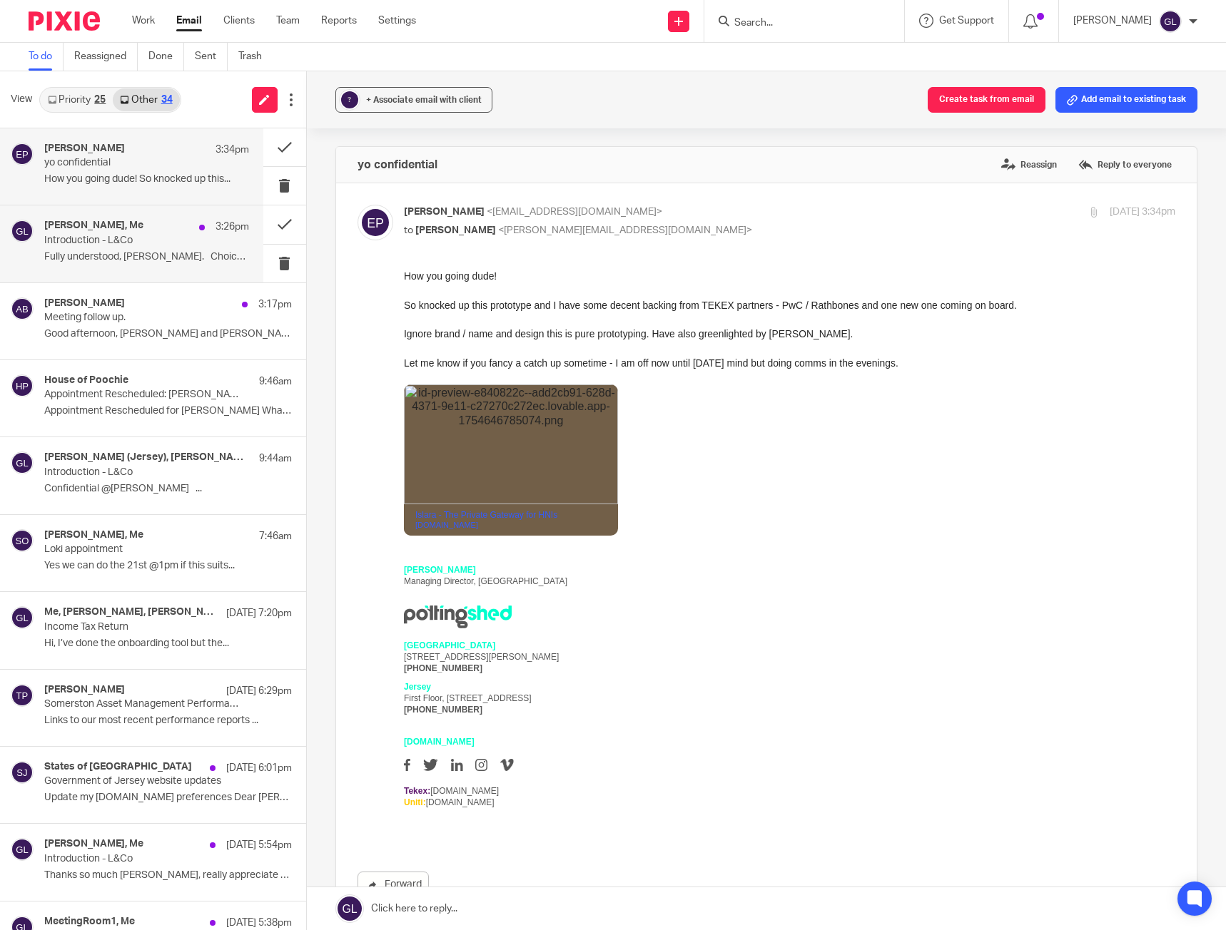
click at [193, 228] on div "3:26pm" at bounding box center [220, 227] width 57 height 14
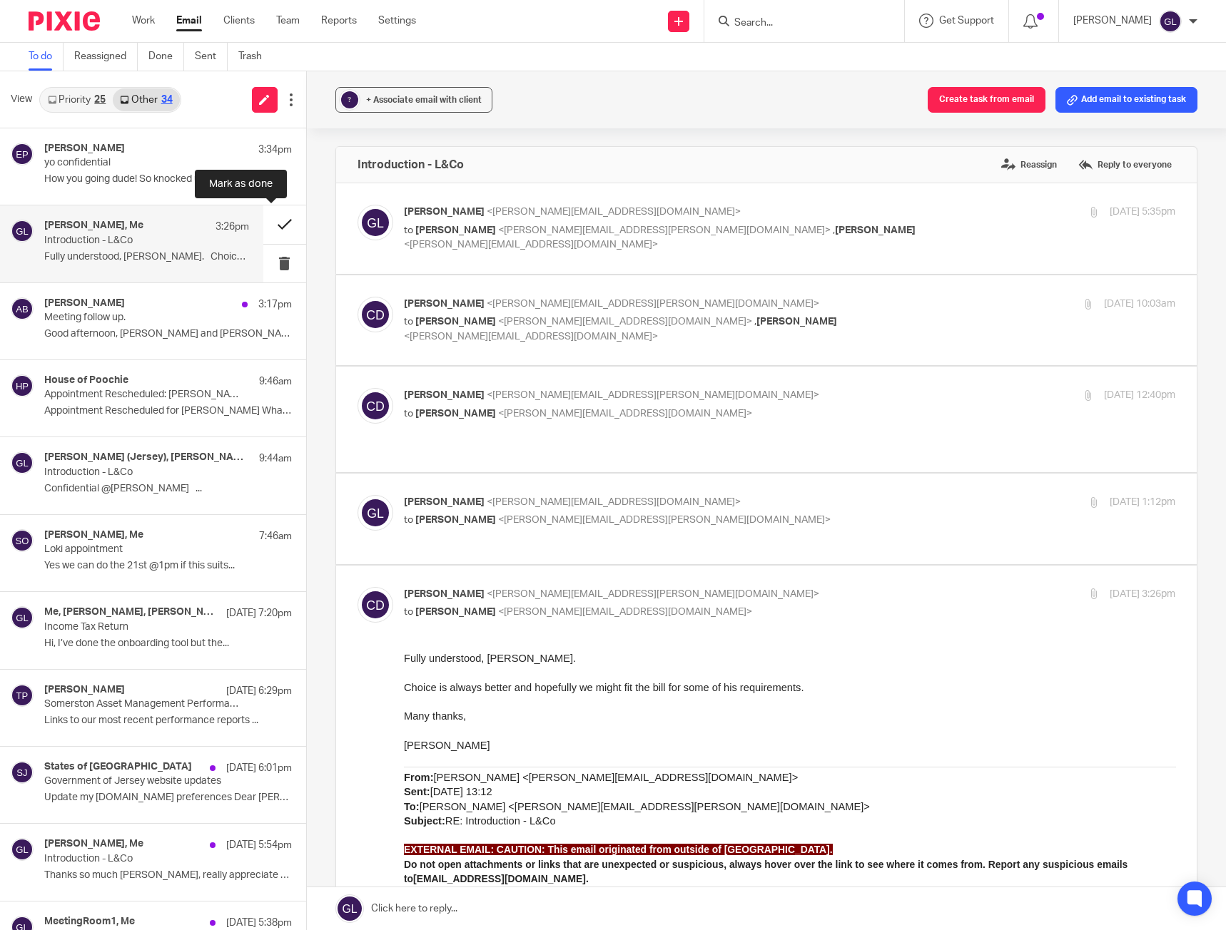
click at [263, 219] on button at bounding box center [284, 224] width 43 height 38
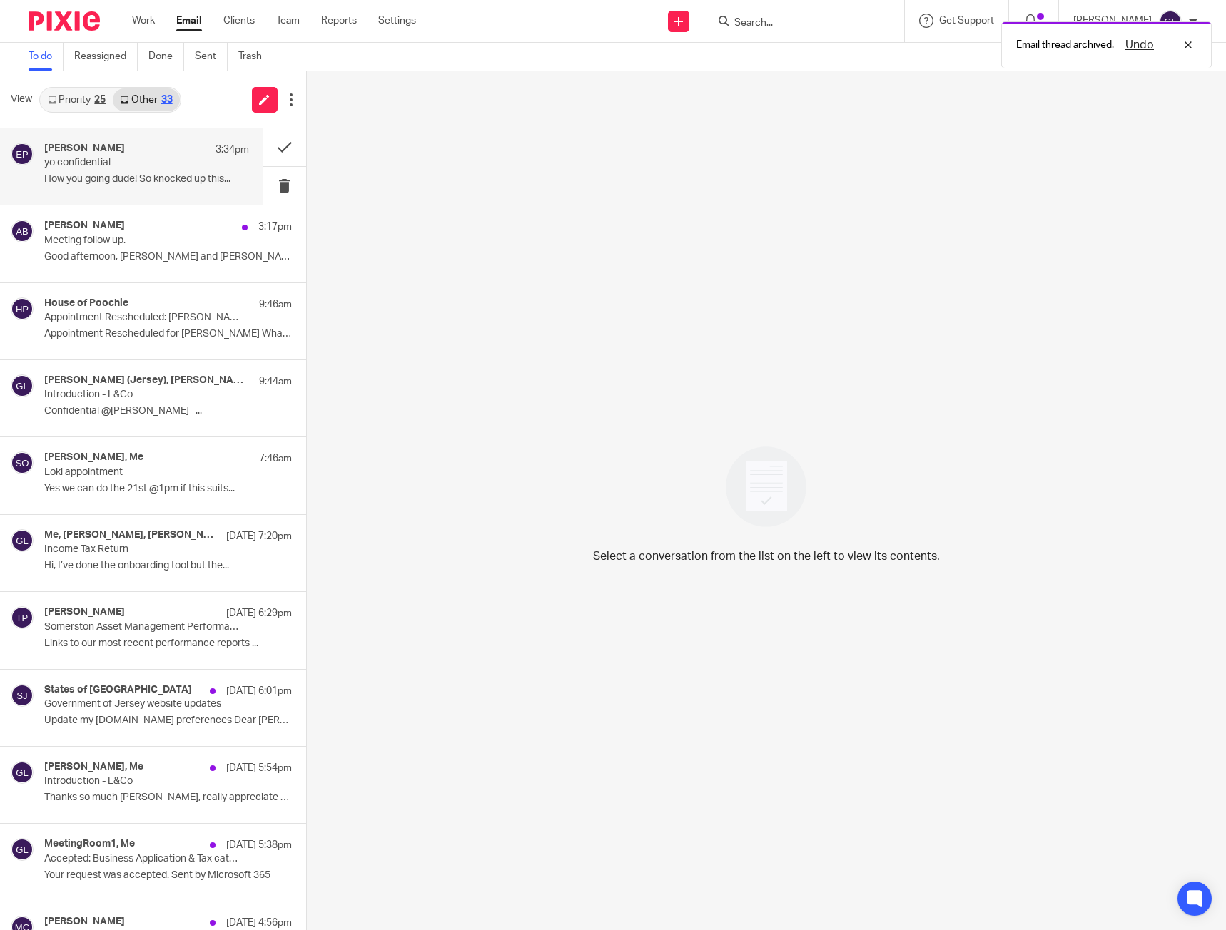
click at [158, 166] on p "yo confidential" at bounding box center [125, 163] width 163 height 12
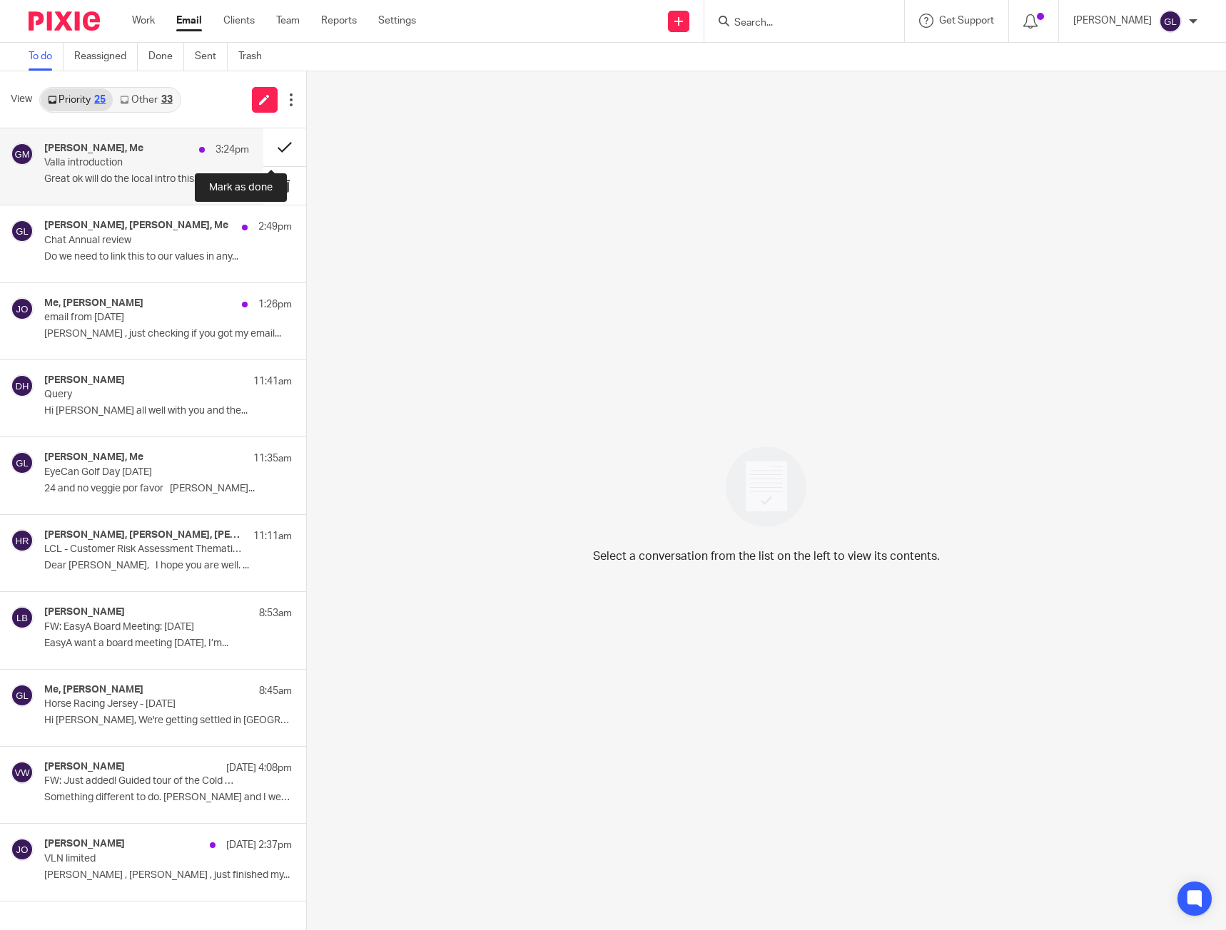
click at [263, 151] on button at bounding box center [284, 147] width 43 height 38
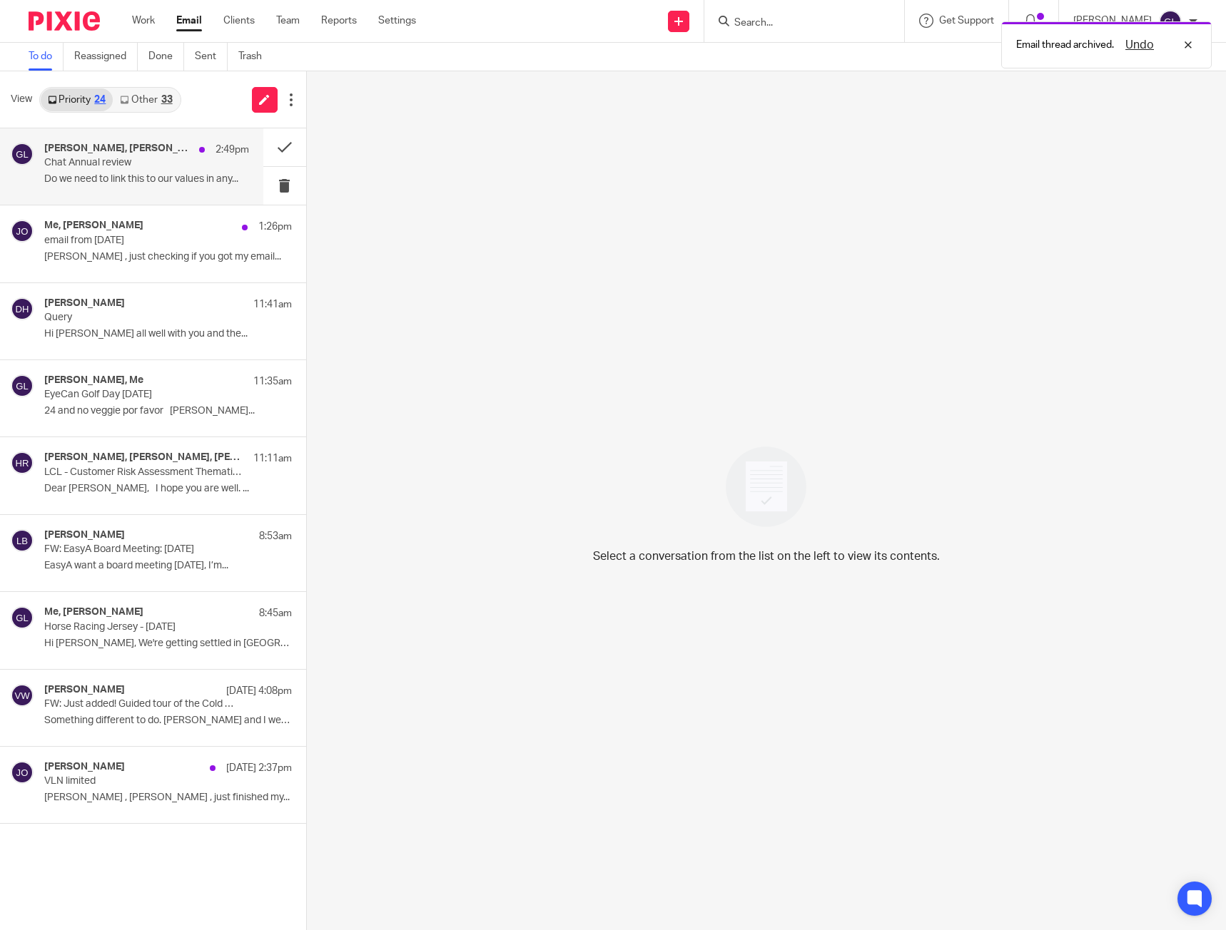
click at [120, 188] on div "[PERSON_NAME], [PERSON_NAME], Me 2:49pm Chat Annual review Do we need to link t…" at bounding box center [146, 167] width 205 height 48
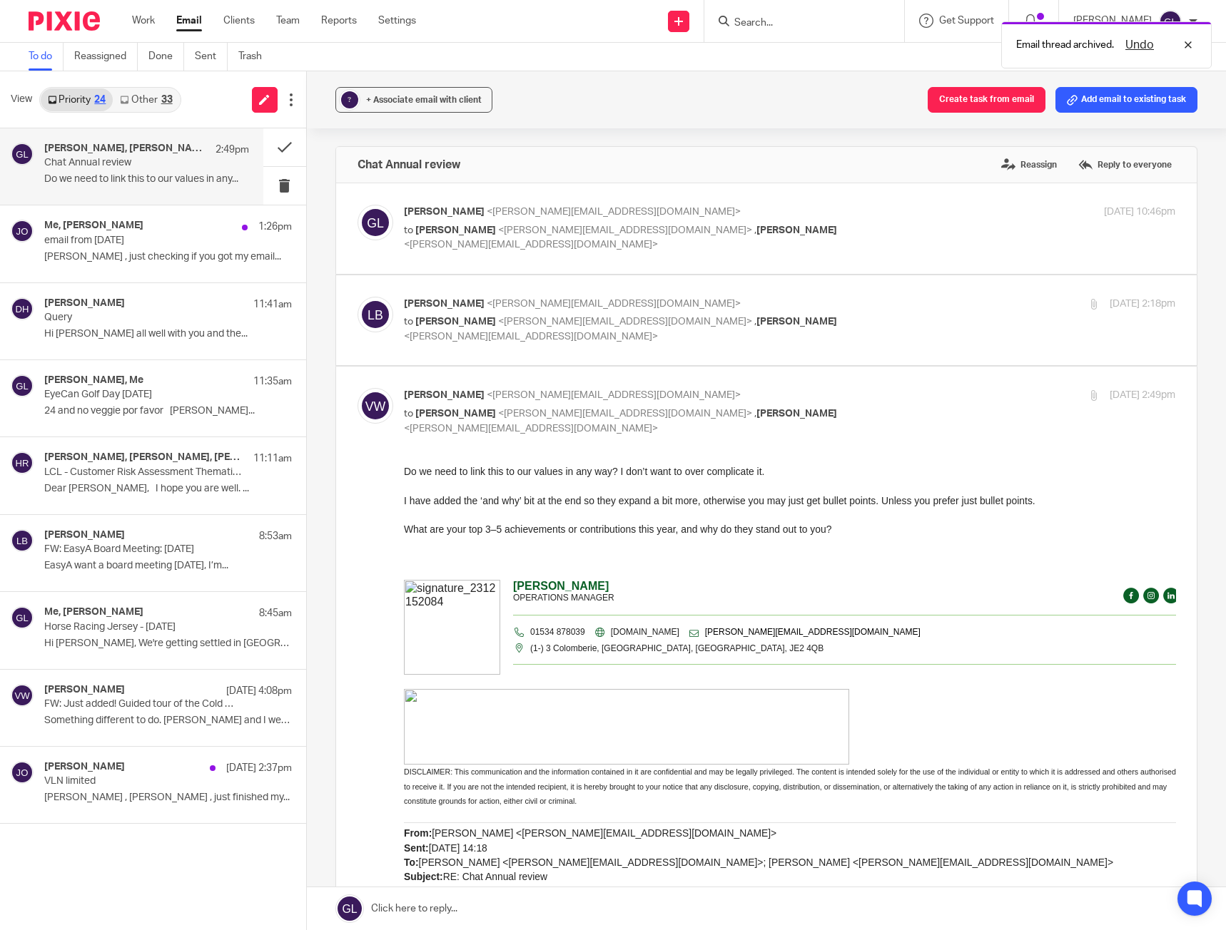
click at [168, 100] on div "33" at bounding box center [166, 100] width 11 height 10
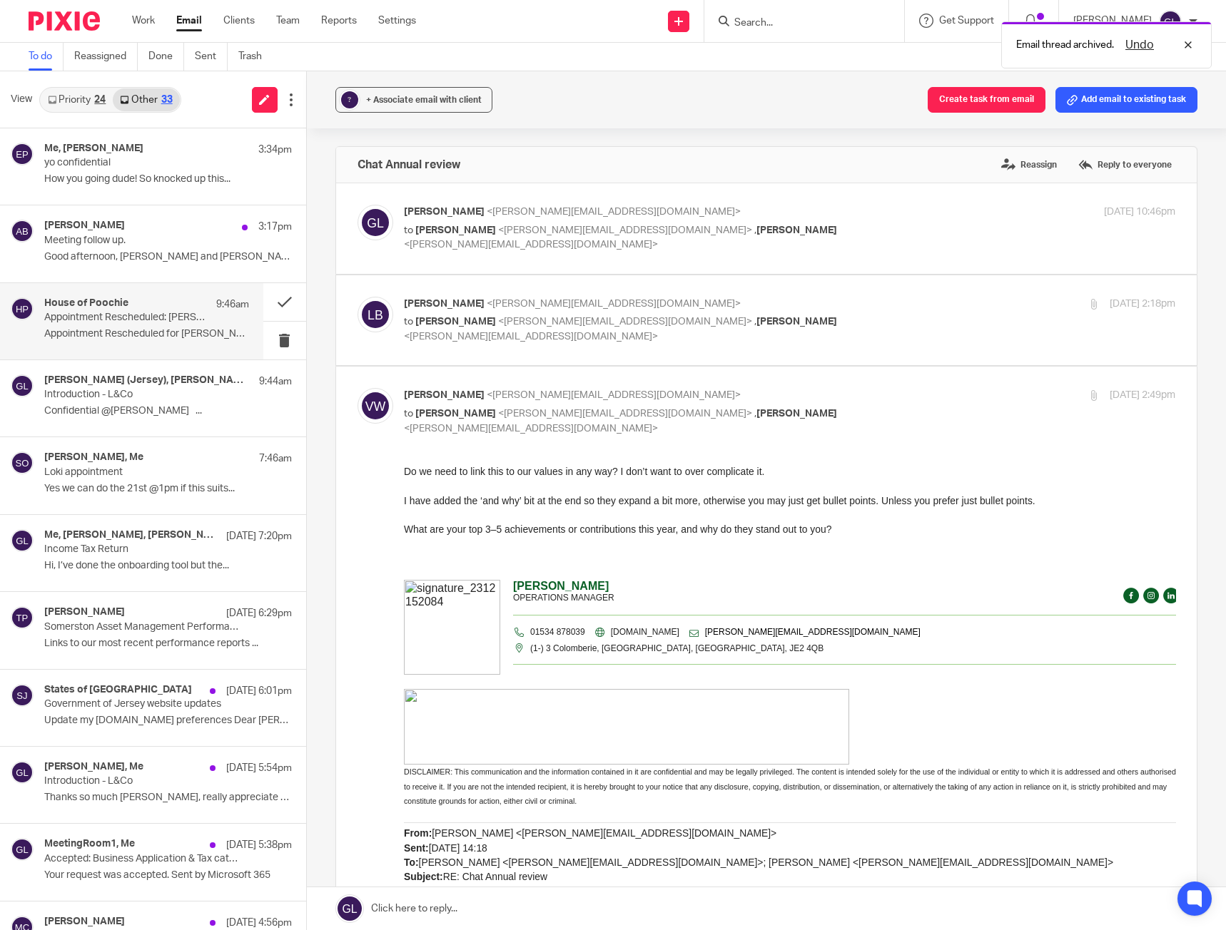
click at [176, 310] on div "House of Poochie 9:46am" at bounding box center [146, 305] width 205 height 14
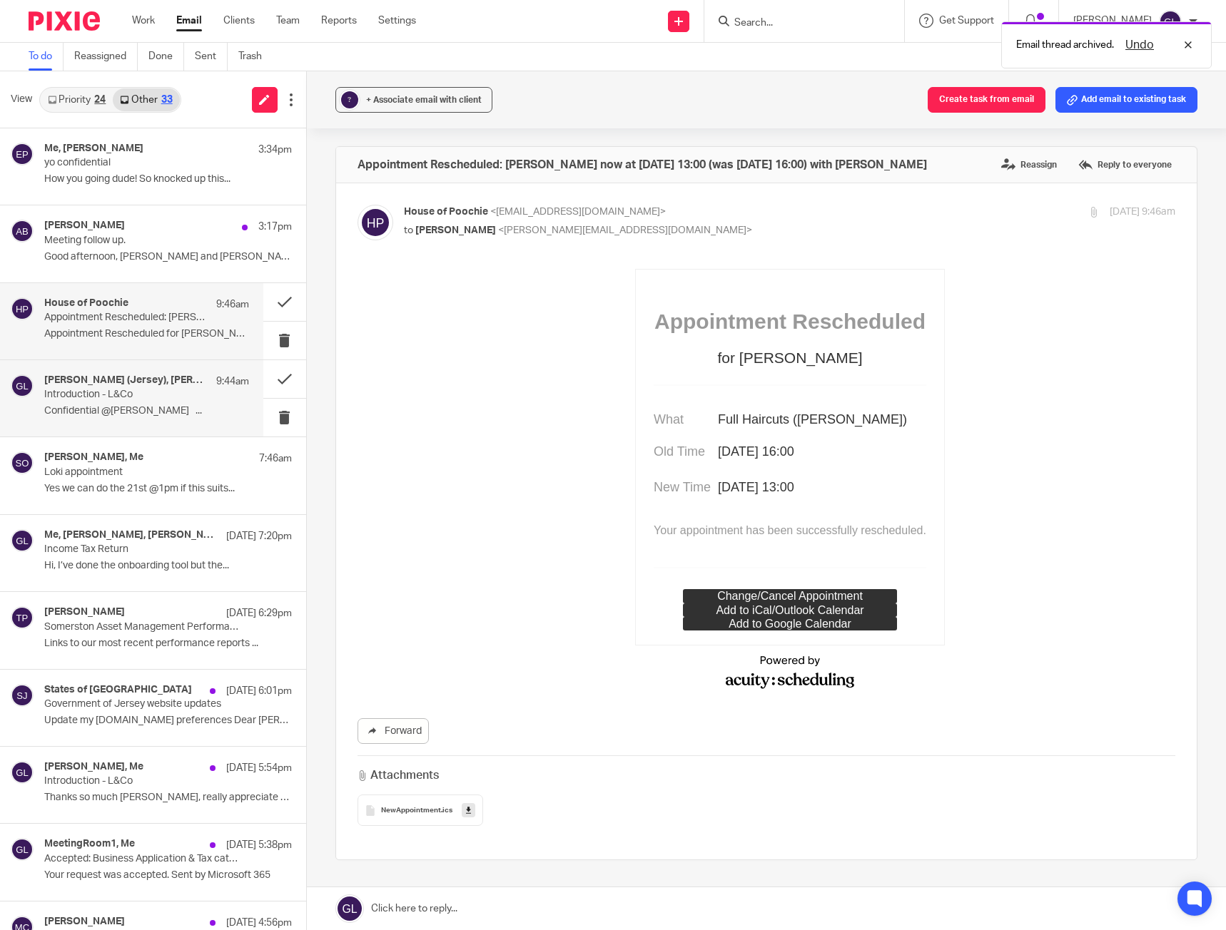
click at [176, 410] on p "Confidential @[PERSON_NAME] ..." at bounding box center [146, 411] width 205 height 12
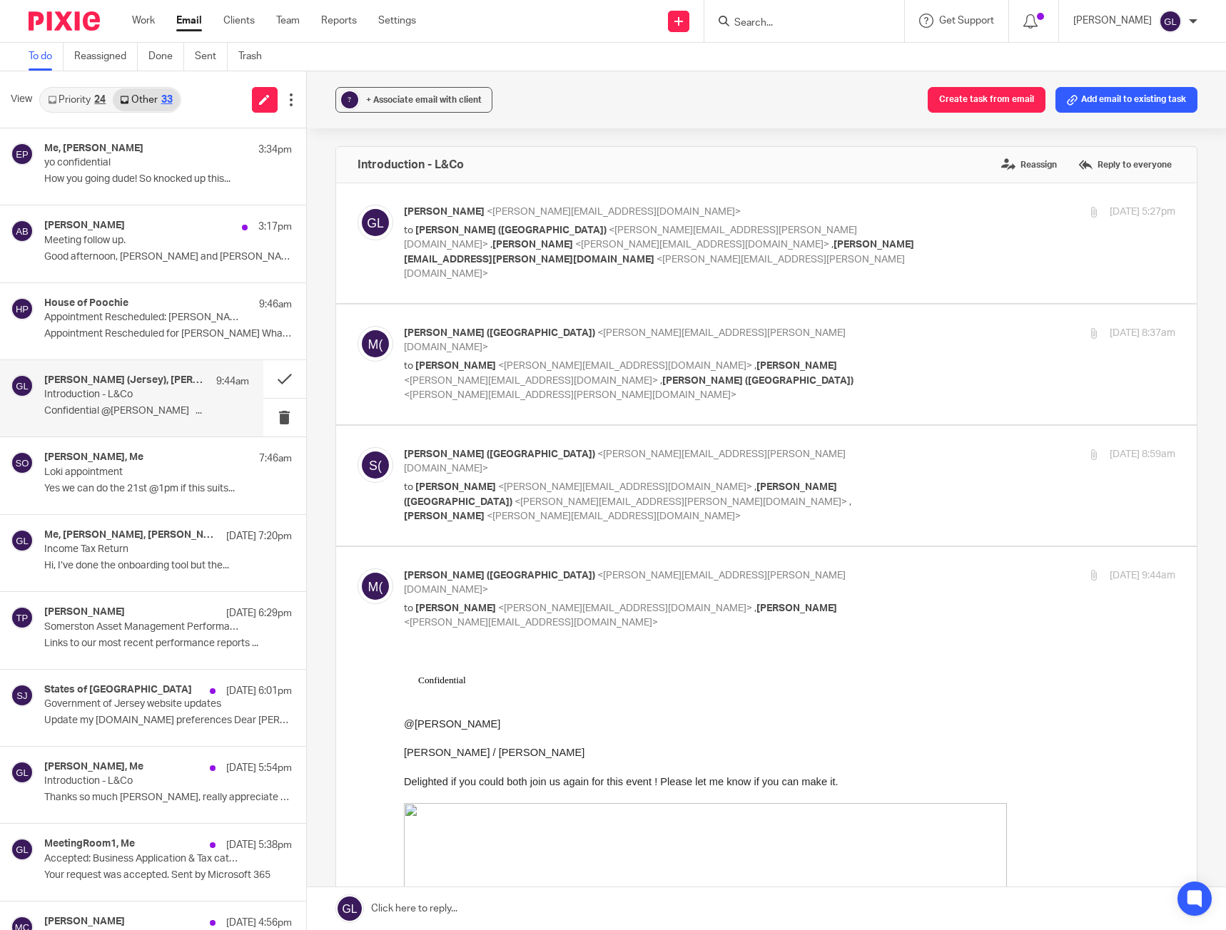
drag, startPoint x: 86, startPoint y: 99, endPoint x: 93, endPoint y: 116, distance: 18.2
click at [86, 99] on link "Priority 24" at bounding box center [77, 99] width 72 height 23
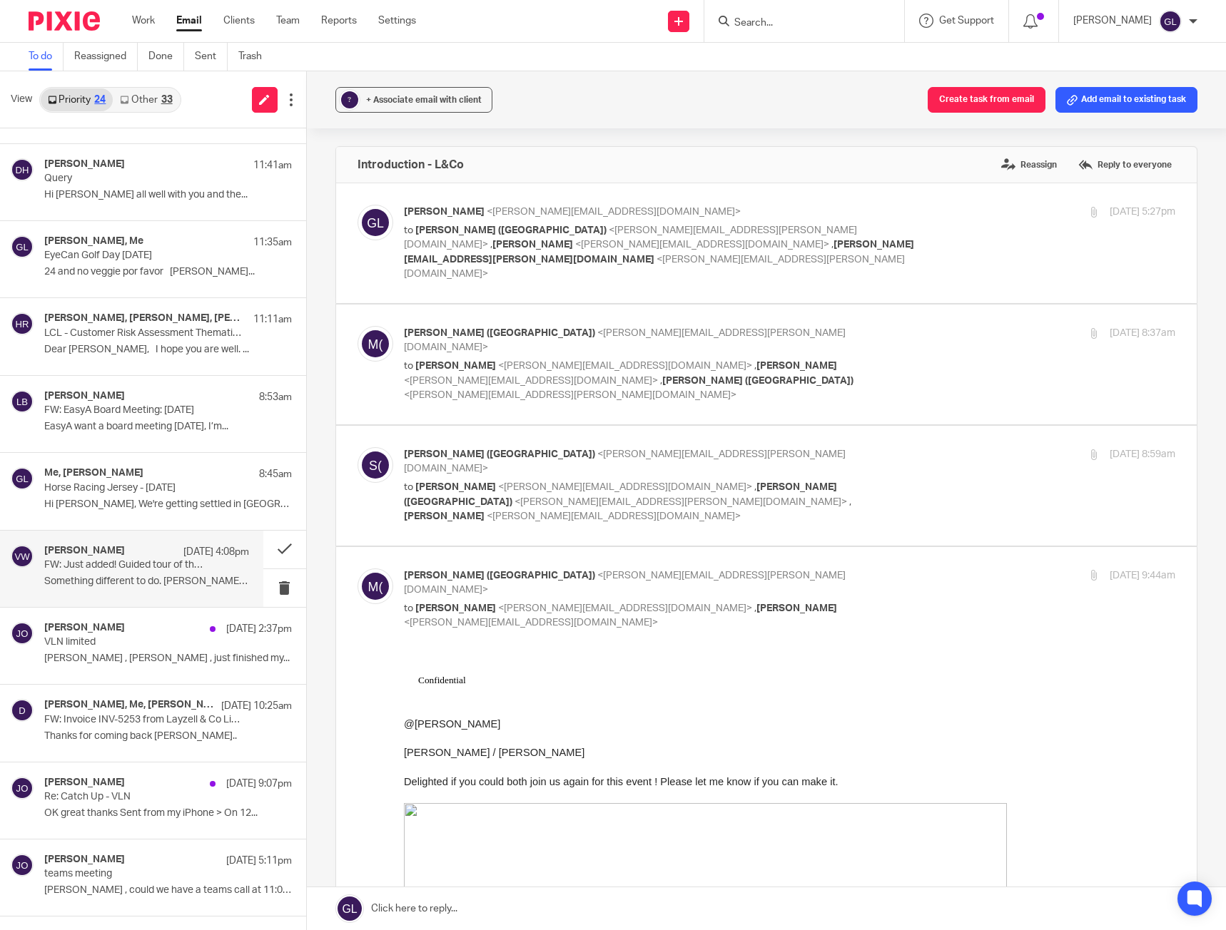
scroll to position [143, 0]
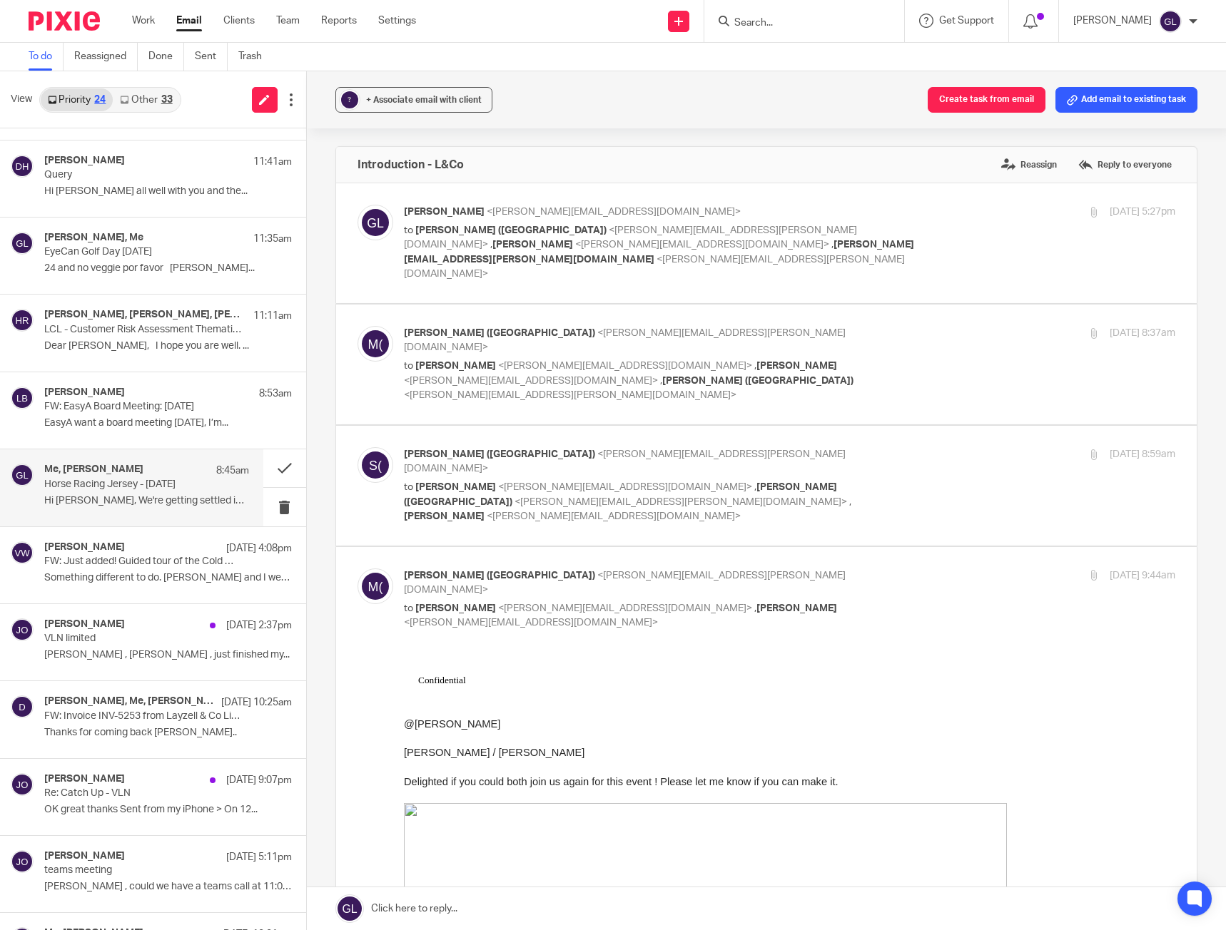
click at [188, 481] on p "Horse Racing Jersey - [DATE]" at bounding box center [125, 485] width 163 height 12
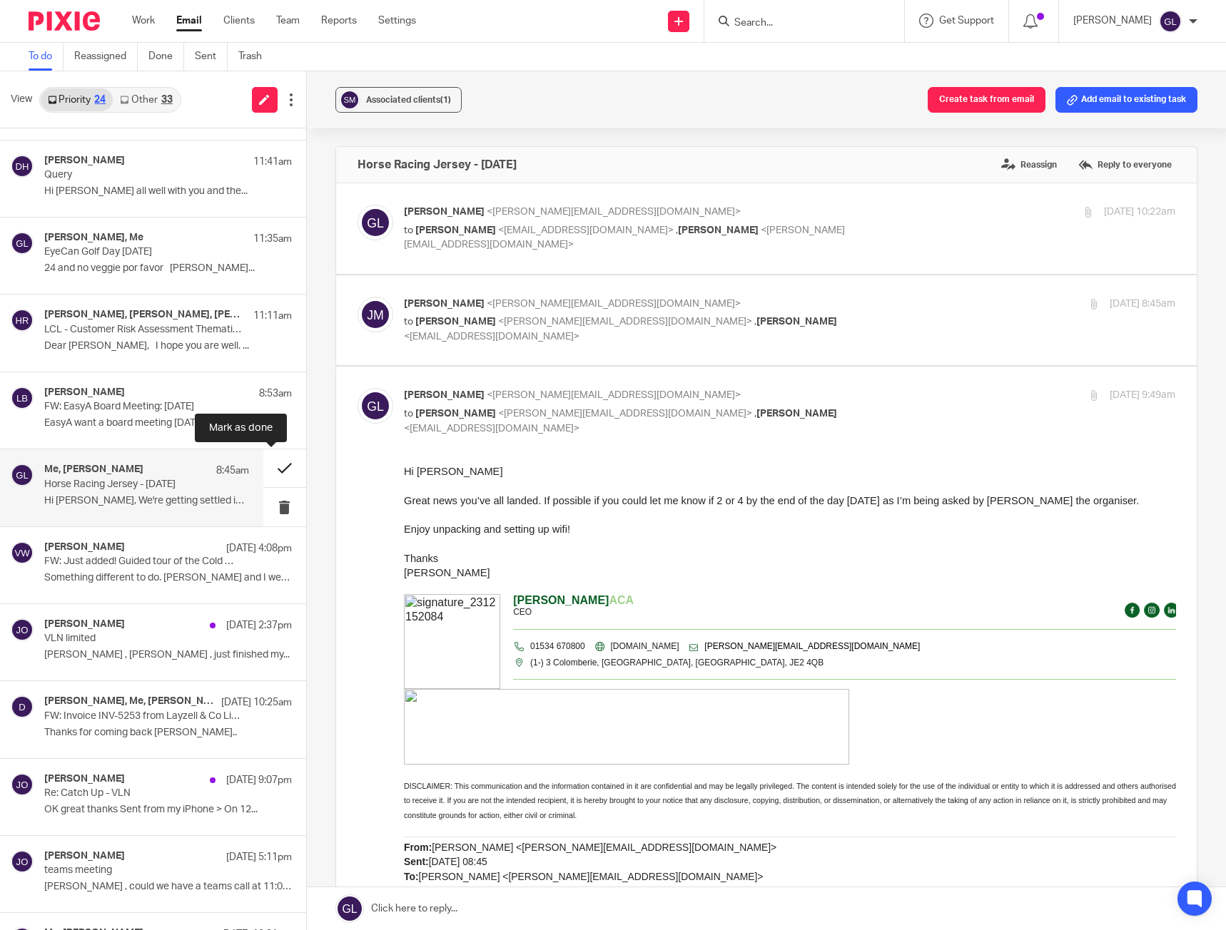
scroll to position [0, 0]
click at [103, 713] on p "FW: Invoice INV-5253 from Layzell & Co Limited for [PERSON_NAME]" at bounding box center [125, 717] width 163 height 12
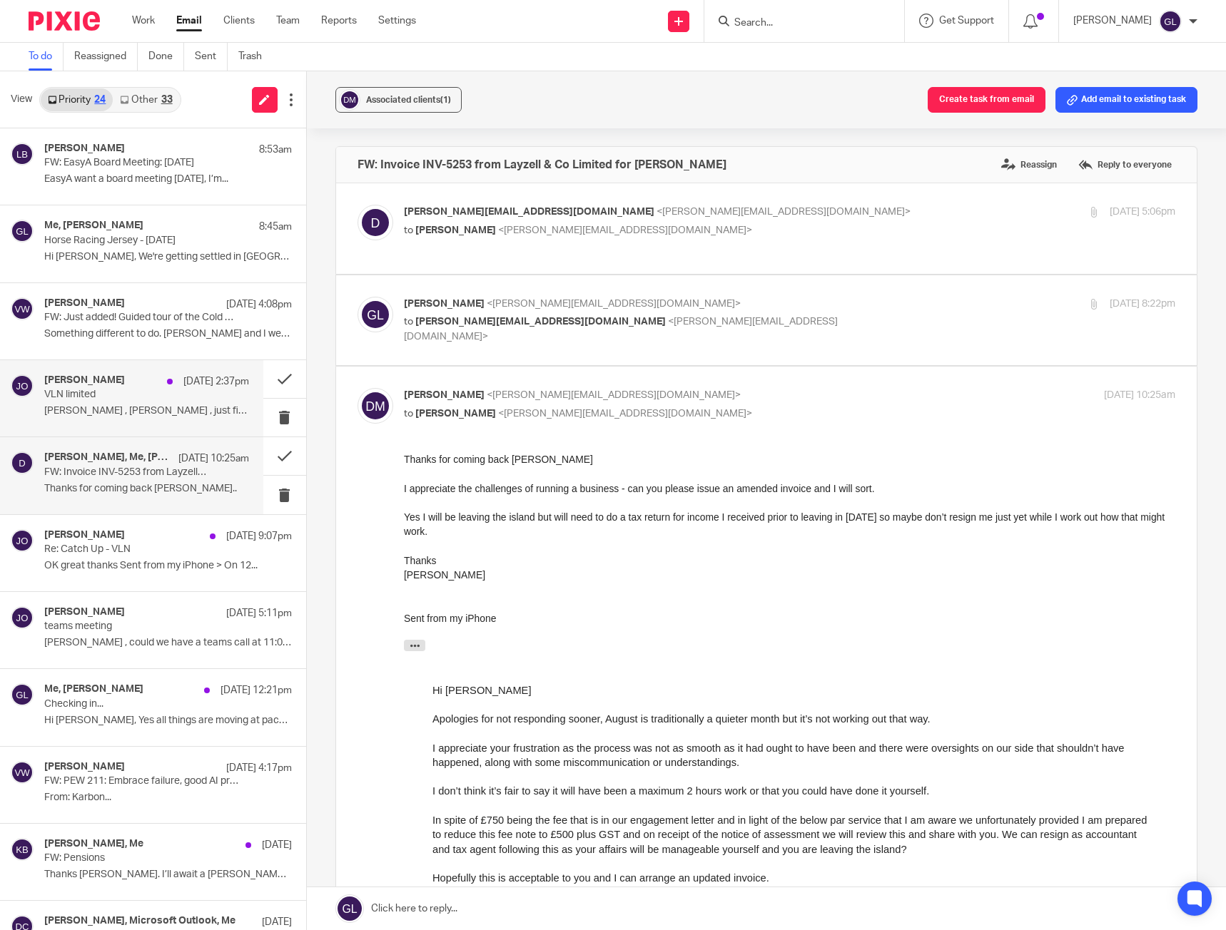
scroll to position [428, 0]
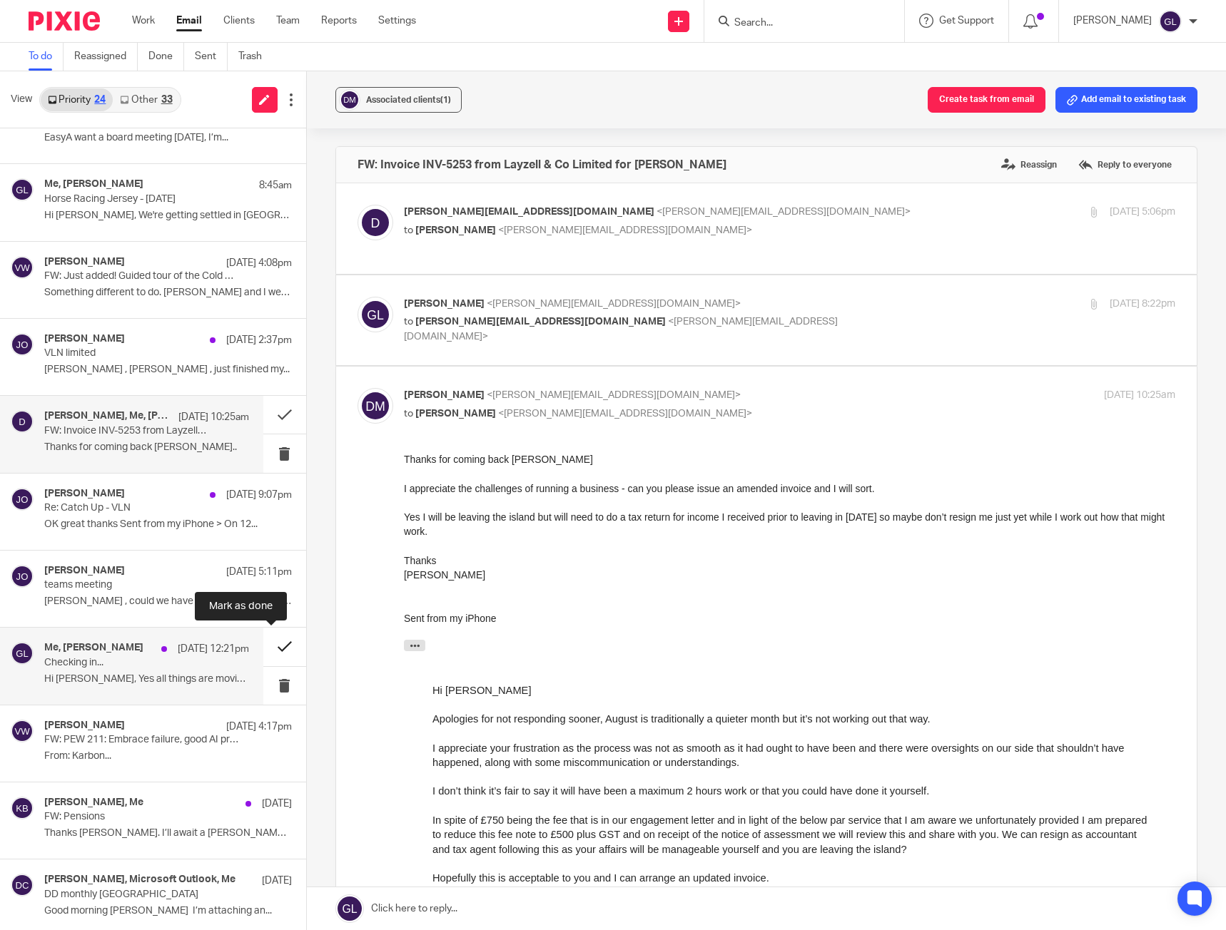
click at [265, 649] on button at bounding box center [284, 647] width 43 height 38
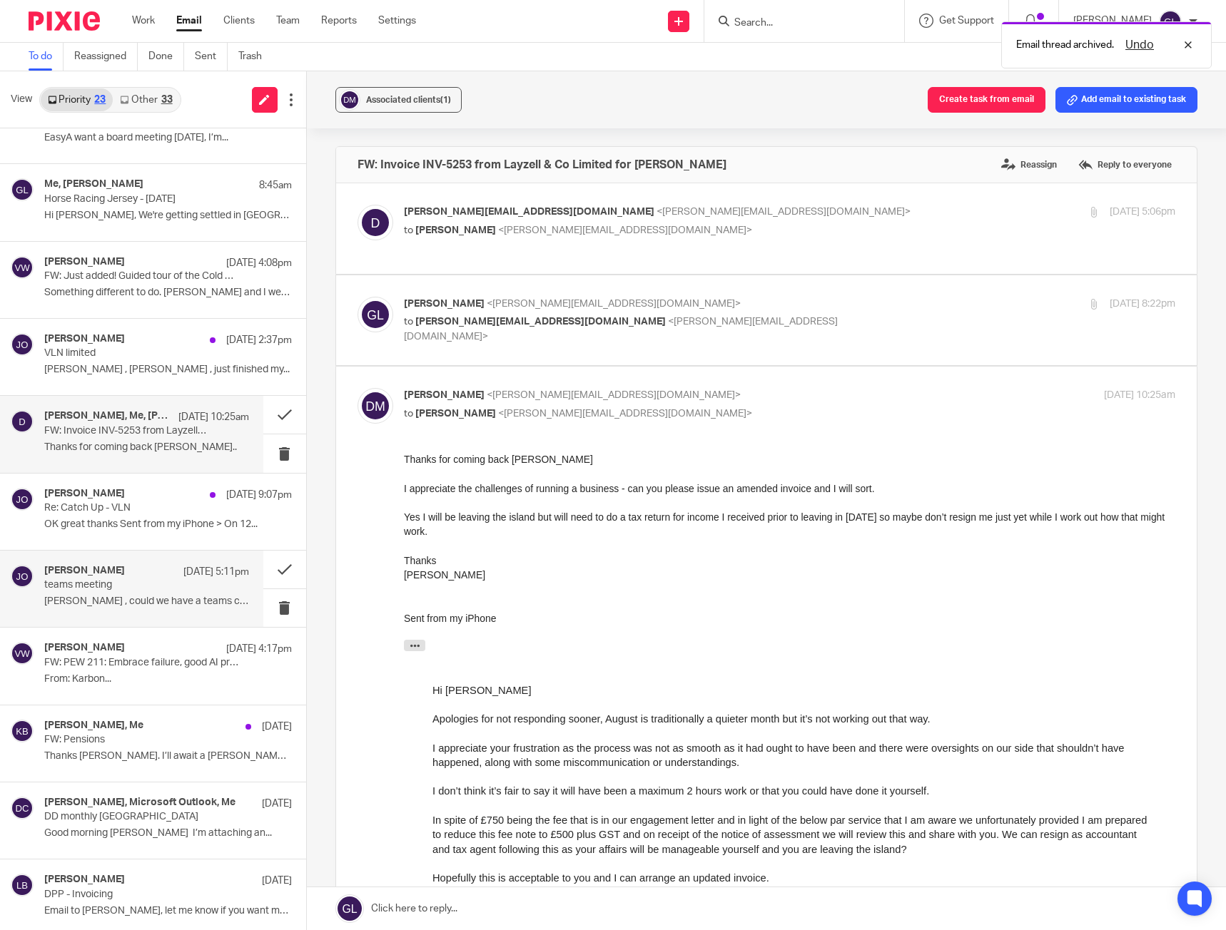
click at [128, 589] on p "teams meeting" at bounding box center [125, 585] width 163 height 12
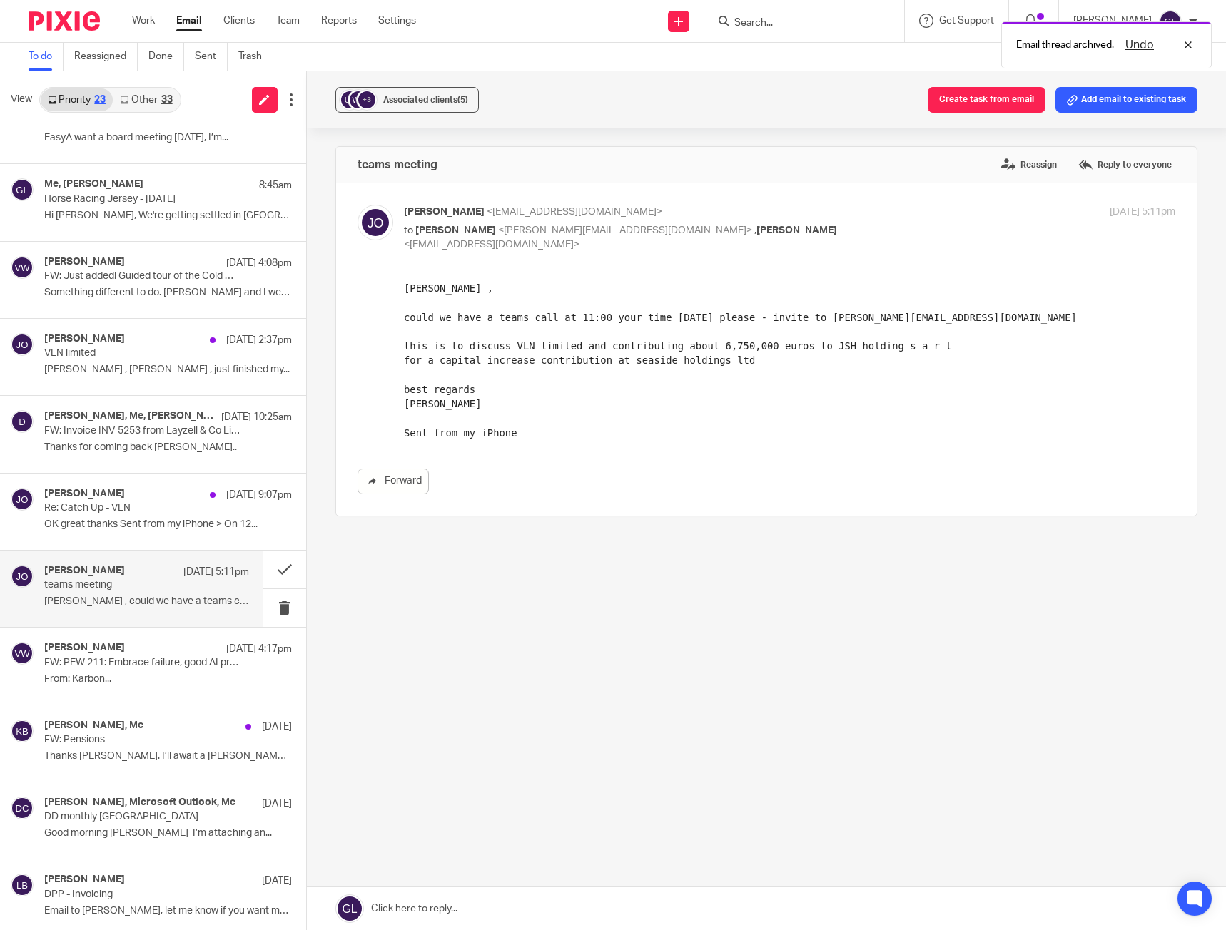
scroll to position [0, 0]
click at [263, 576] on button at bounding box center [284, 570] width 43 height 38
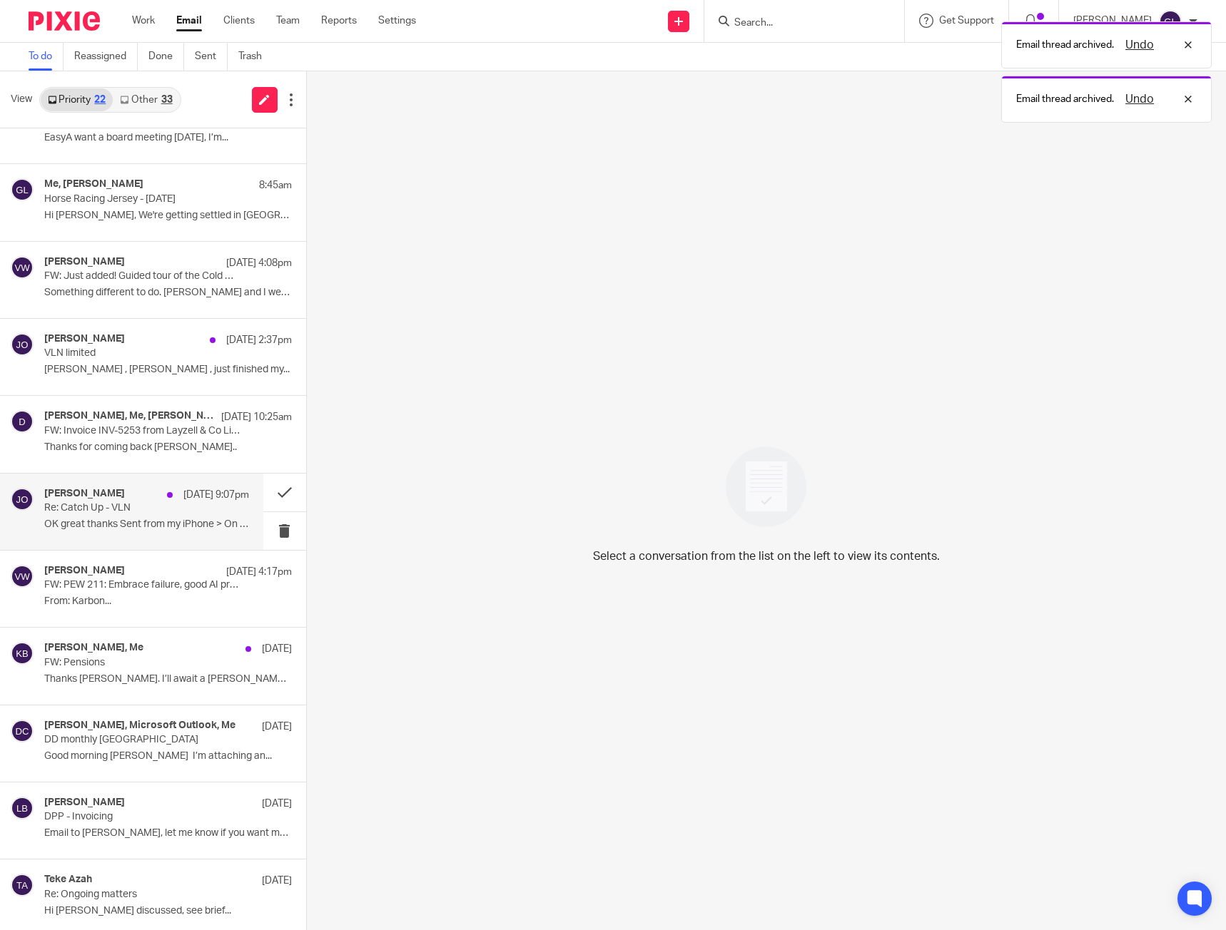
click at [161, 524] on p "OK great thanks Sent from my iPhone > On 12..." at bounding box center [146, 525] width 205 height 12
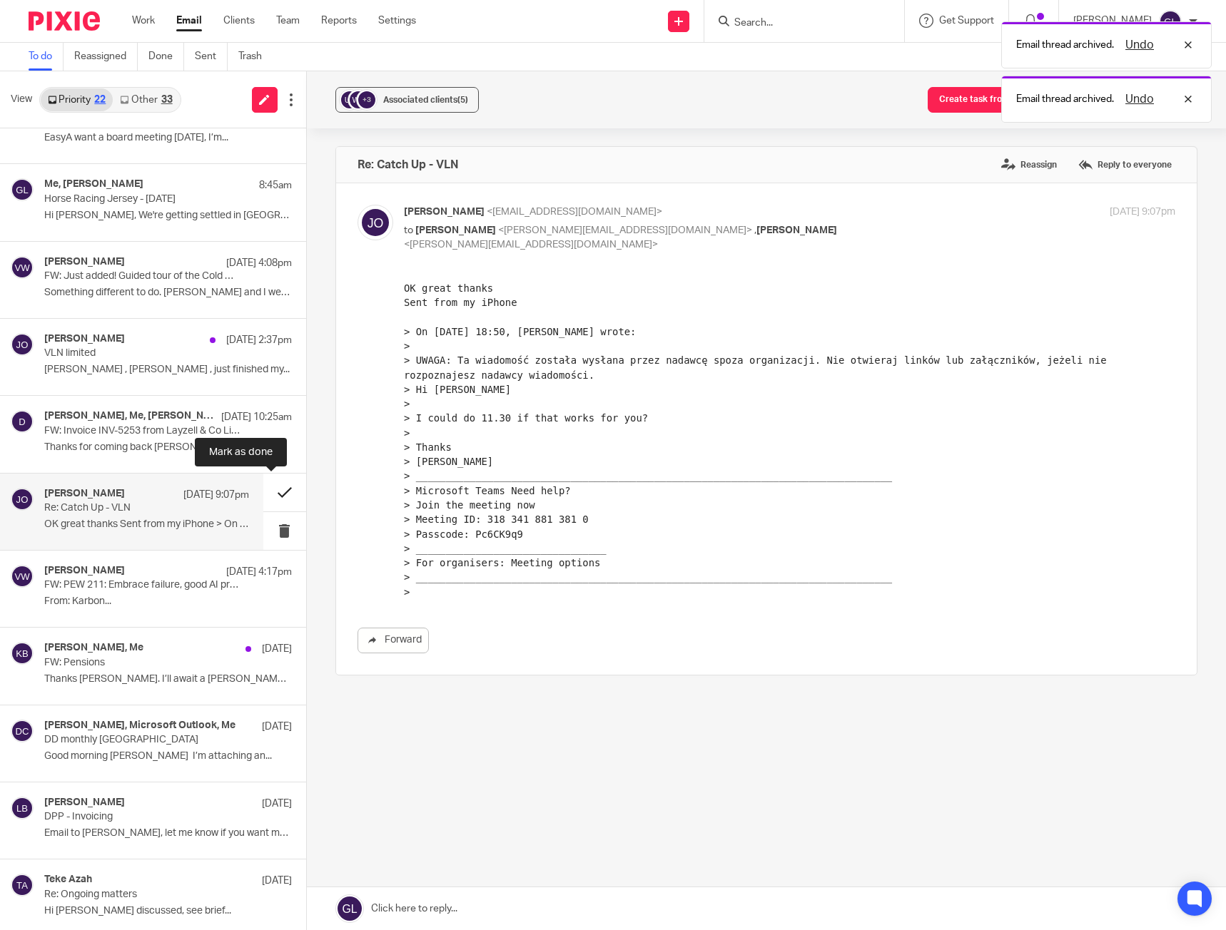
click at [280, 492] on button at bounding box center [284, 493] width 43 height 38
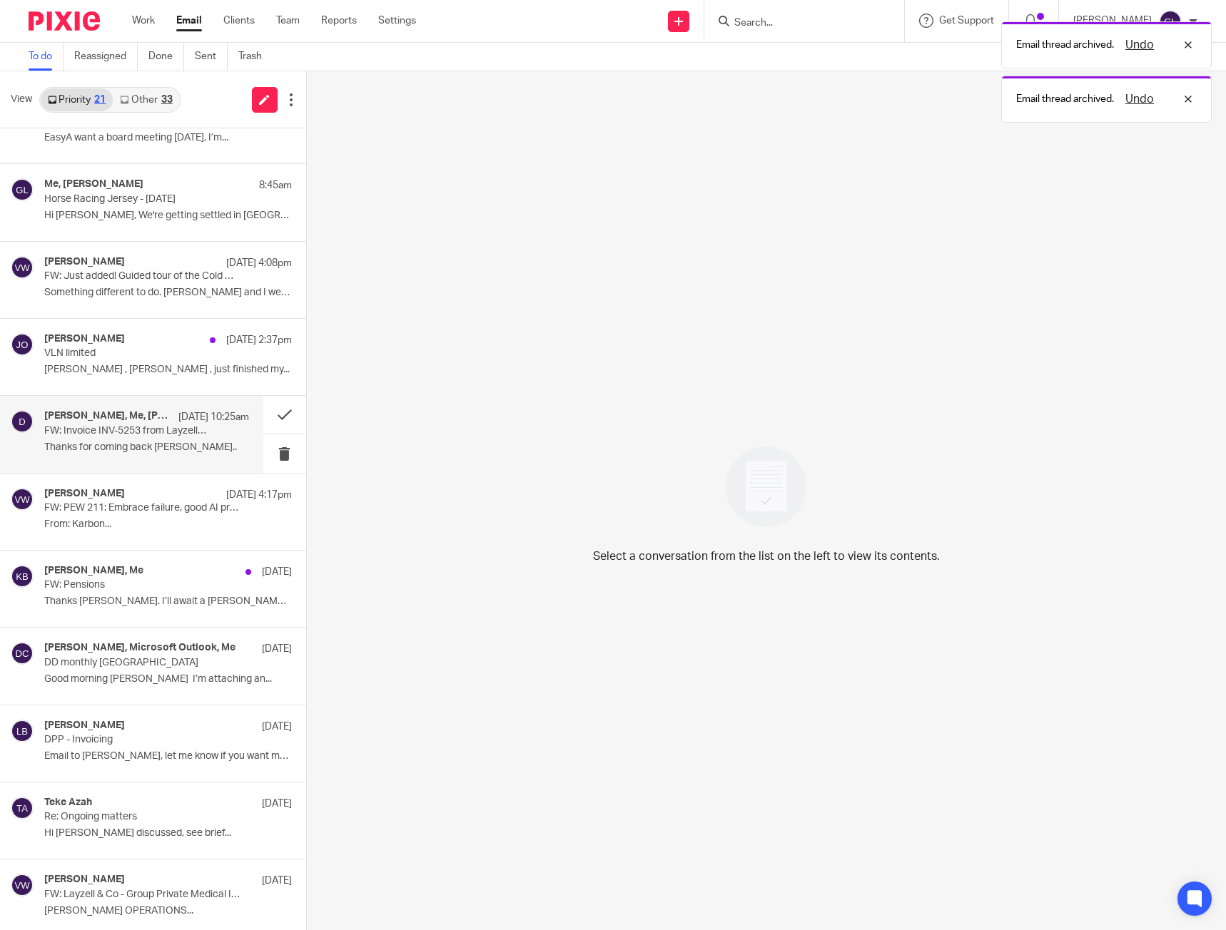
click at [154, 442] on p "Thanks for coming back [PERSON_NAME].." at bounding box center [146, 448] width 205 height 12
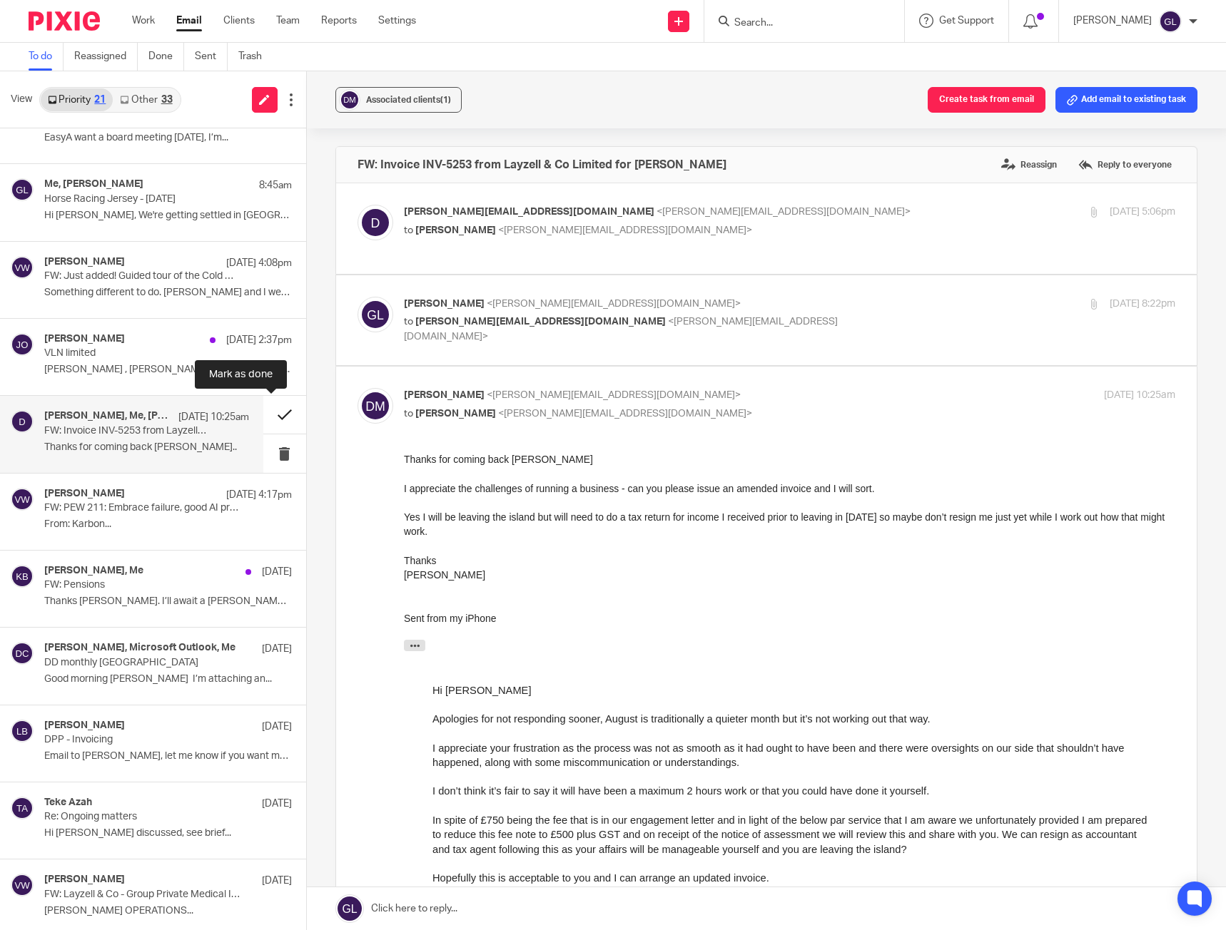
click at [279, 415] on button at bounding box center [284, 415] width 43 height 38
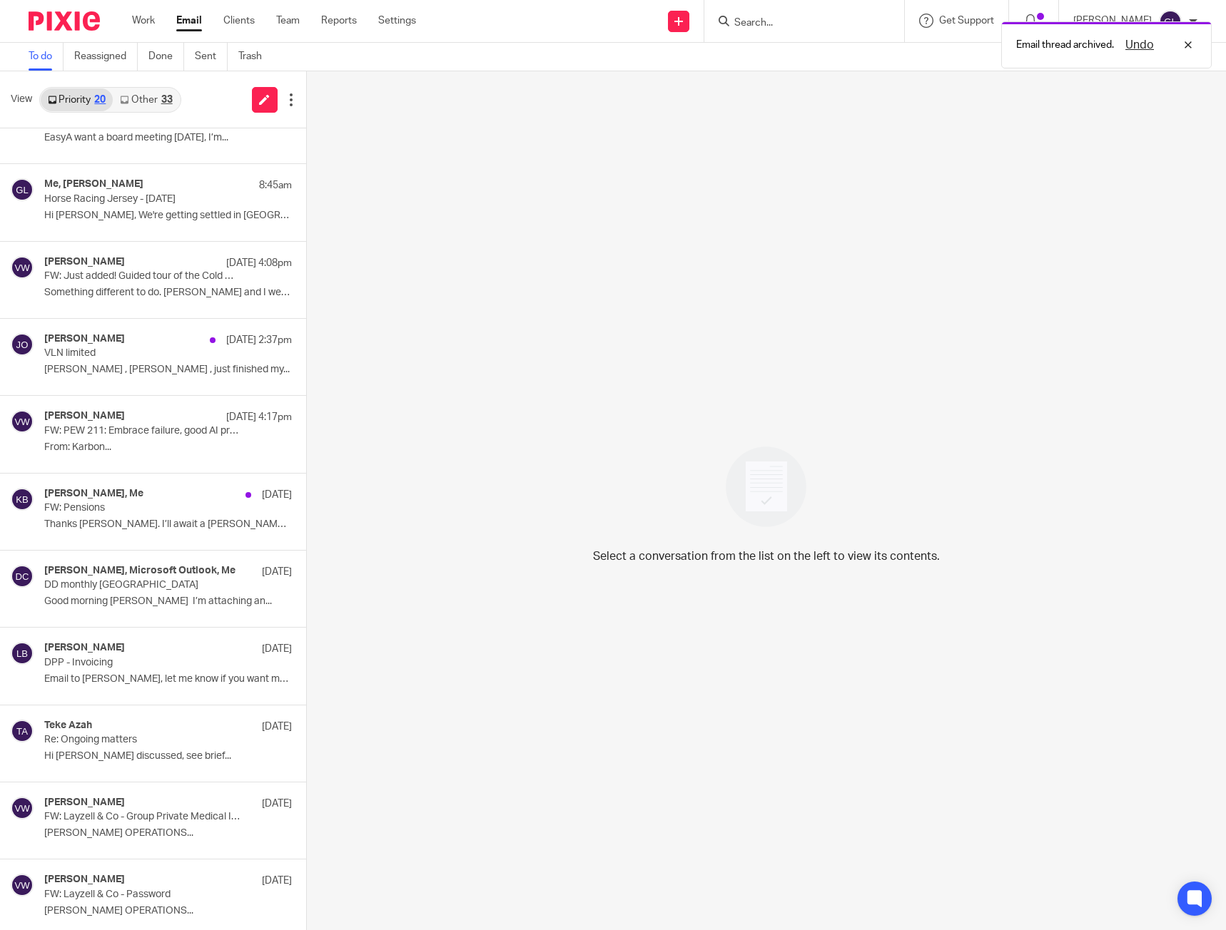
click at [142, 96] on link "Other 33" at bounding box center [146, 99] width 66 height 23
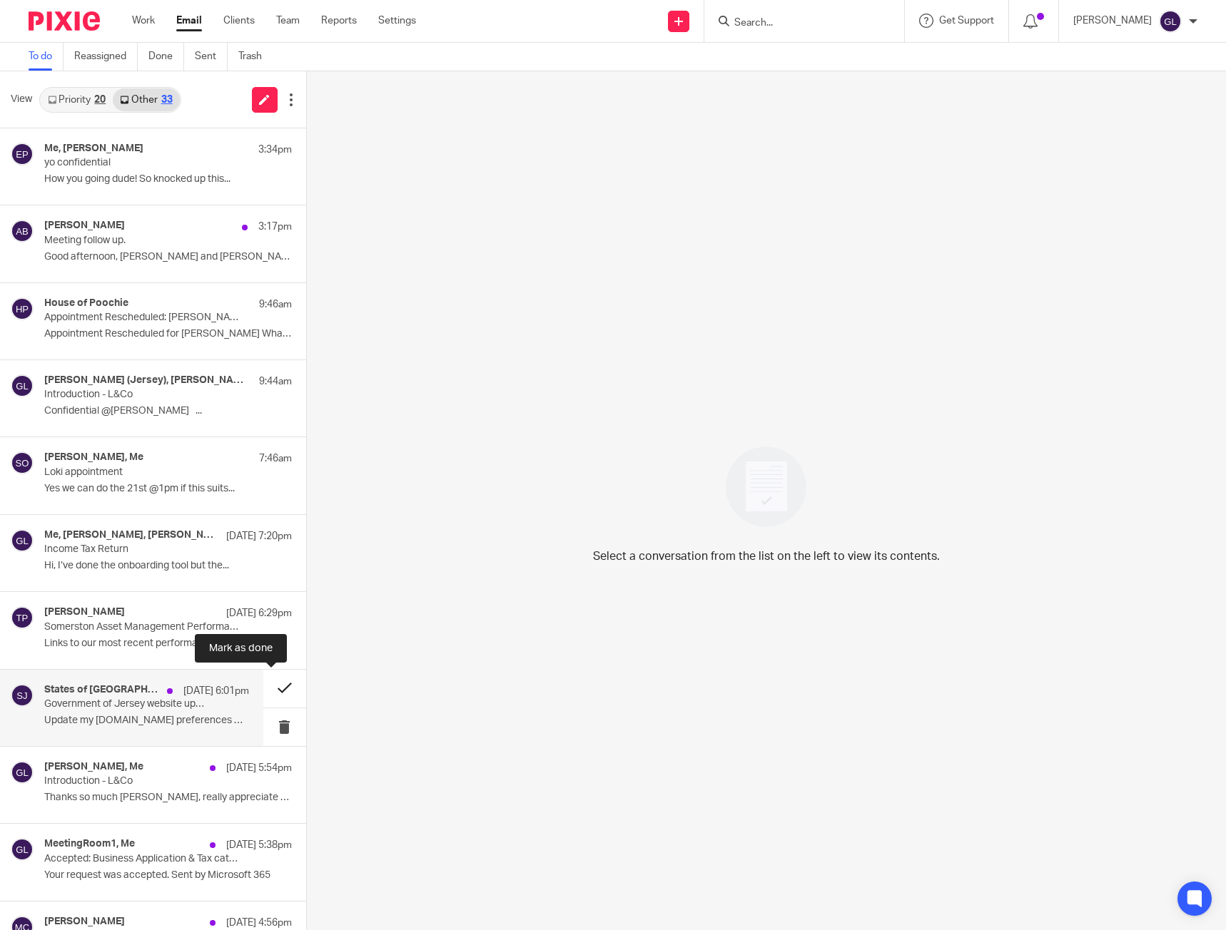
click at [273, 697] on button at bounding box center [284, 689] width 43 height 38
click at [185, 717] on p "Thanks so much [PERSON_NAME], really appreciate the..." at bounding box center [146, 721] width 205 height 12
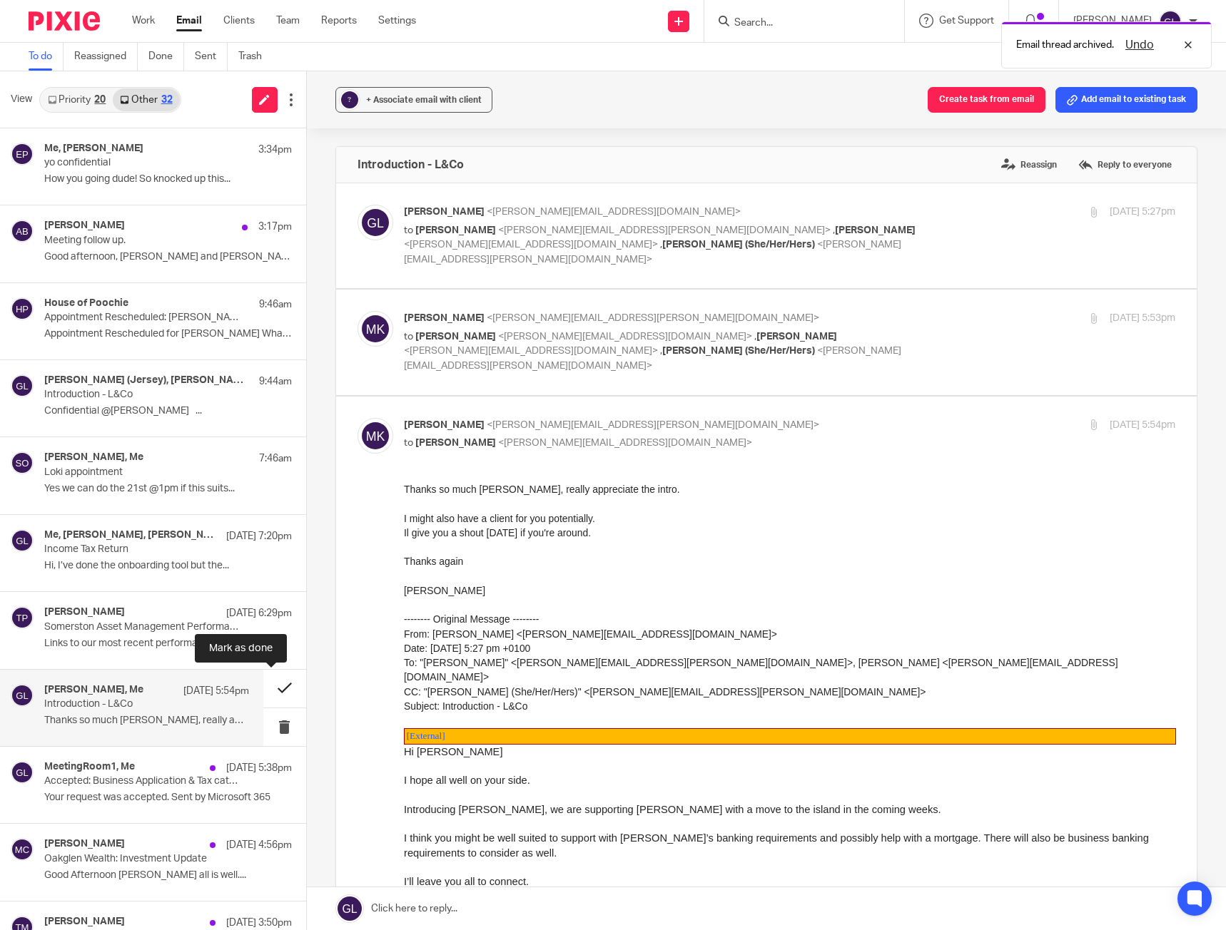
click at [264, 692] on button at bounding box center [284, 689] width 43 height 38
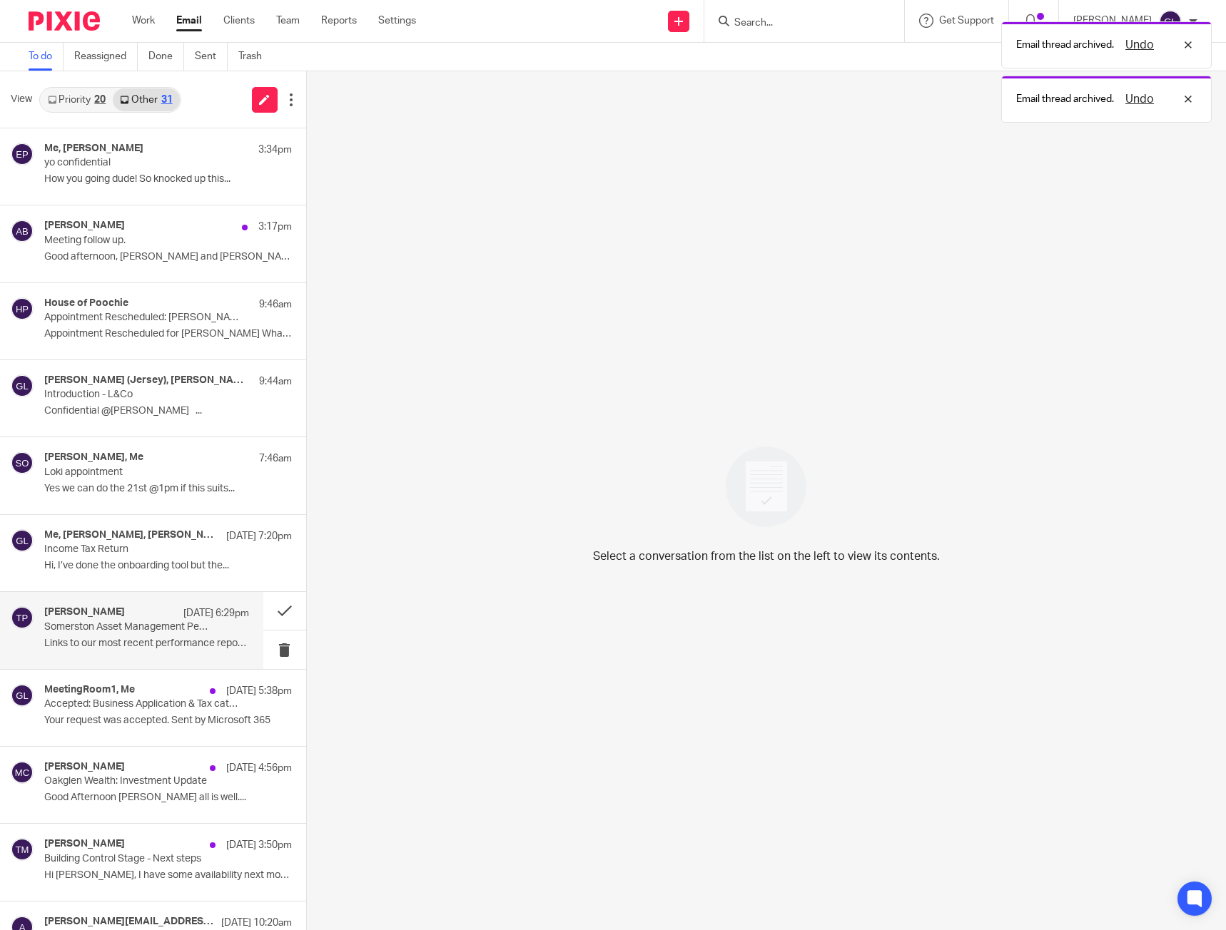
click at [140, 646] on p "Links to our most recent performance reports ..." at bounding box center [146, 644] width 205 height 12
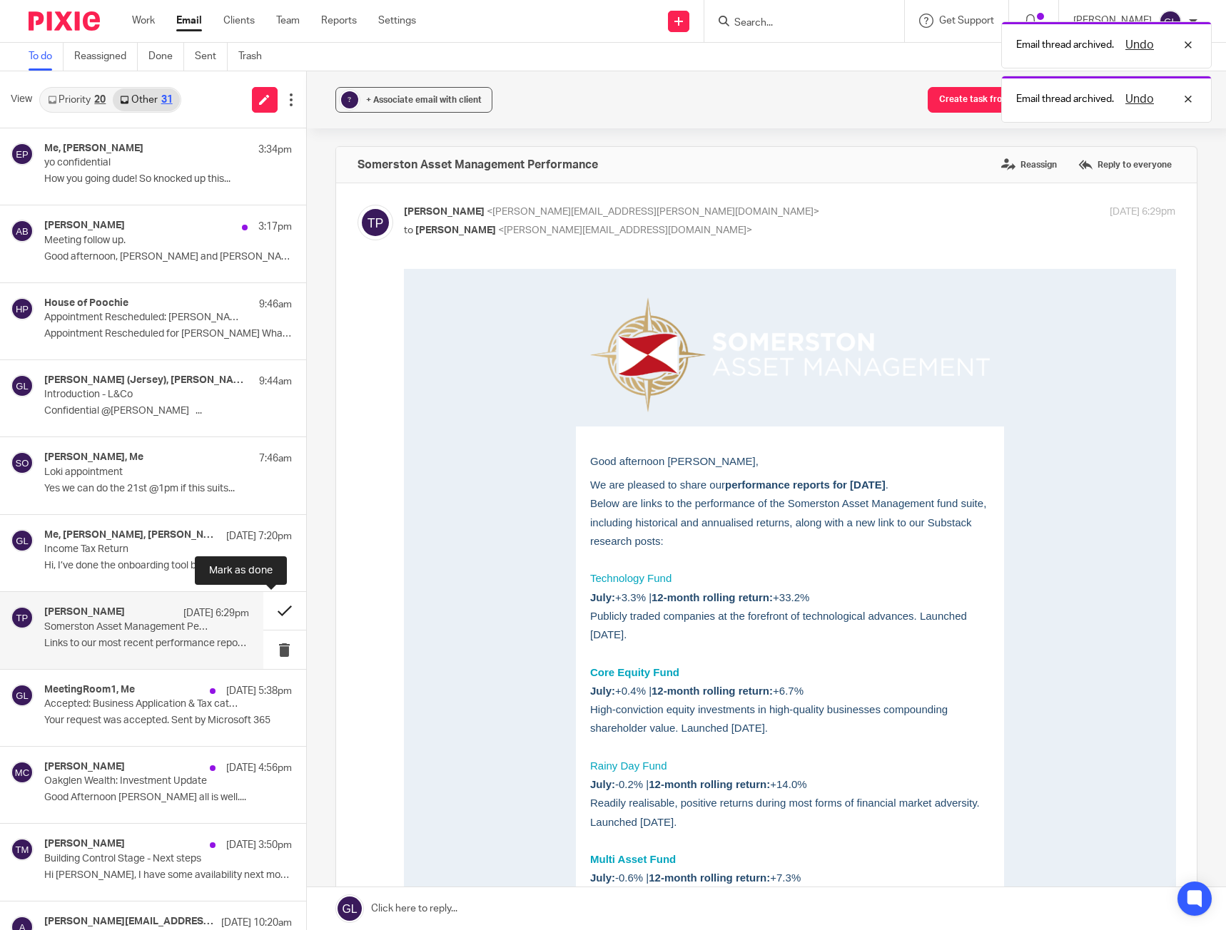
click at [277, 614] on button at bounding box center [284, 611] width 43 height 38
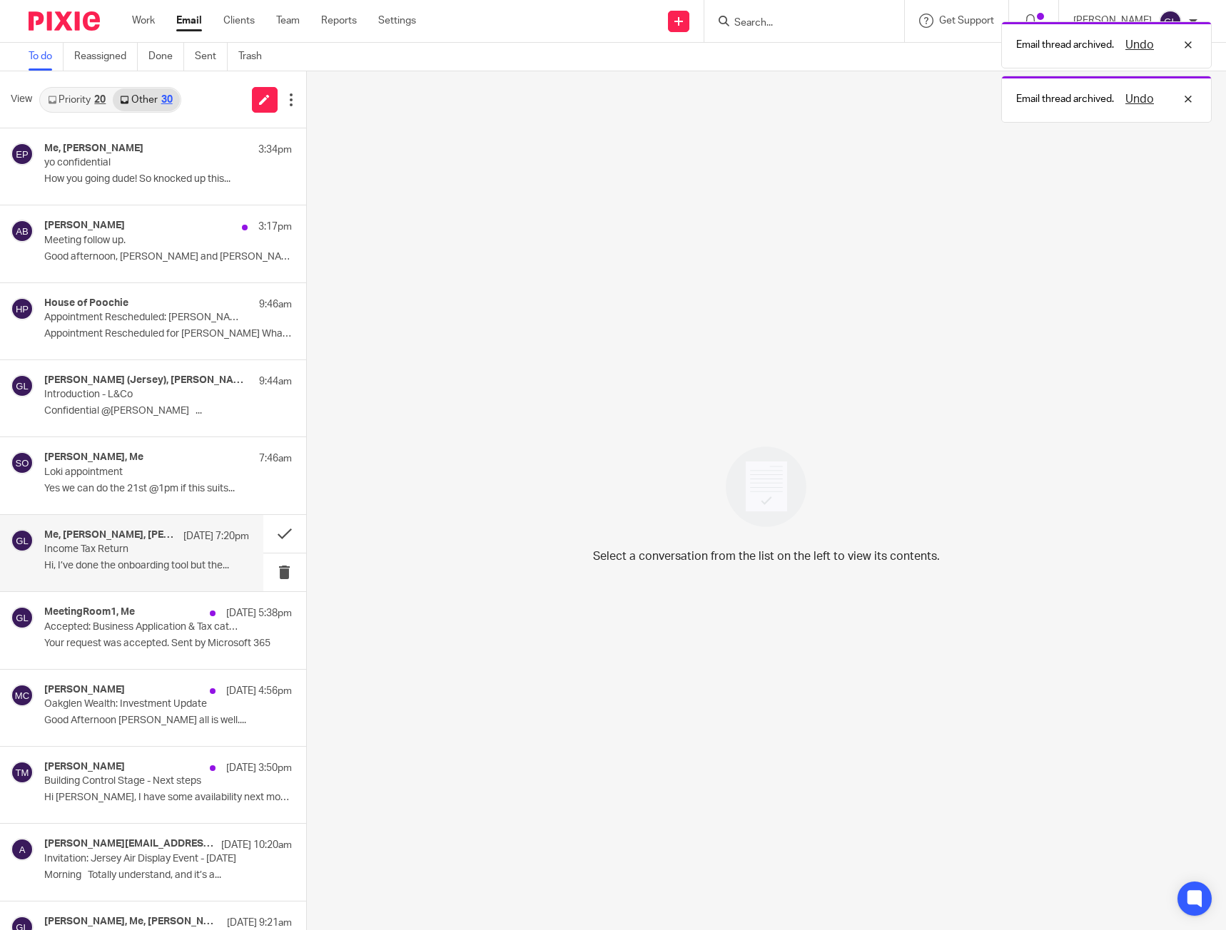
click at [121, 568] on p "Hi, I’ve done the onboarding tool but the..." at bounding box center [146, 566] width 205 height 12
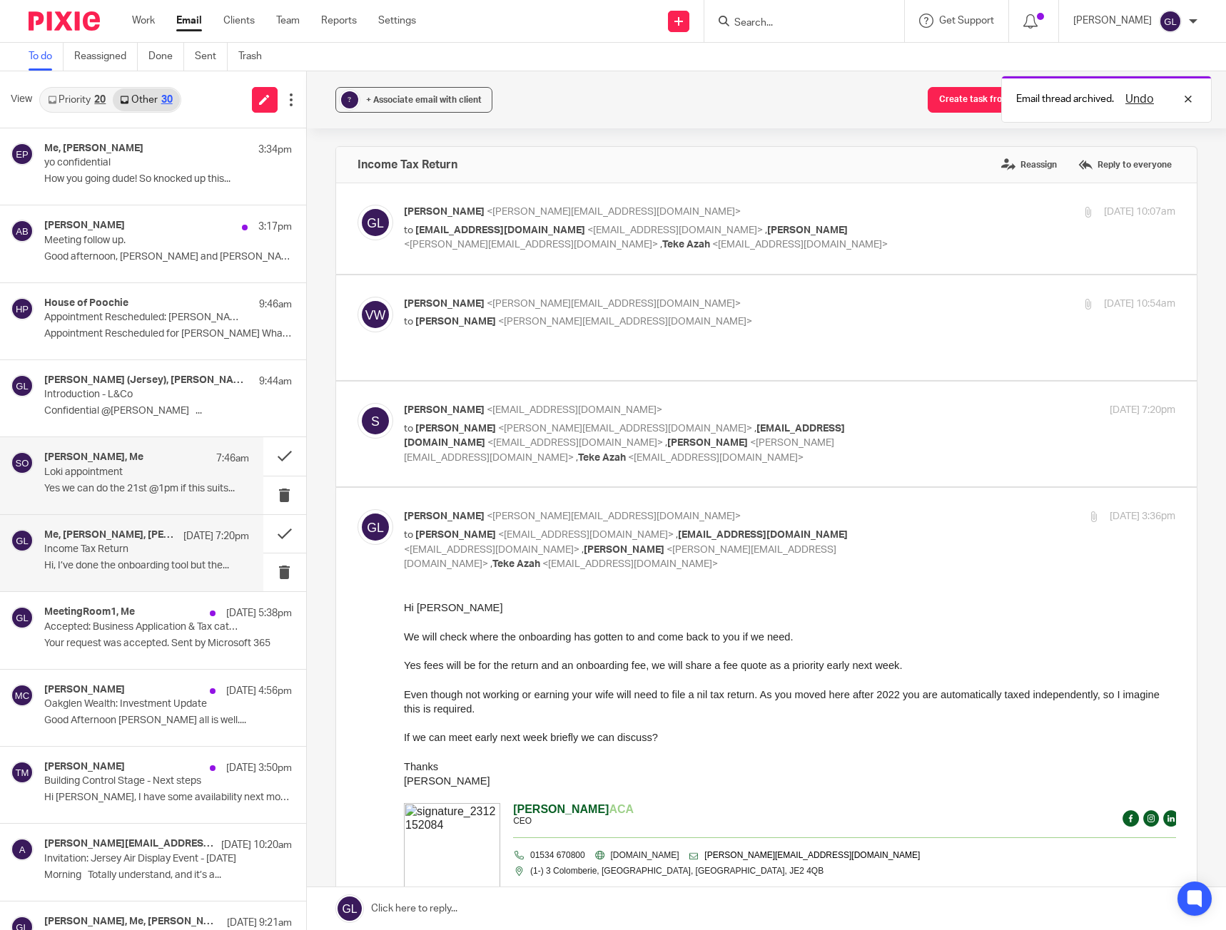
click at [112, 474] on p "Loki appointment" at bounding box center [125, 473] width 163 height 12
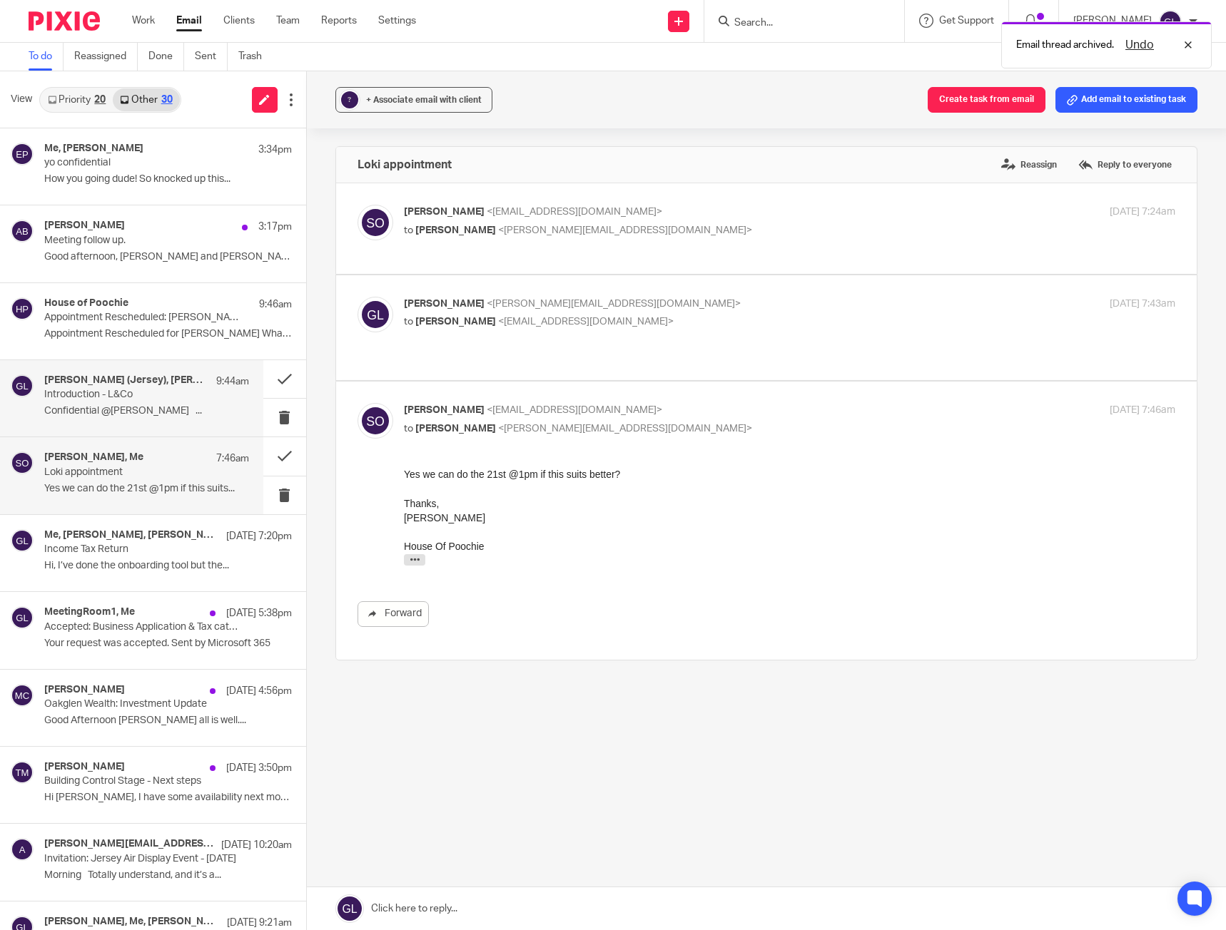
click at [165, 393] on p "Introduction - L&Co" at bounding box center [125, 395] width 163 height 12
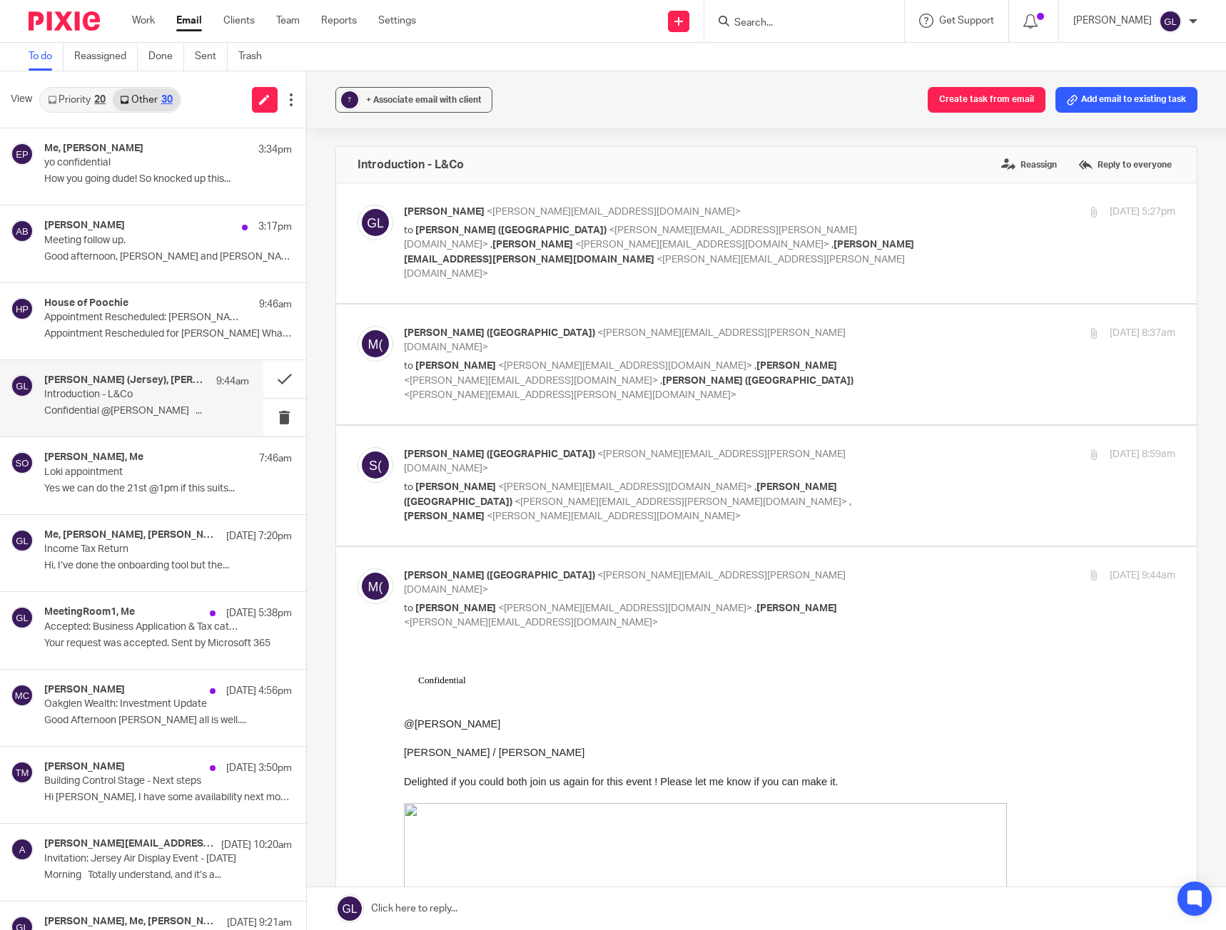
click at [187, 406] on p "Confidential @[PERSON_NAME] ..." at bounding box center [146, 411] width 205 height 12
click at [263, 377] on button at bounding box center [284, 379] width 43 height 38
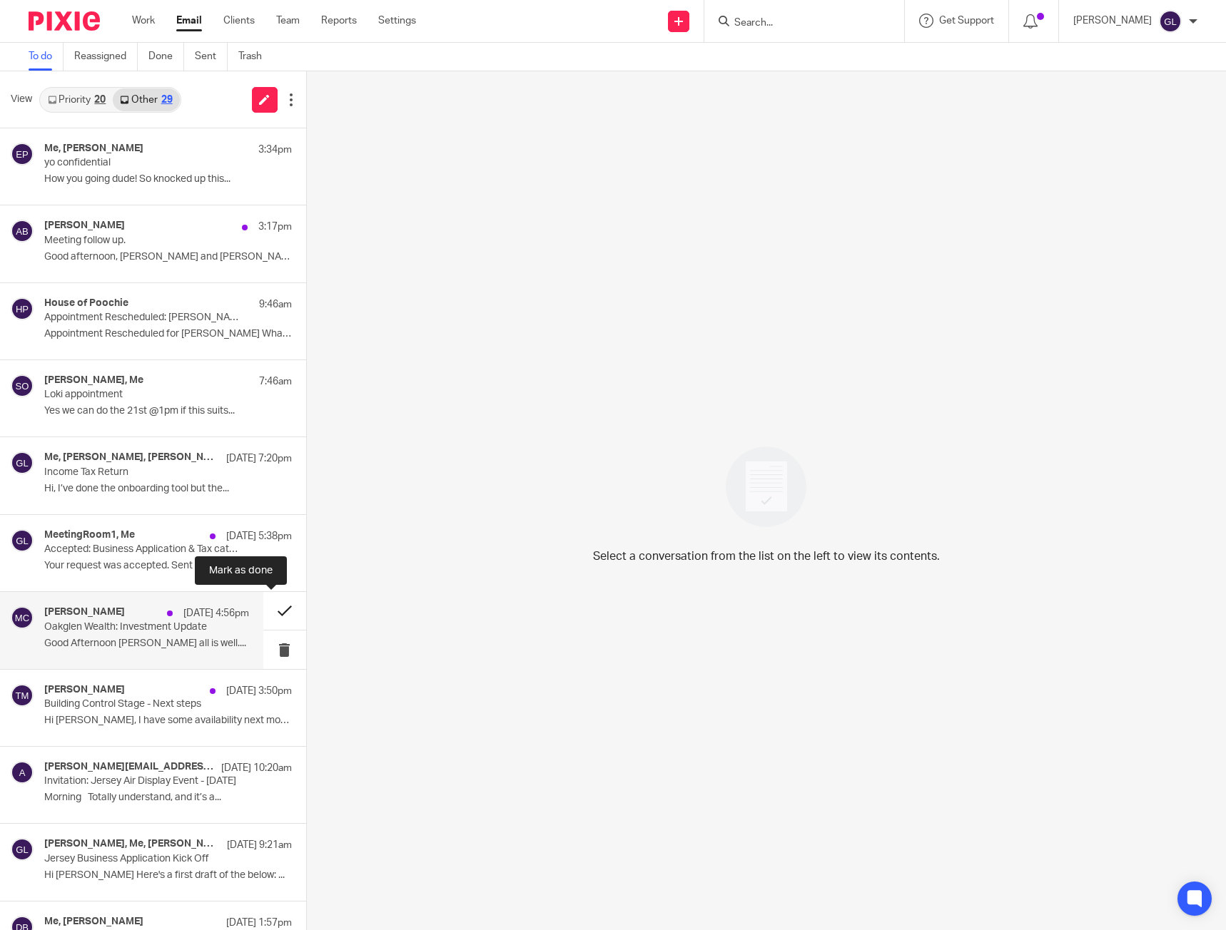
click at [280, 616] on button at bounding box center [284, 611] width 43 height 38
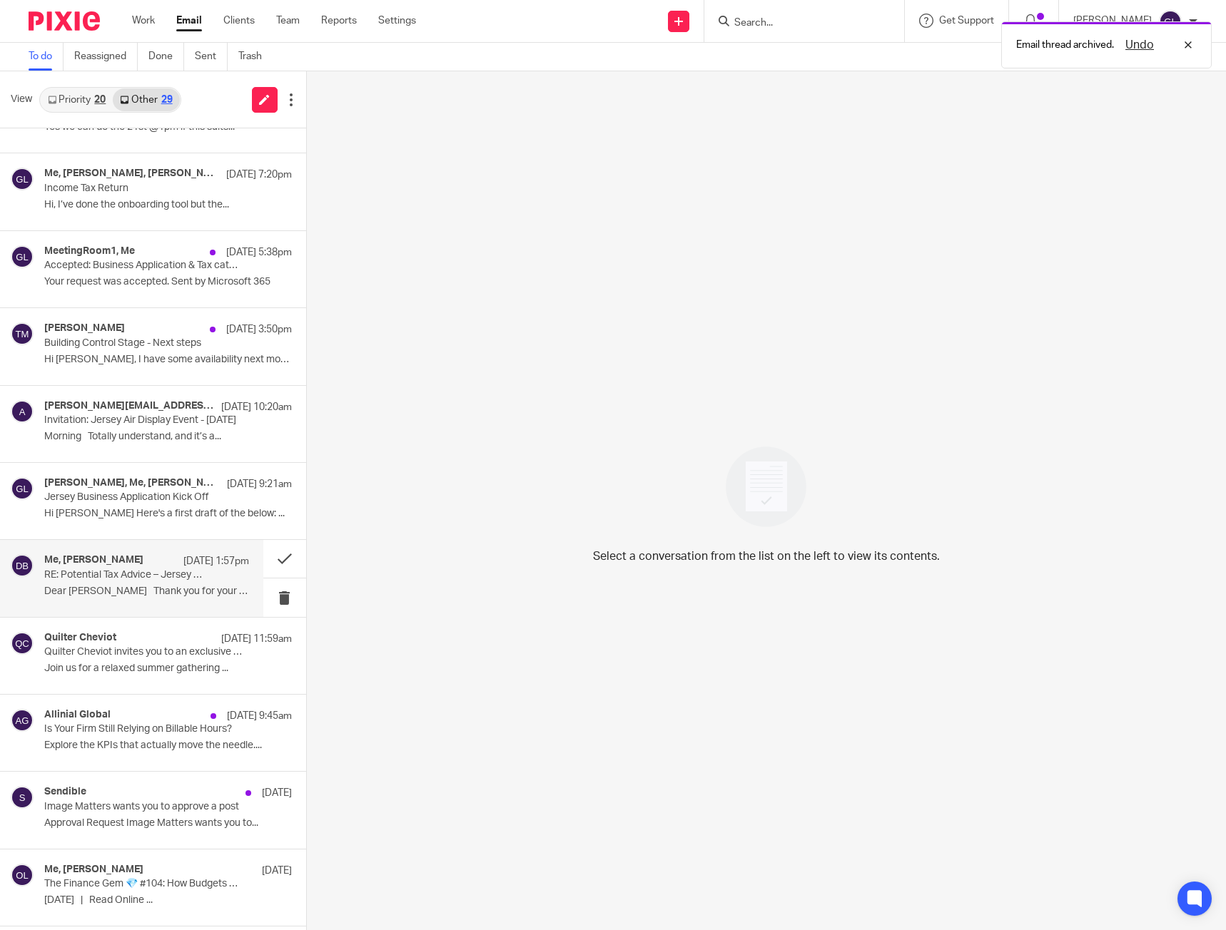
scroll to position [285, 0]
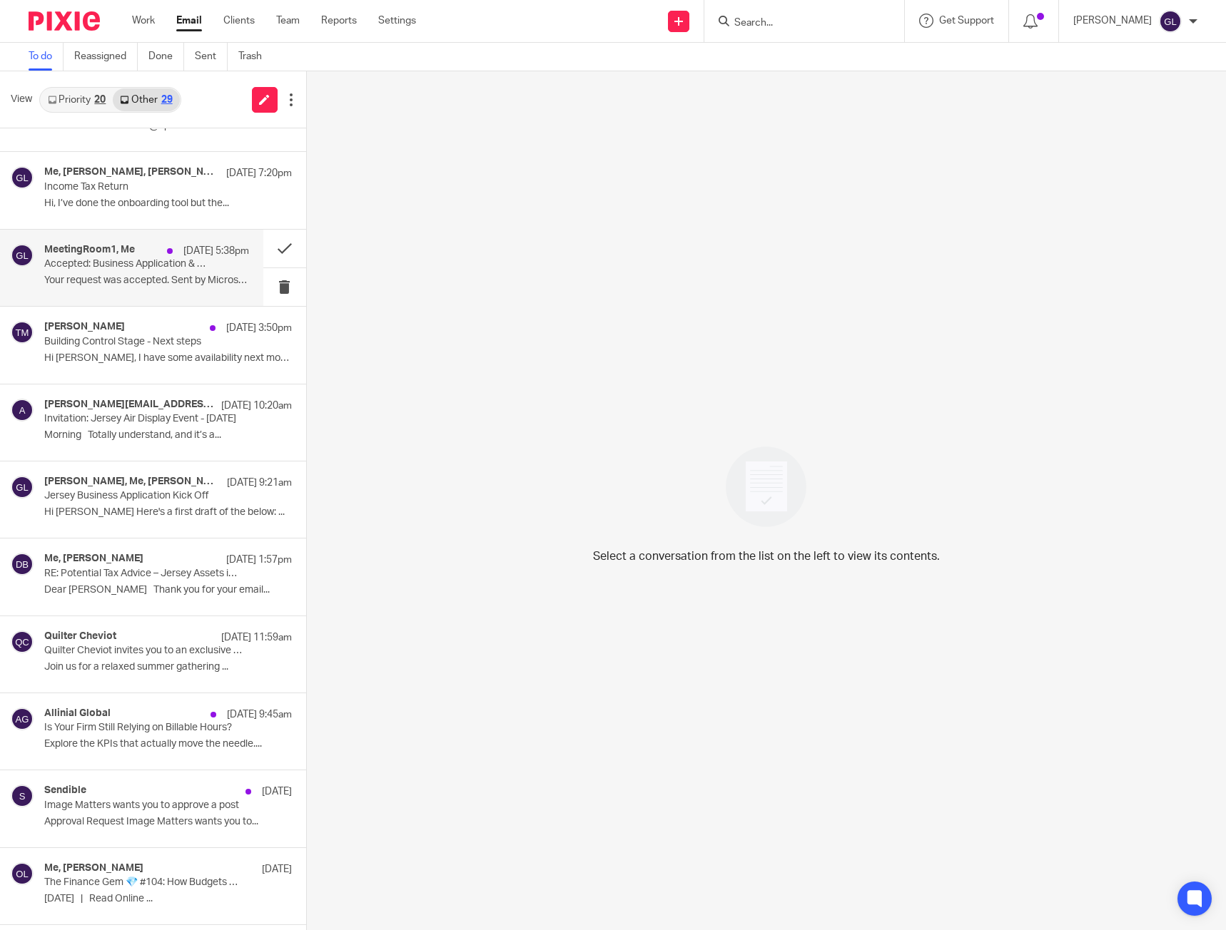
click at [131, 273] on div "MeetingRoom1, Me [DATE] 5:38pm Accepted: Business Application & Tax catch up Yo…" at bounding box center [146, 268] width 205 height 48
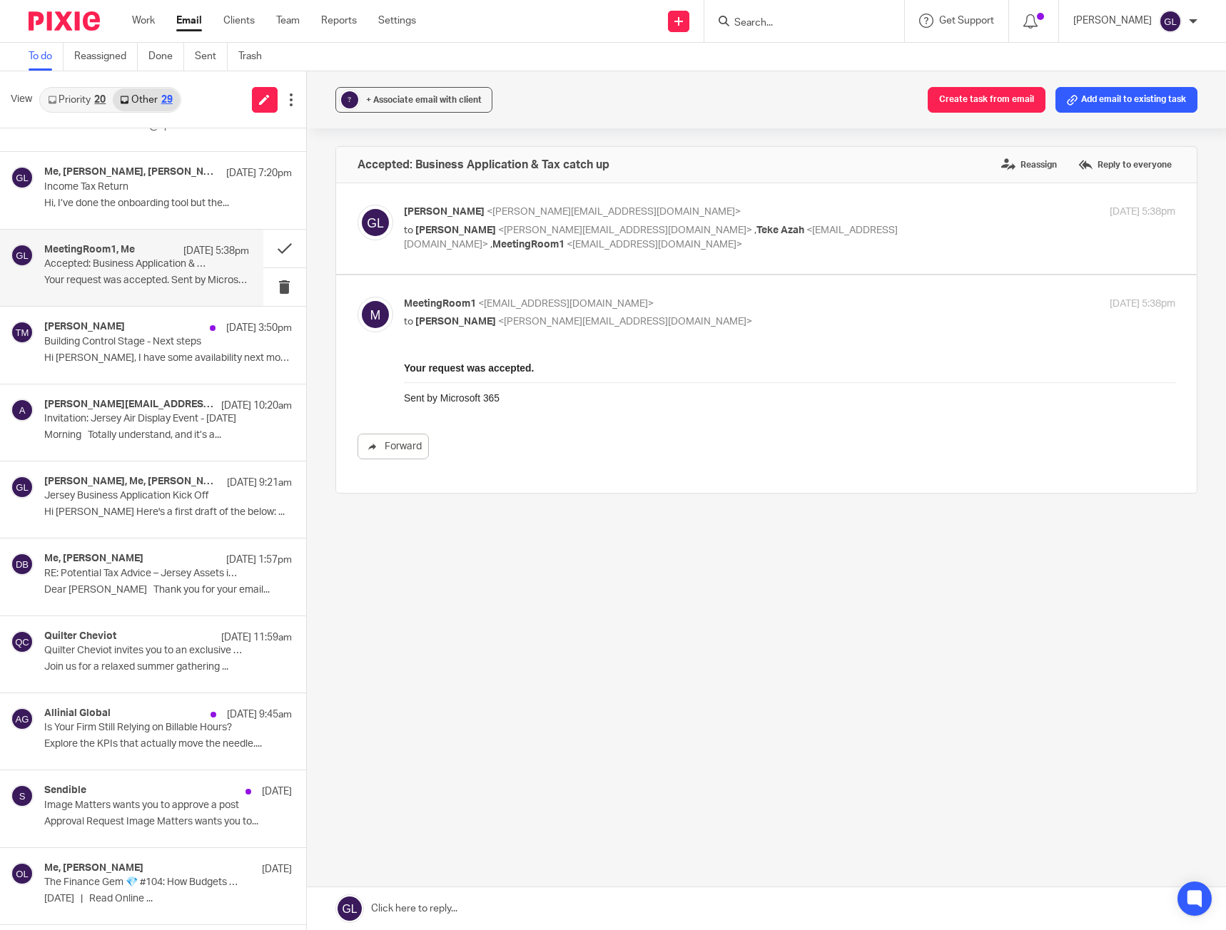
scroll to position [0, 0]
click at [283, 241] on button at bounding box center [284, 249] width 43 height 38
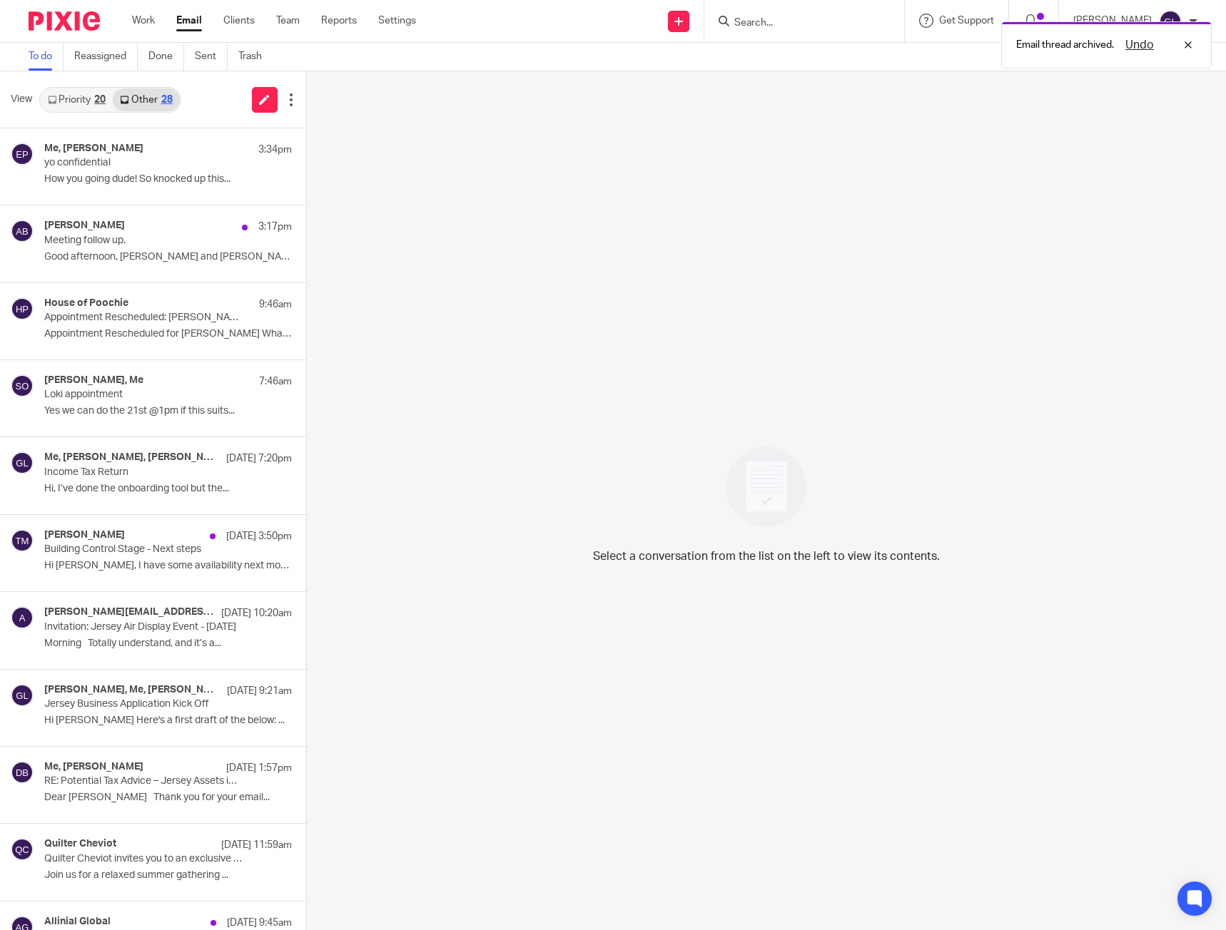
click at [64, 99] on link "Priority 20" at bounding box center [77, 99] width 72 height 23
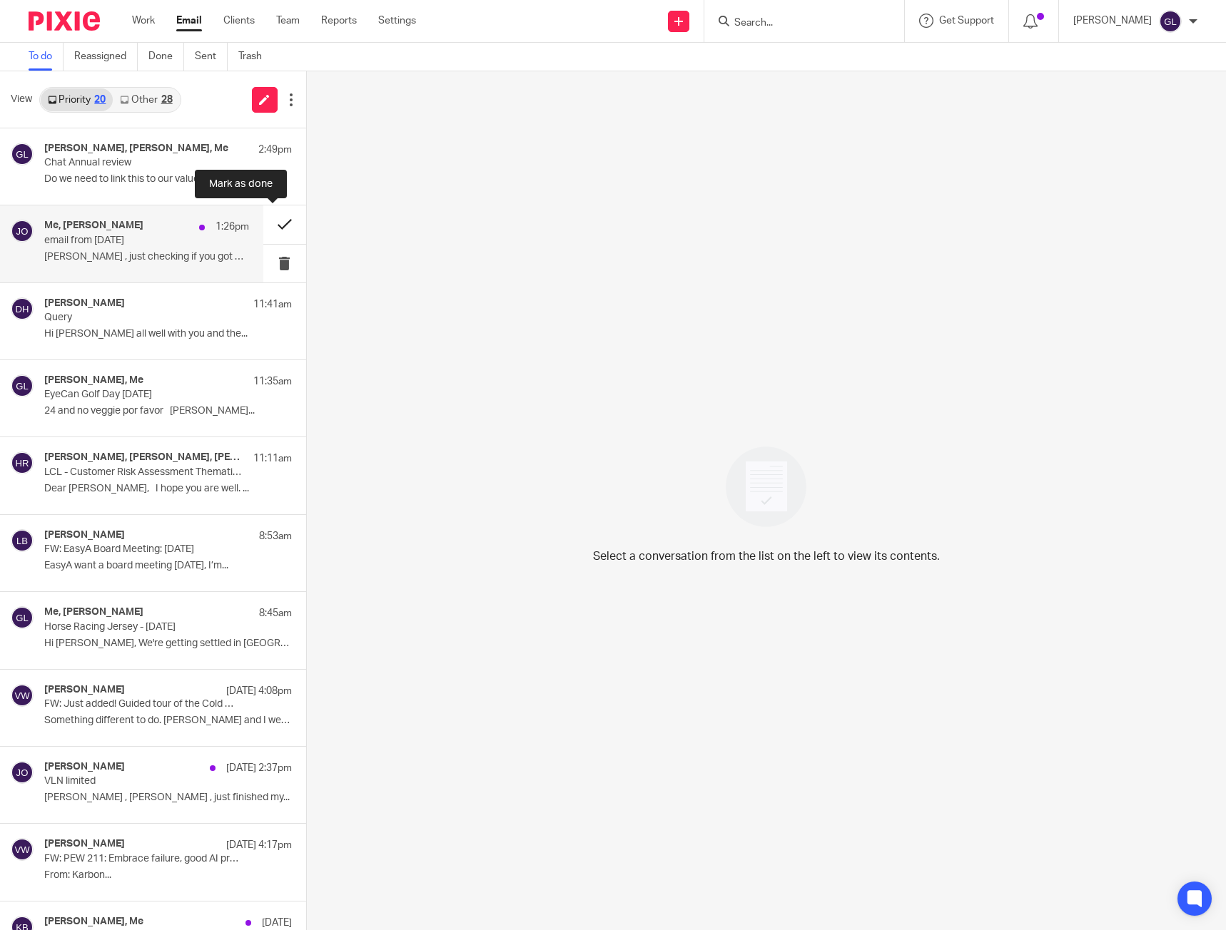
click at [274, 220] on button at bounding box center [284, 224] width 43 height 38
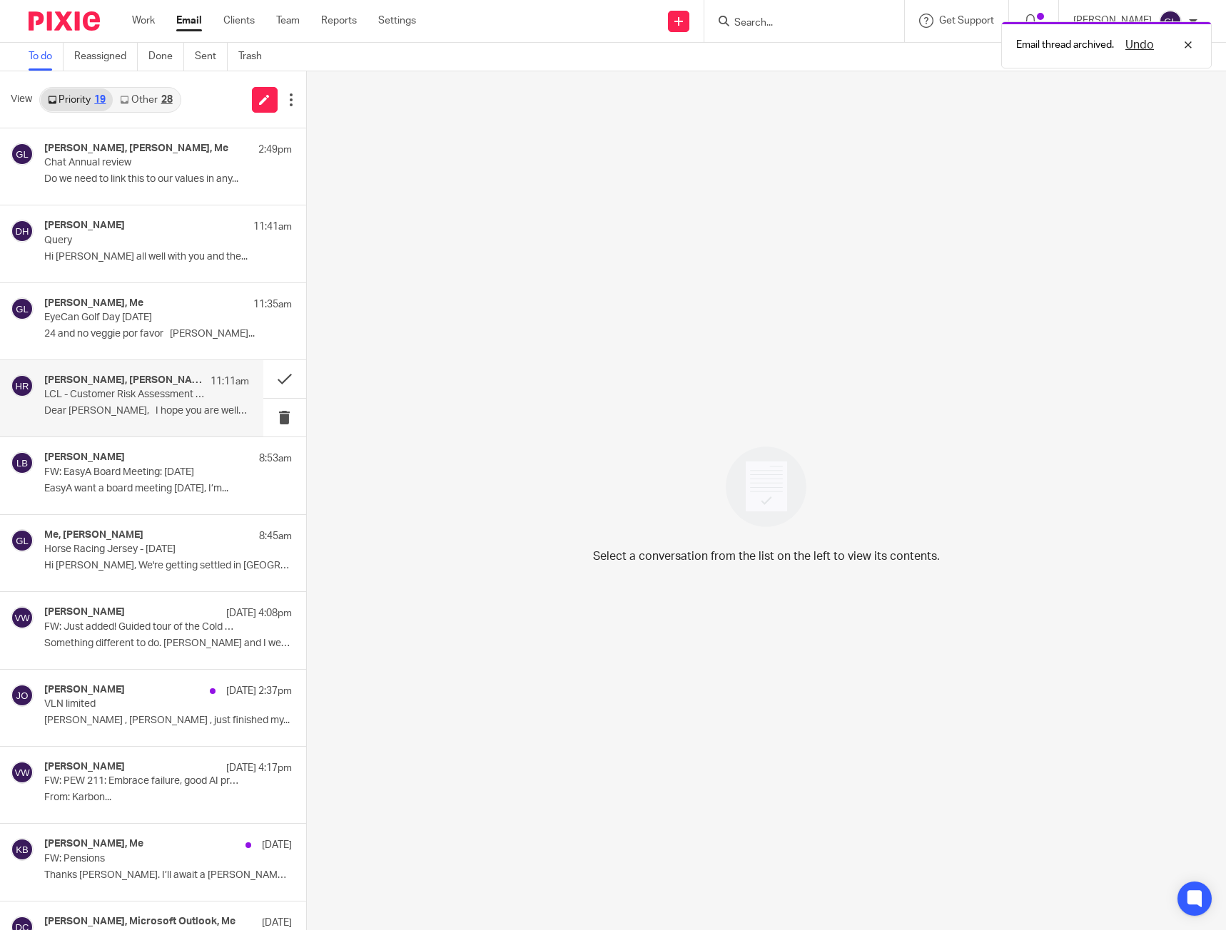
click at [142, 415] on p "Dear [PERSON_NAME], I hope you are well. ..." at bounding box center [146, 411] width 205 height 12
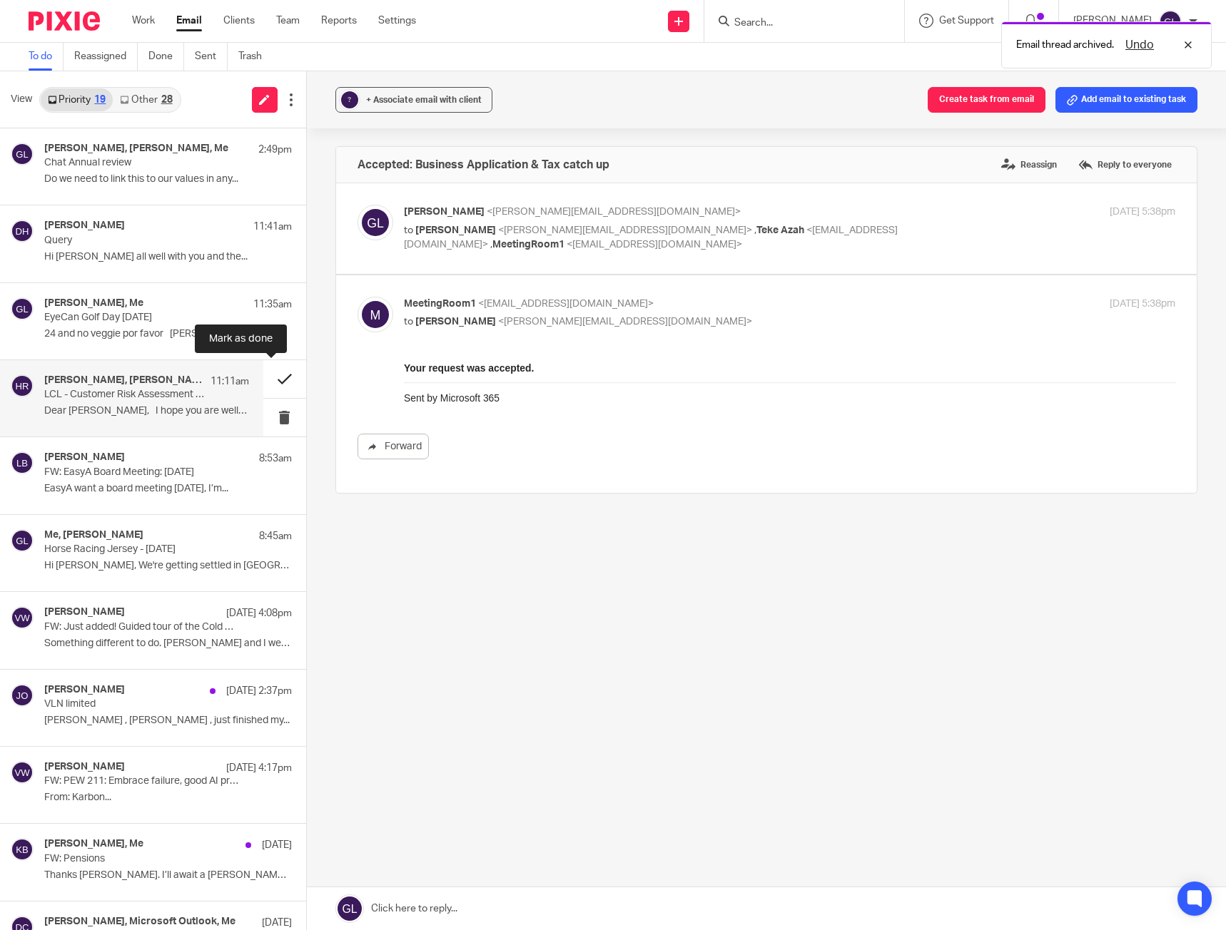
click at [276, 380] on button at bounding box center [284, 379] width 43 height 38
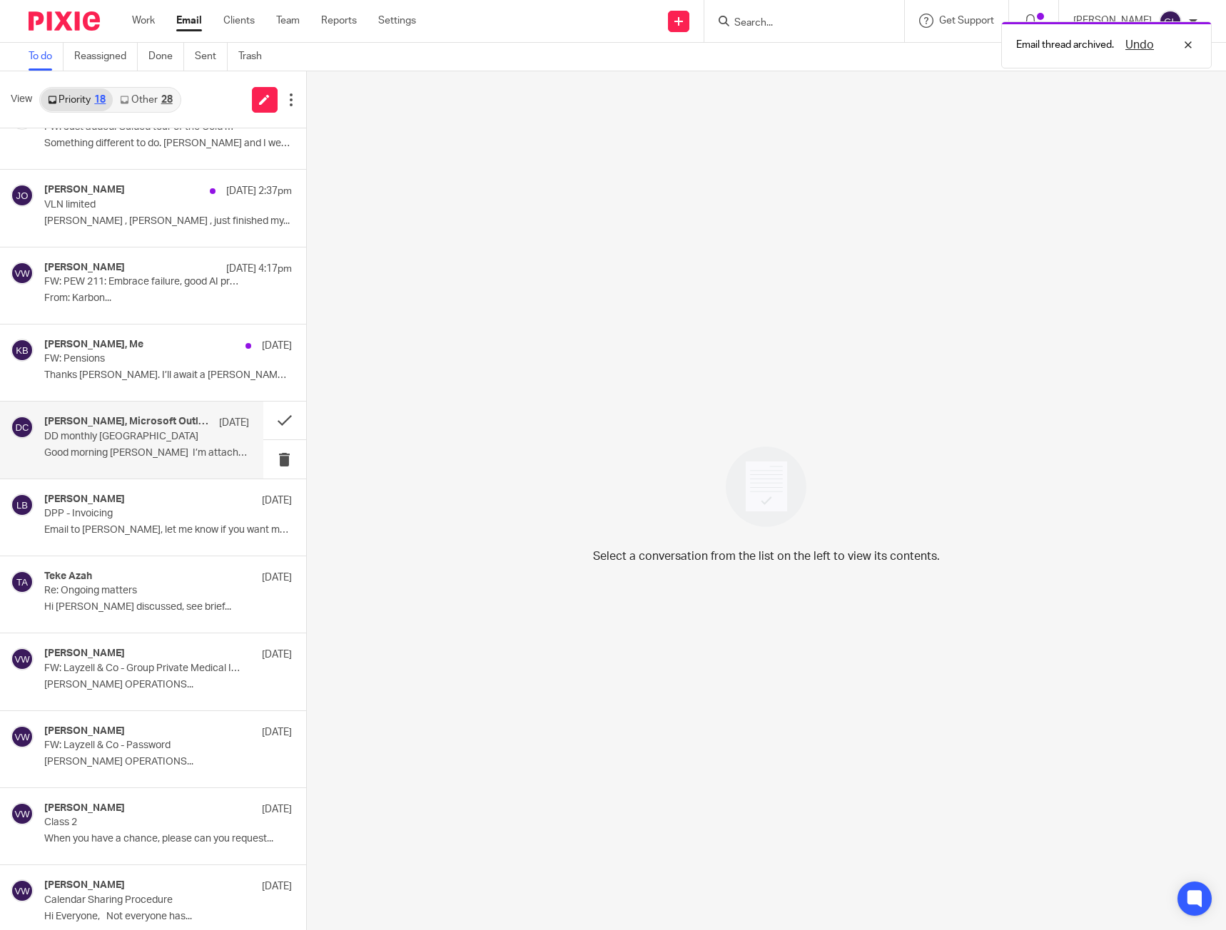
scroll to position [428, 0]
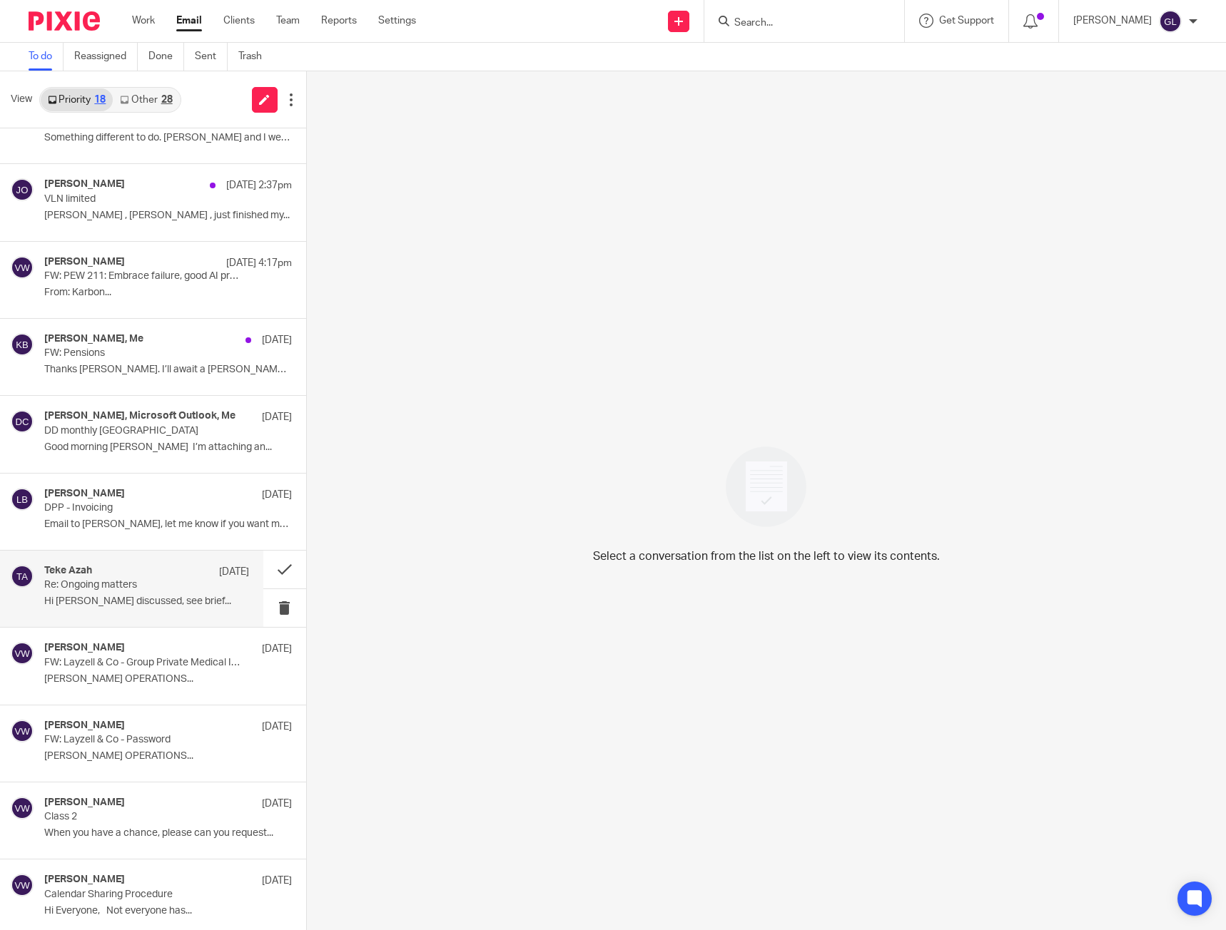
click at [159, 581] on p "Re: Ongoing matters" at bounding box center [125, 585] width 163 height 12
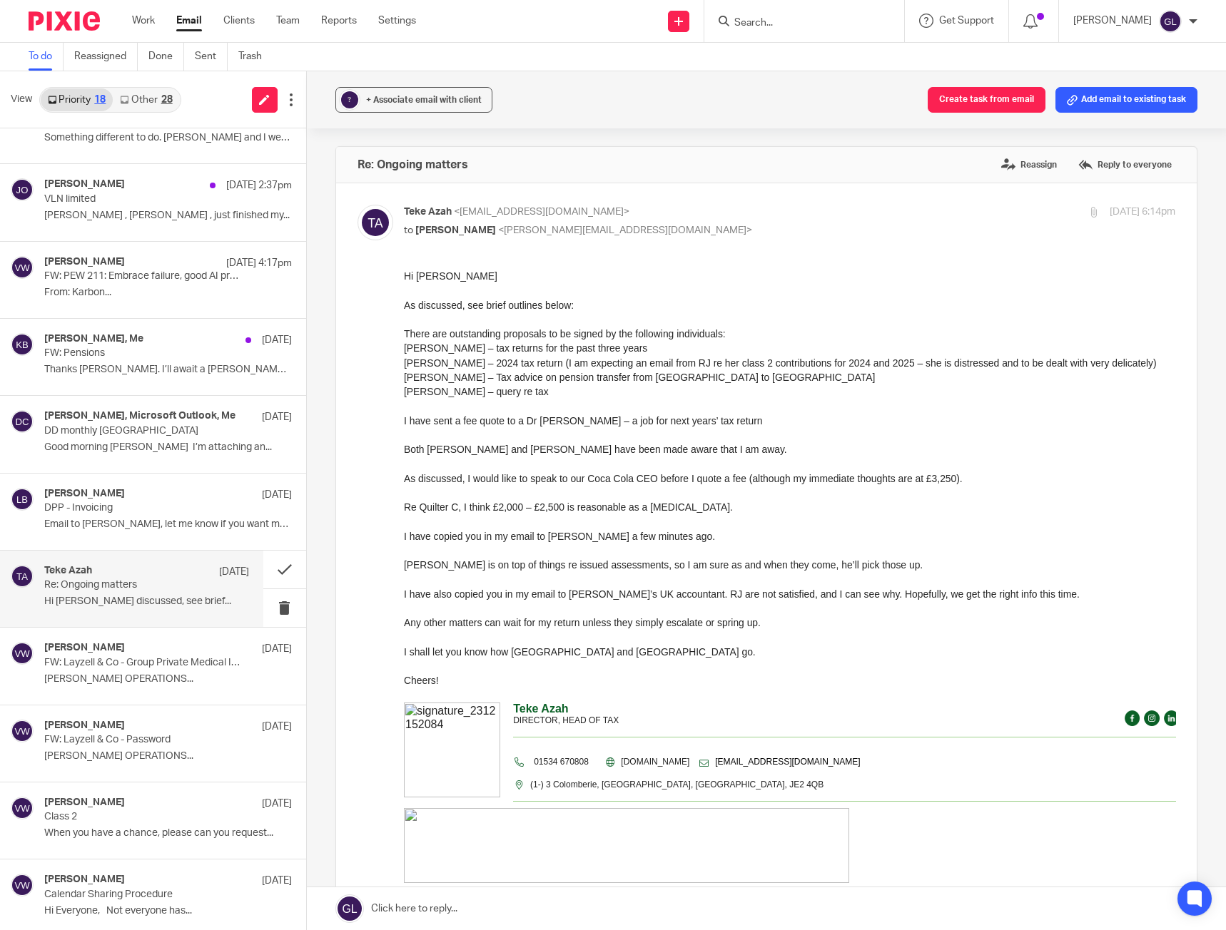
scroll to position [0, 0]
